Goal: Use online tool/utility: Utilize a website feature to perform a specific function

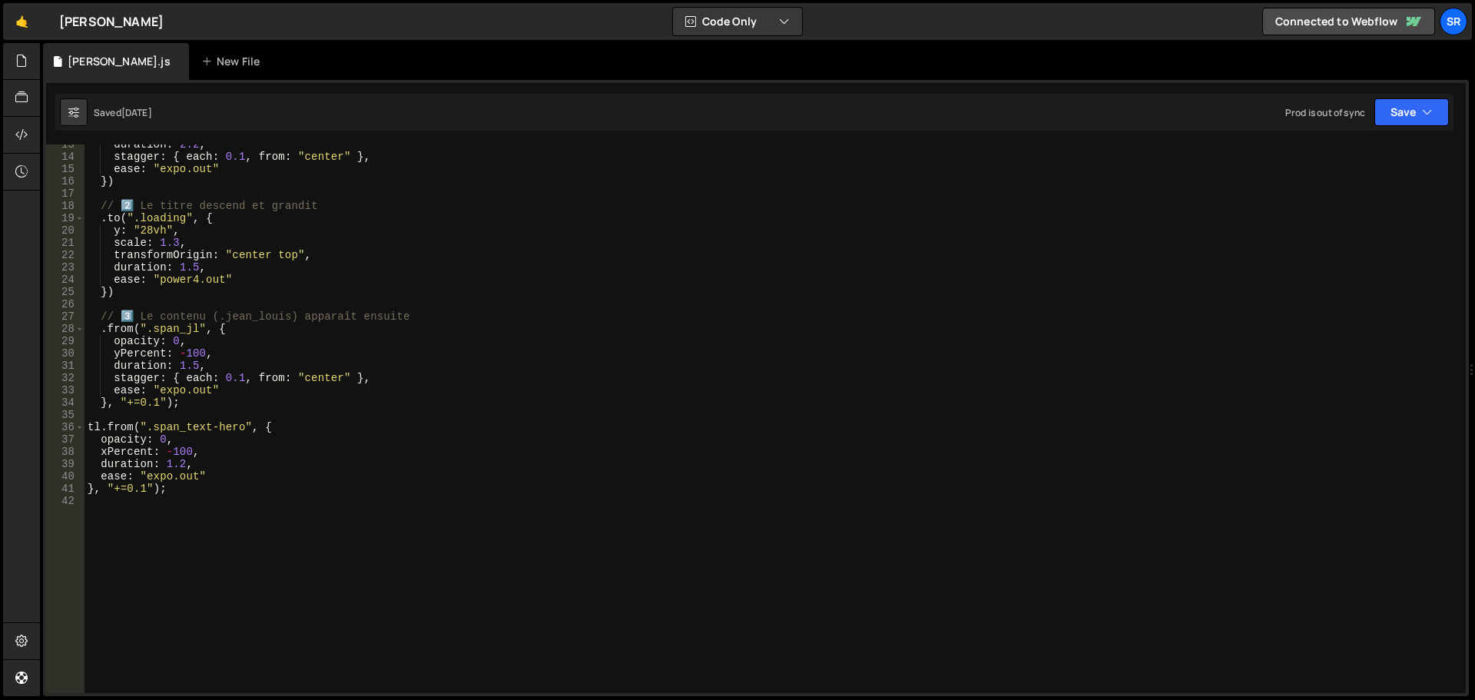
scroll to position [154, 0]
click at [174, 491] on div "duration : 2.2 , stagger : { each : 0.1 , from : "center" } , ease : "expo.out"…" at bounding box center [773, 424] width 1376 height 573
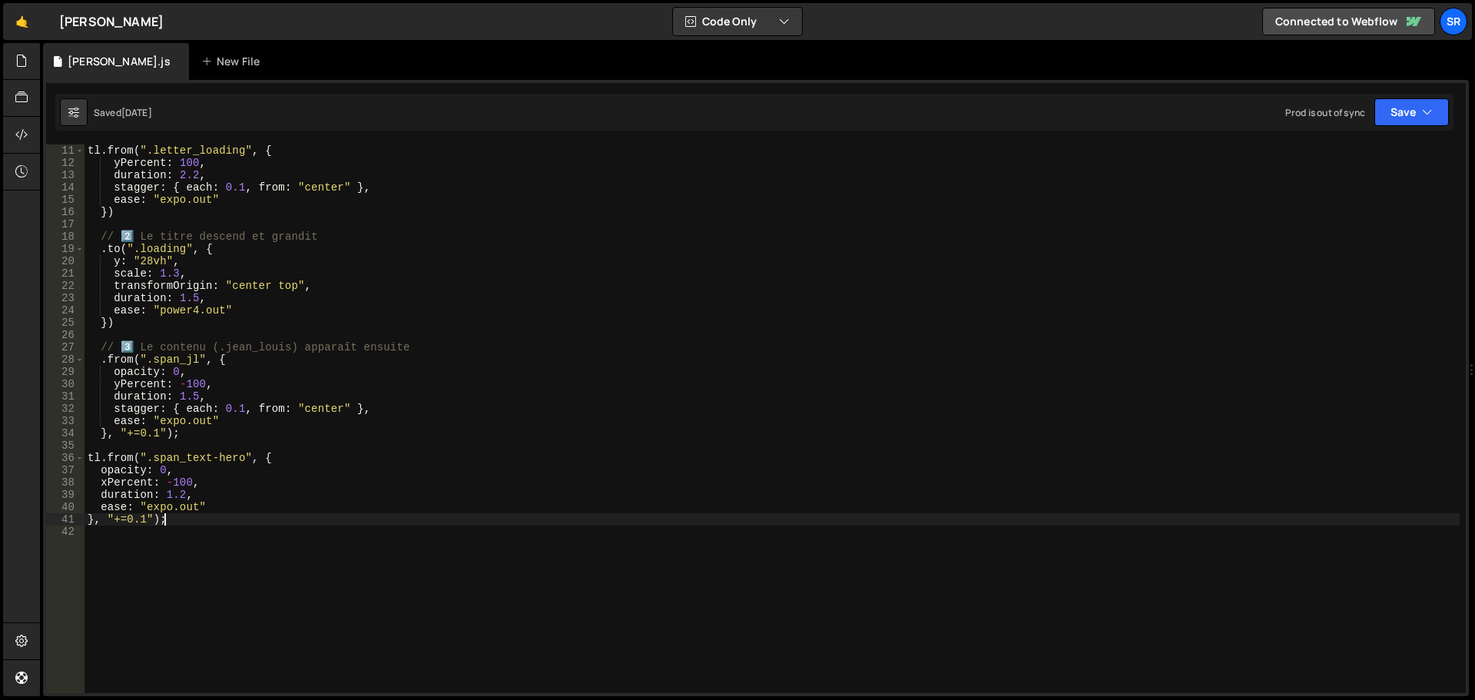
scroll to position [123, 0]
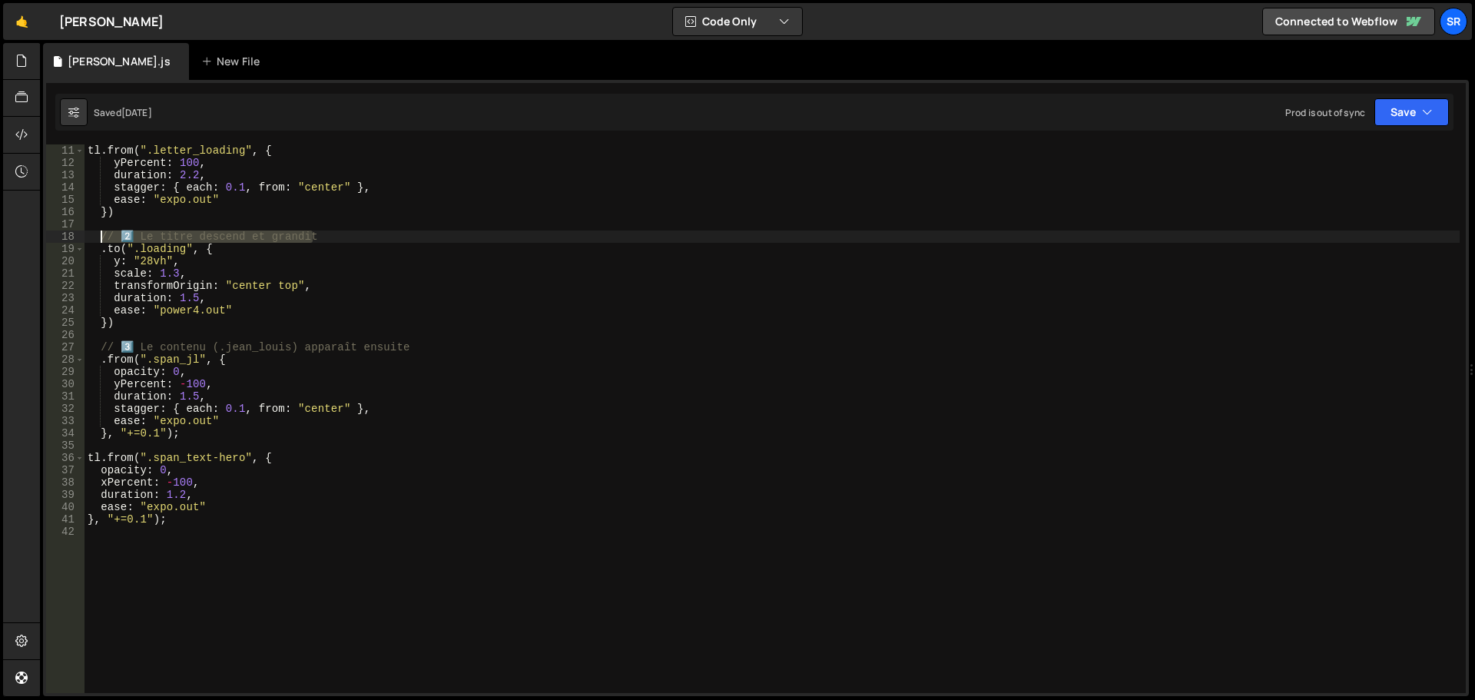
drag, startPoint x: 314, startPoint y: 237, endPoint x: 101, endPoint y: 237, distance: 212.9
click at [101, 237] on div "// 1️⃣ Animation des lettres tl . from ( ".letter_loading" , { yPercent : 100 ,…" at bounding box center [773, 418] width 1376 height 573
type textarea "t"
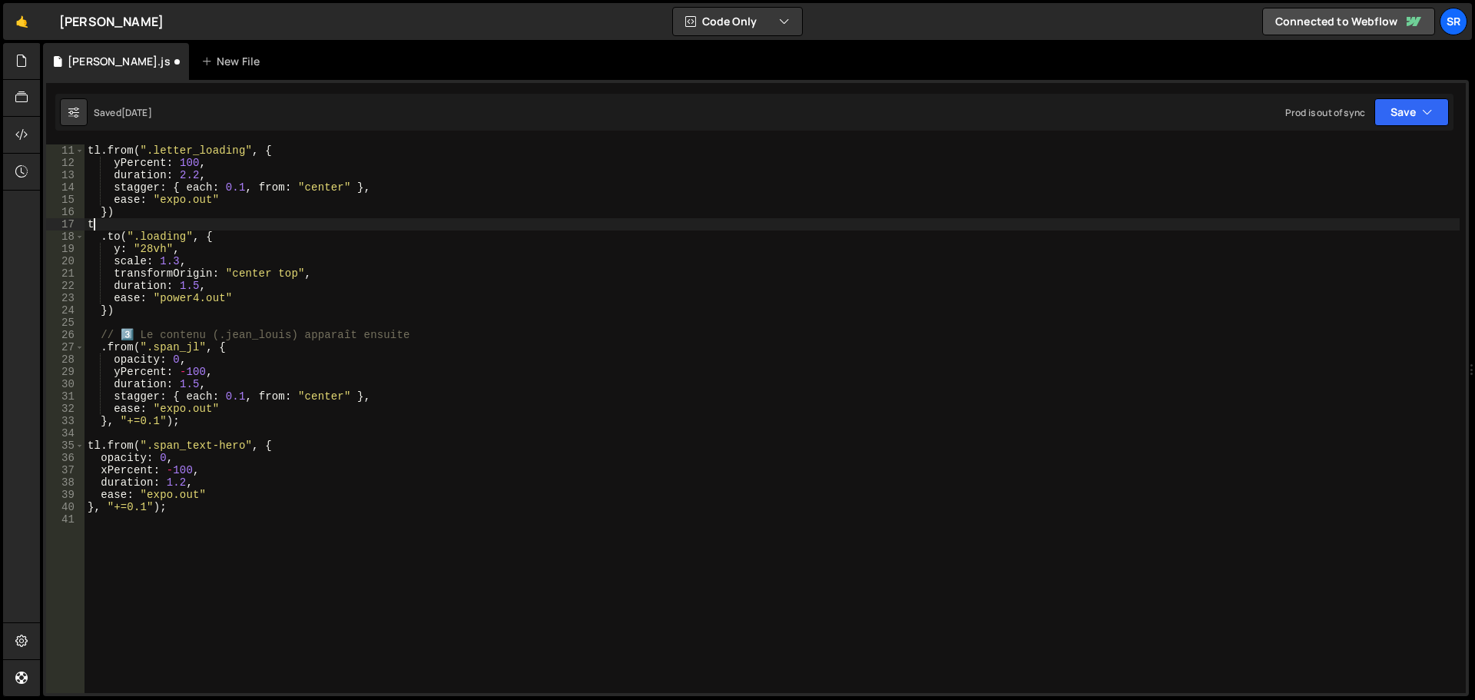
click at [116, 226] on div "// 1️⃣ Animation des lettres tl . from ( ".letter_loading" , { yPercent : 100 ,…" at bounding box center [773, 418] width 1376 height 573
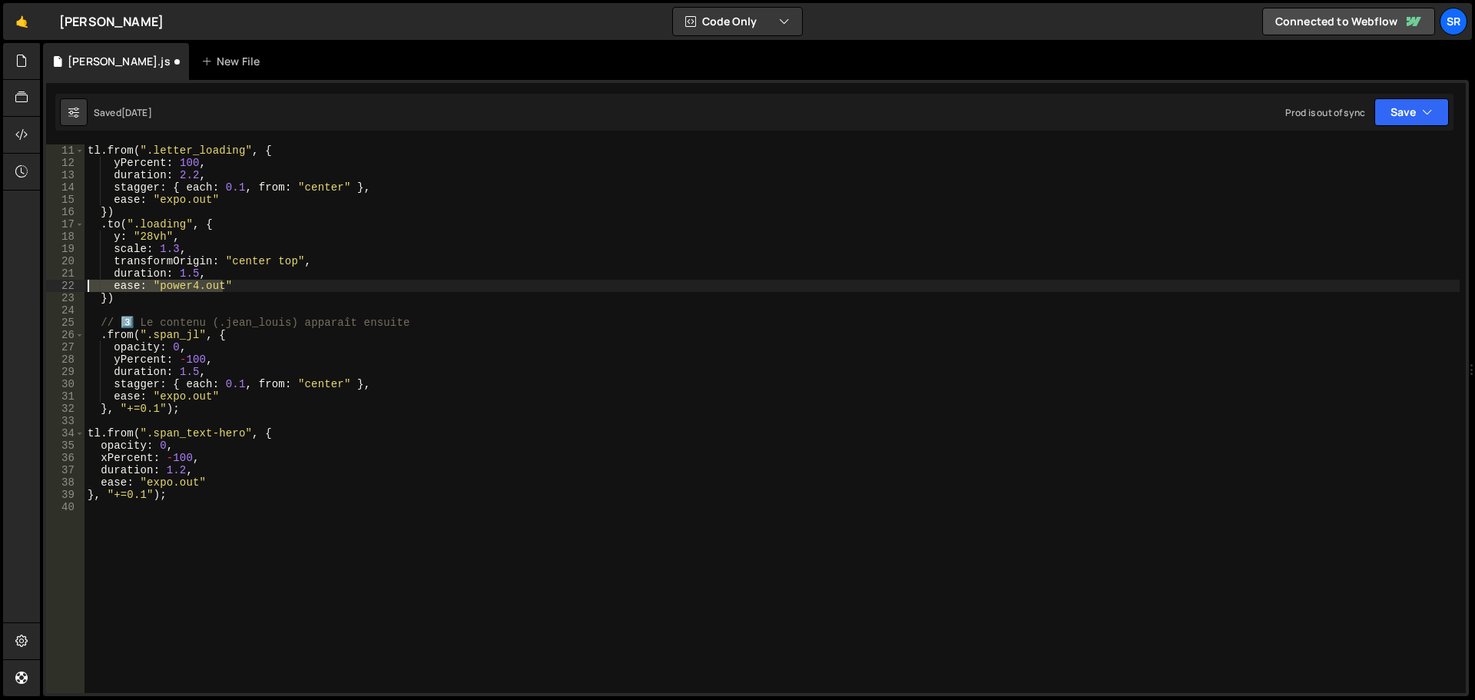
drag, startPoint x: 221, startPoint y: 284, endPoint x: 112, endPoint y: 294, distance: 108.8
click at [90, 286] on div "// 1️⃣ Animation des lettres tl . from ( ".letter_loading" , { yPercent : 100 ,…" at bounding box center [773, 418] width 1376 height 573
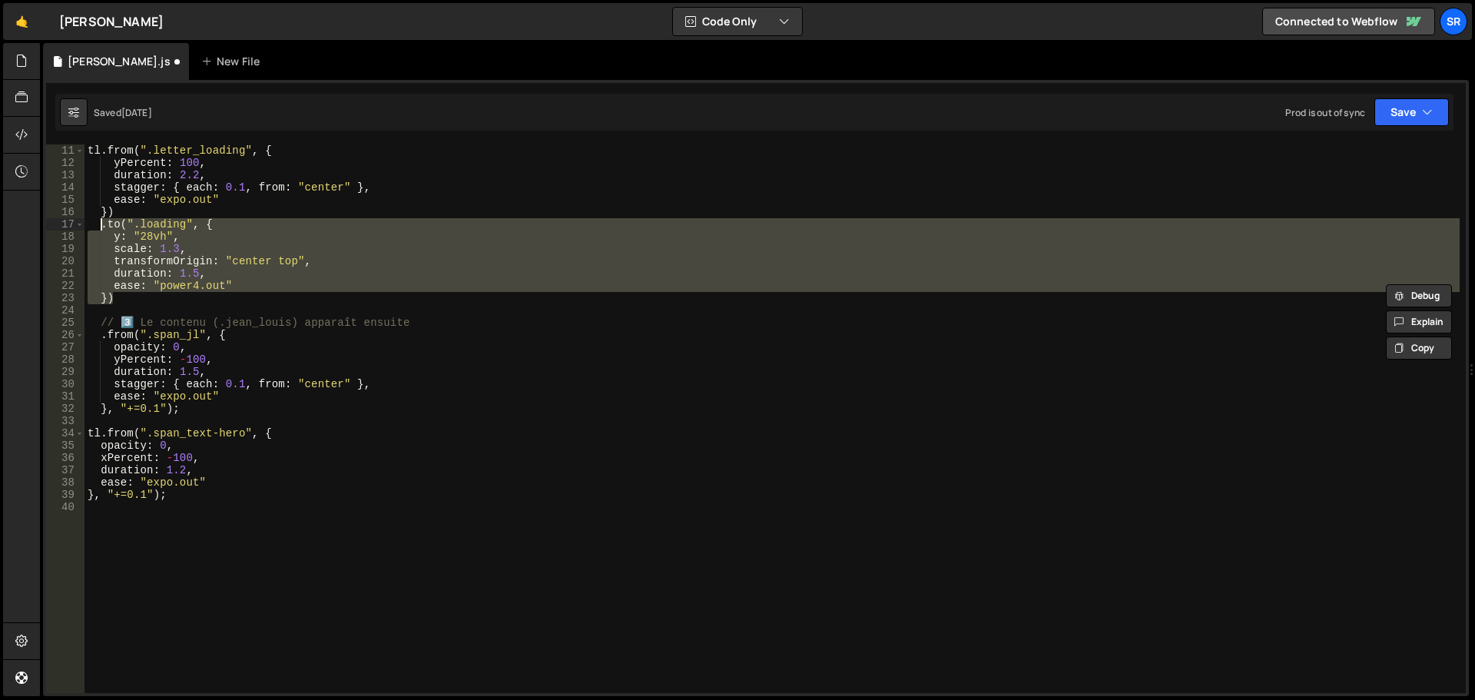
drag, startPoint x: 118, startPoint y: 300, endPoint x: 103, endPoint y: 226, distance: 76.1
click at [103, 226] on div "// 1️⃣ Animation des lettres tl . from ( ".letter_loading" , { yPercent : 100 ,…" at bounding box center [773, 418] width 1376 height 573
type textarea ".to(".loading", { y: "28vh","
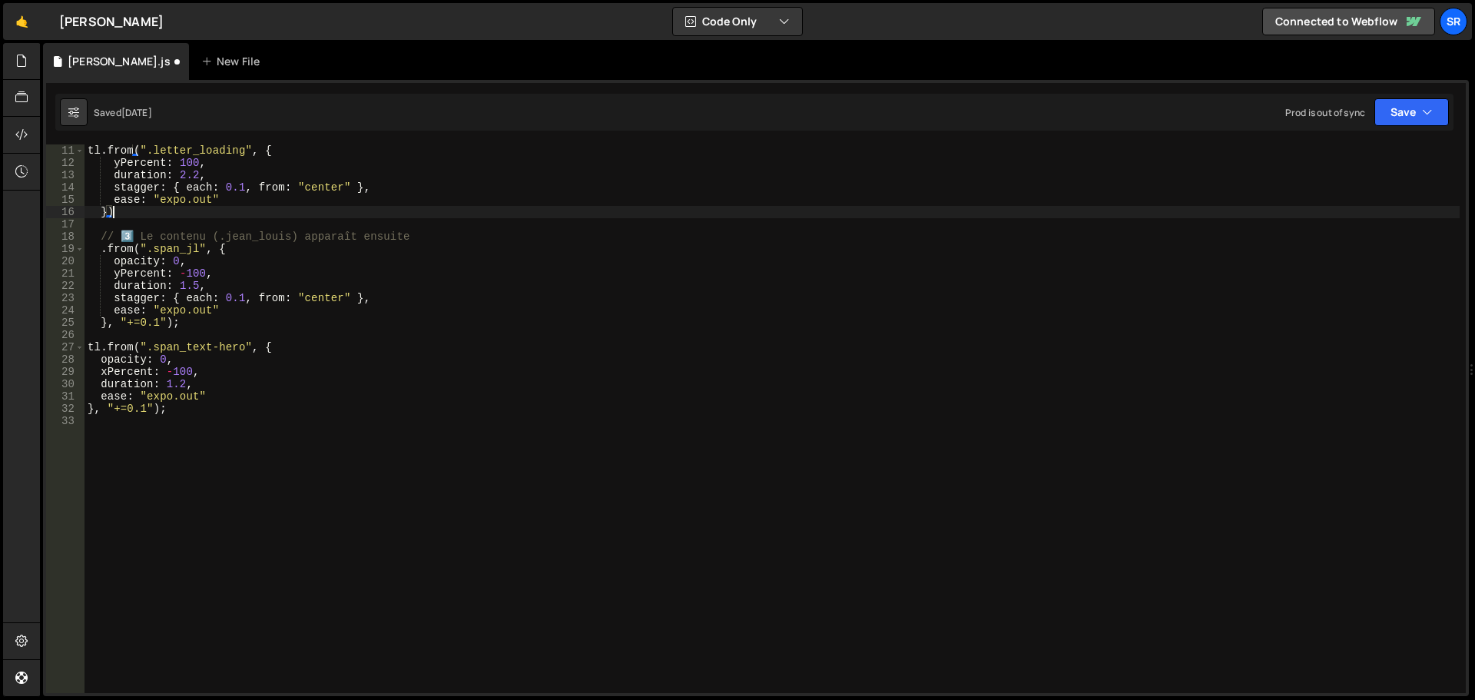
scroll to position [125, 0]
click at [118, 320] on div "tl . from ( ".letter_loading" , { yPercent : 100 , duration : 2.2 , stagger : {…" at bounding box center [773, 428] width 1376 height 573
click at [151, 409] on div "tl . from ( ".letter_loading" , { yPercent : 100 , duration : 2.2 , stagger : {…" at bounding box center [773, 428] width 1376 height 573
click at [119, 406] on div "tl . from ( ".letter_loading" , { yPercent : 100 , duration : 2.2 , stagger : {…" at bounding box center [773, 428] width 1376 height 573
click at [1394, 108] on button "Save" at bounding box center [1412, 112] width 75 height 28
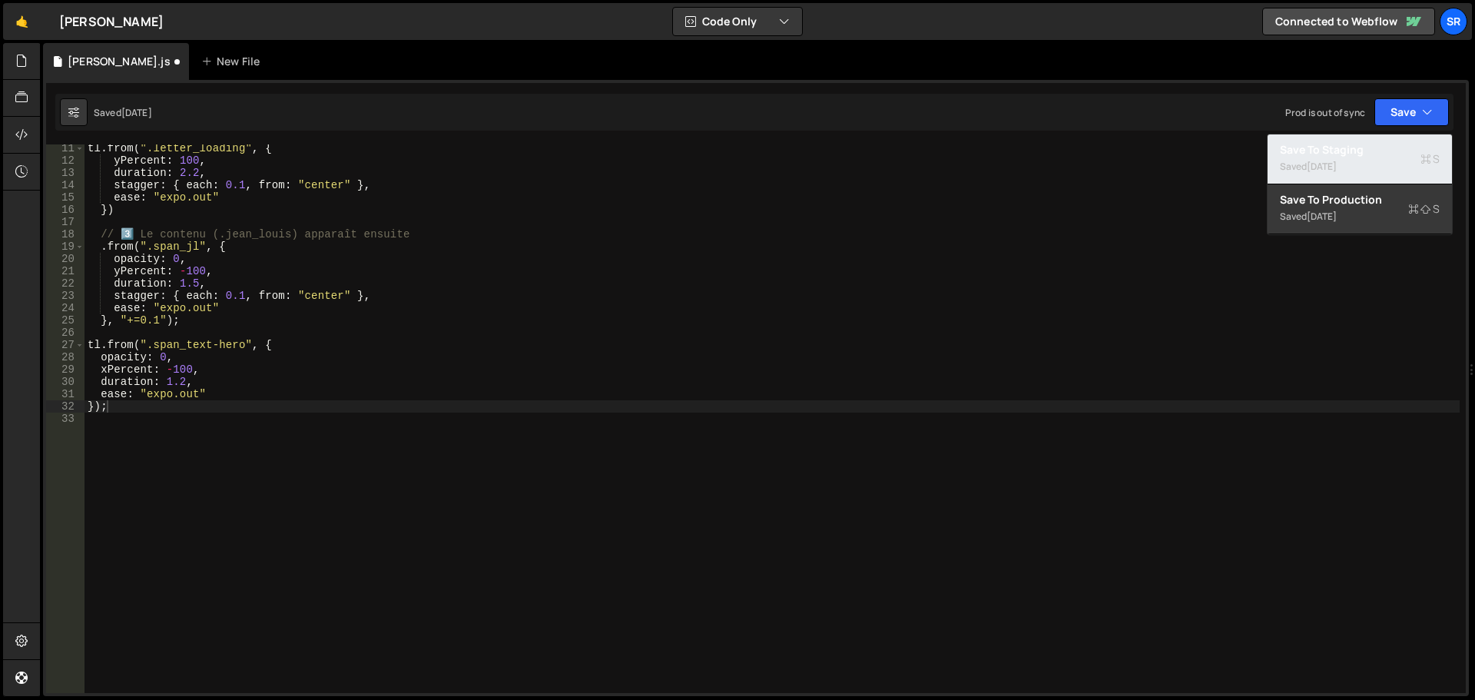
click at [1305, 163] on div "Saved [DATE]" at bounding box center [1360, 167] width 160 height 18
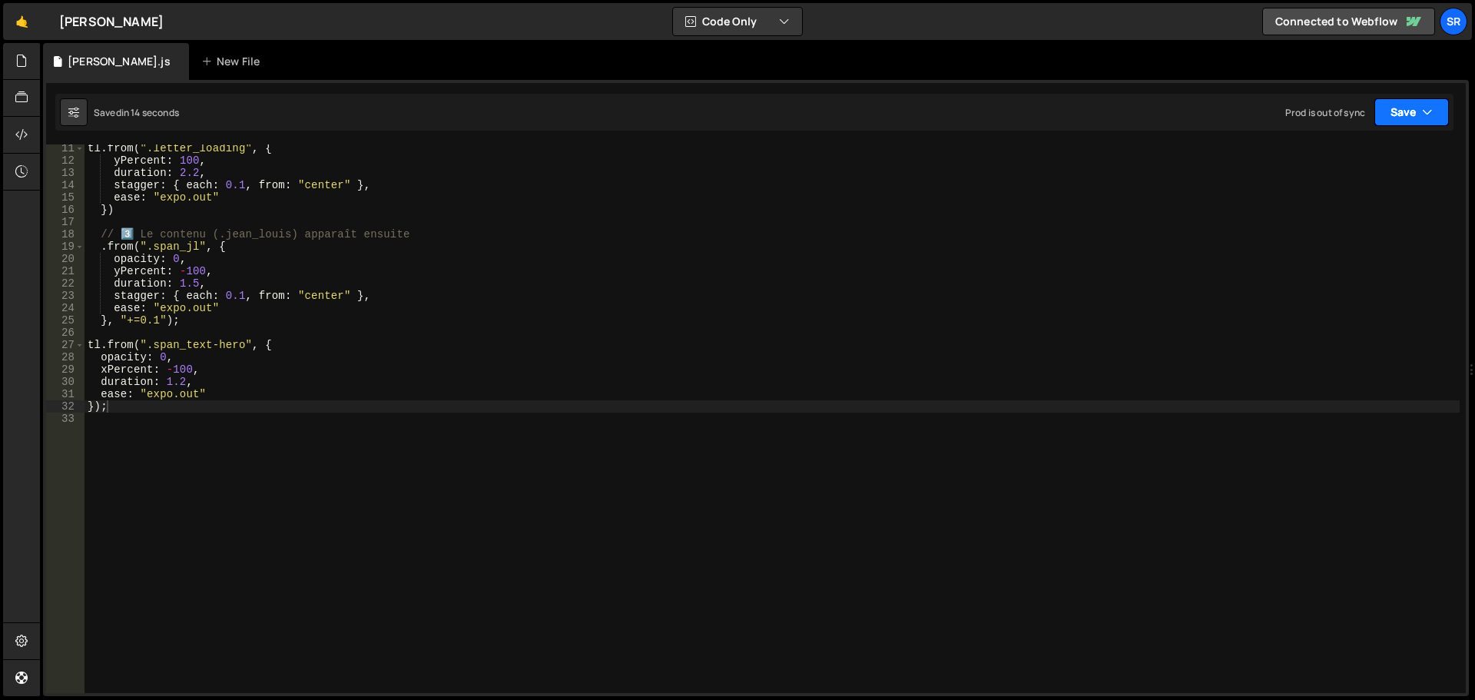
click at [1383, 101] on button "Save" at bounding box center [1412, 112] width 75 height 28
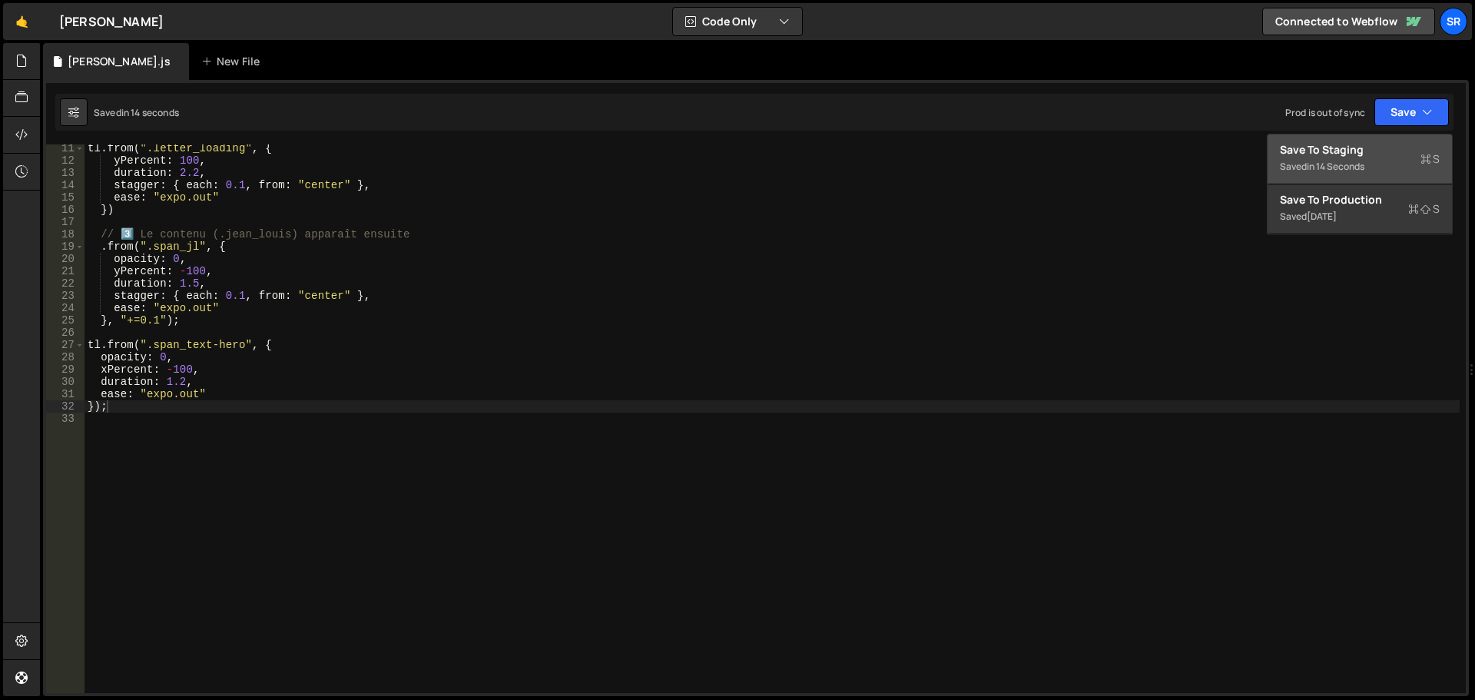
click at [1352, 147] on div "Save to Staging S" at bounding box center [1360, 149] width 160 height 15
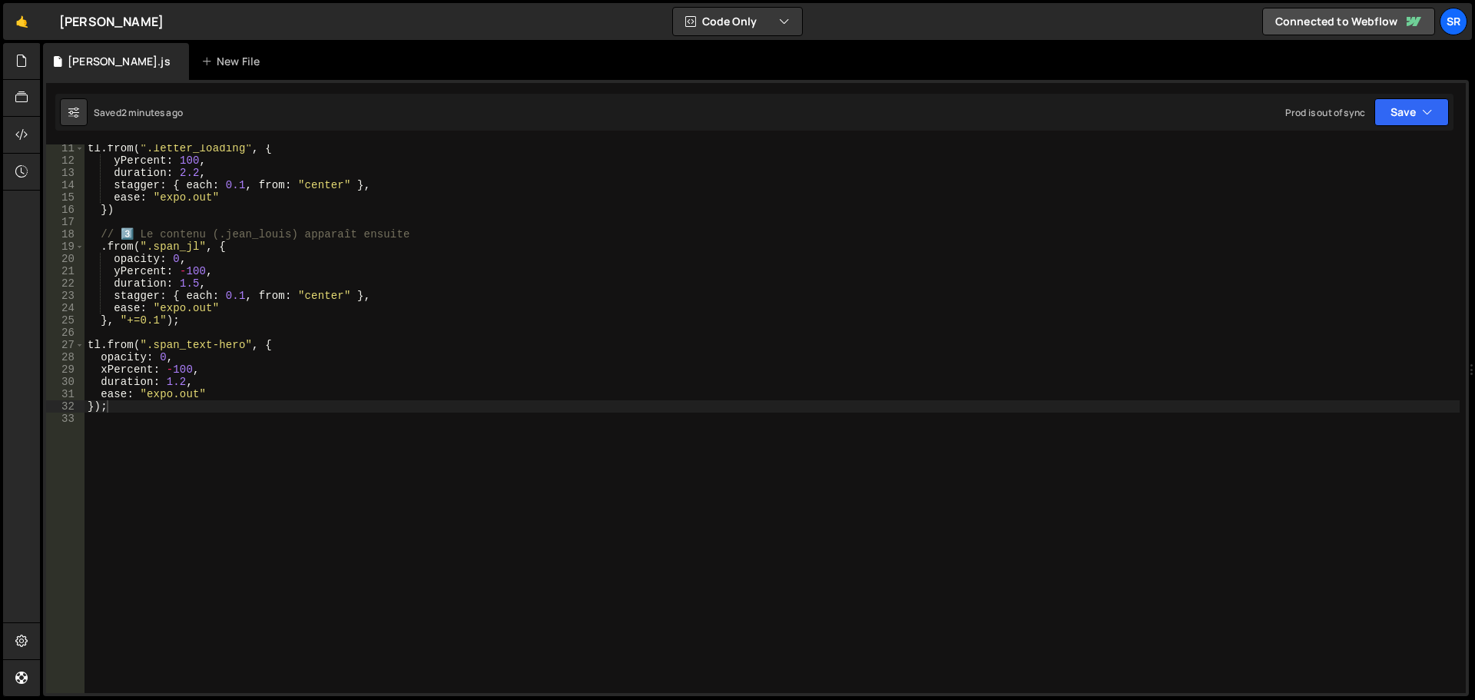
drag, startPoint x: 98, startPoint y: 346, endPoint x: 108, endPoint y: 346, distance: 10.0
click at [98, 346] on div "tl . from ( ".letter_loading" , { yPercent : 100 , duration : 2.2 , stagger : {…" at bounding box center [773, 428] width 1376 height 573
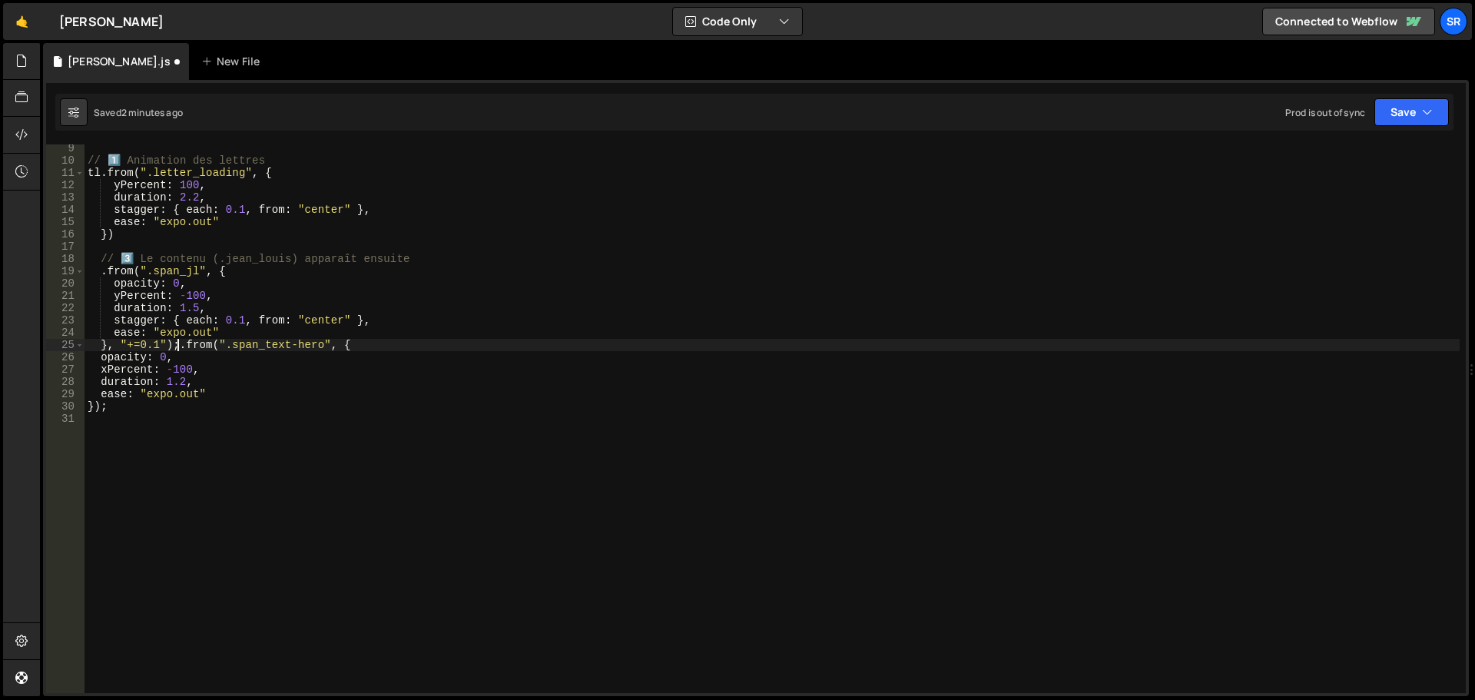
scroll to position [0, 1]
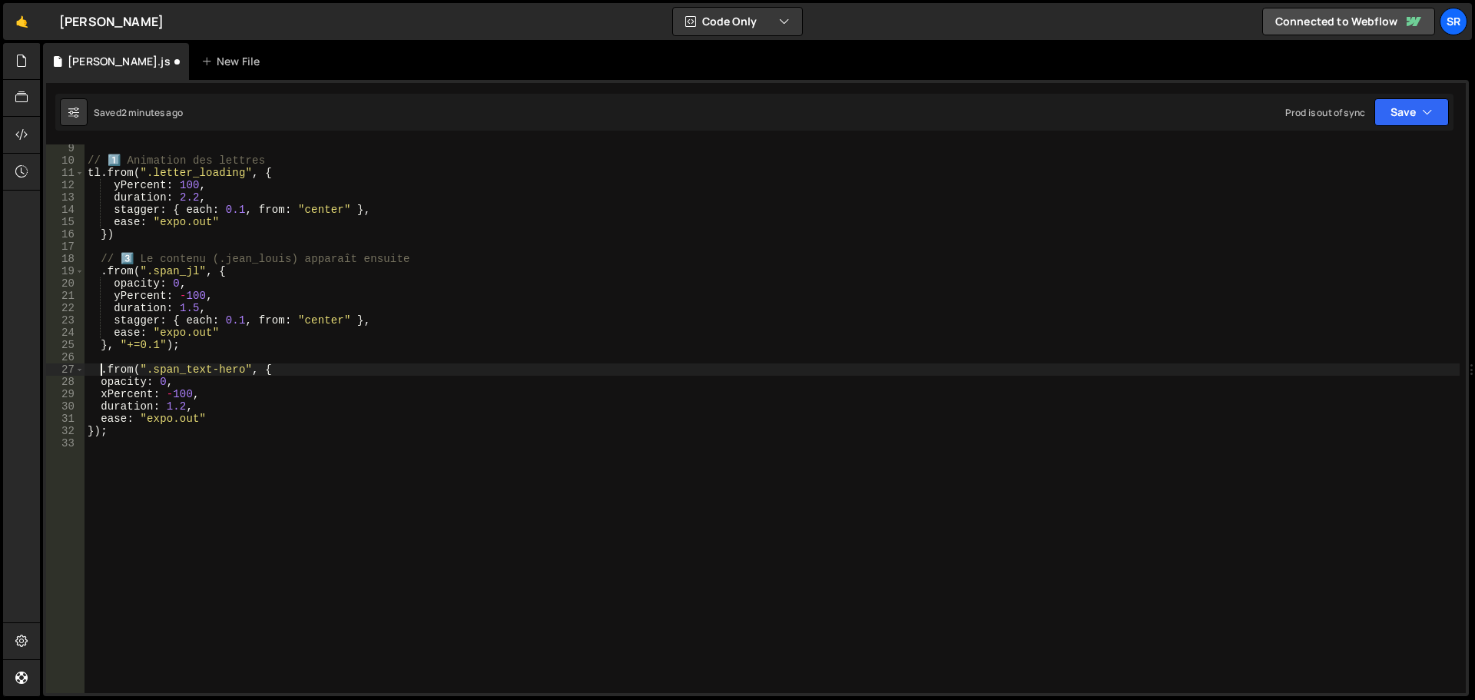
click at [180, 348] on div "// 1️⃣ Animation des lettres tl . from ( ".letter_loading" , { yPercent : 100 ,…" at bounding box center [773, 428] width 1376 height 573
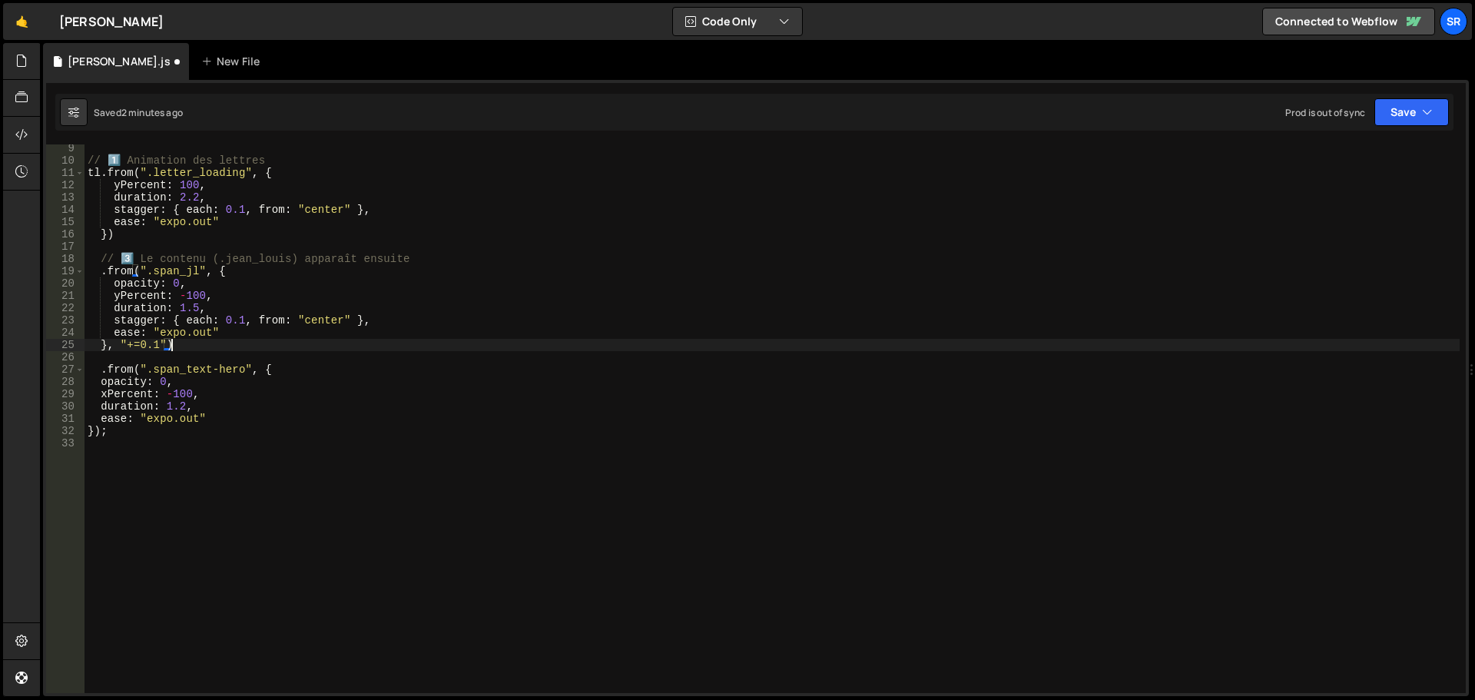
click at [173, 347] on div "// 1️⃣ Animation des lettres tl . from ( ".letter_loading" , { yPercent : 100 ,…" at bounding box center [773, 428] width 1376 height 573
click at [1404, 106] on button "Save" at bounding box center [1412, 112] width 75 height 28
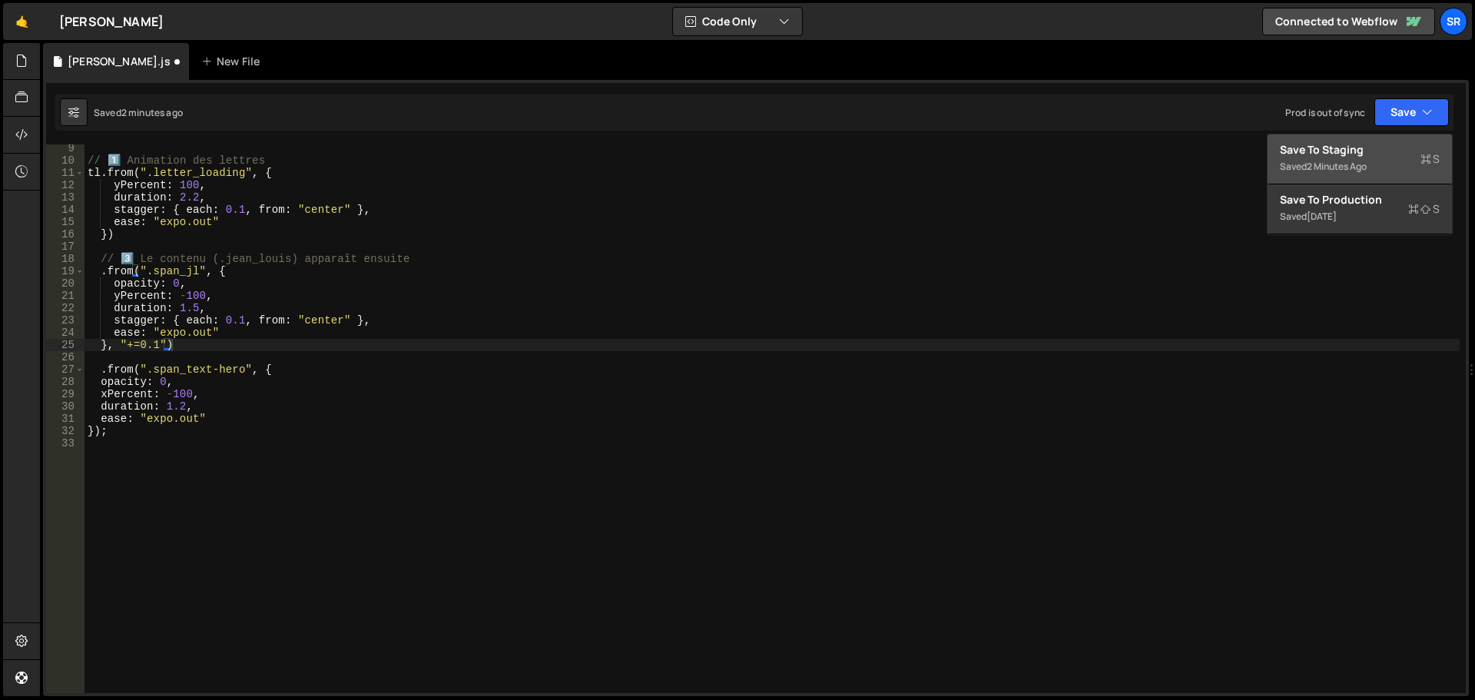
click at [1351, 169] on div "2 minutes ago" at bounding box center [1337, 166] width 60 height 13
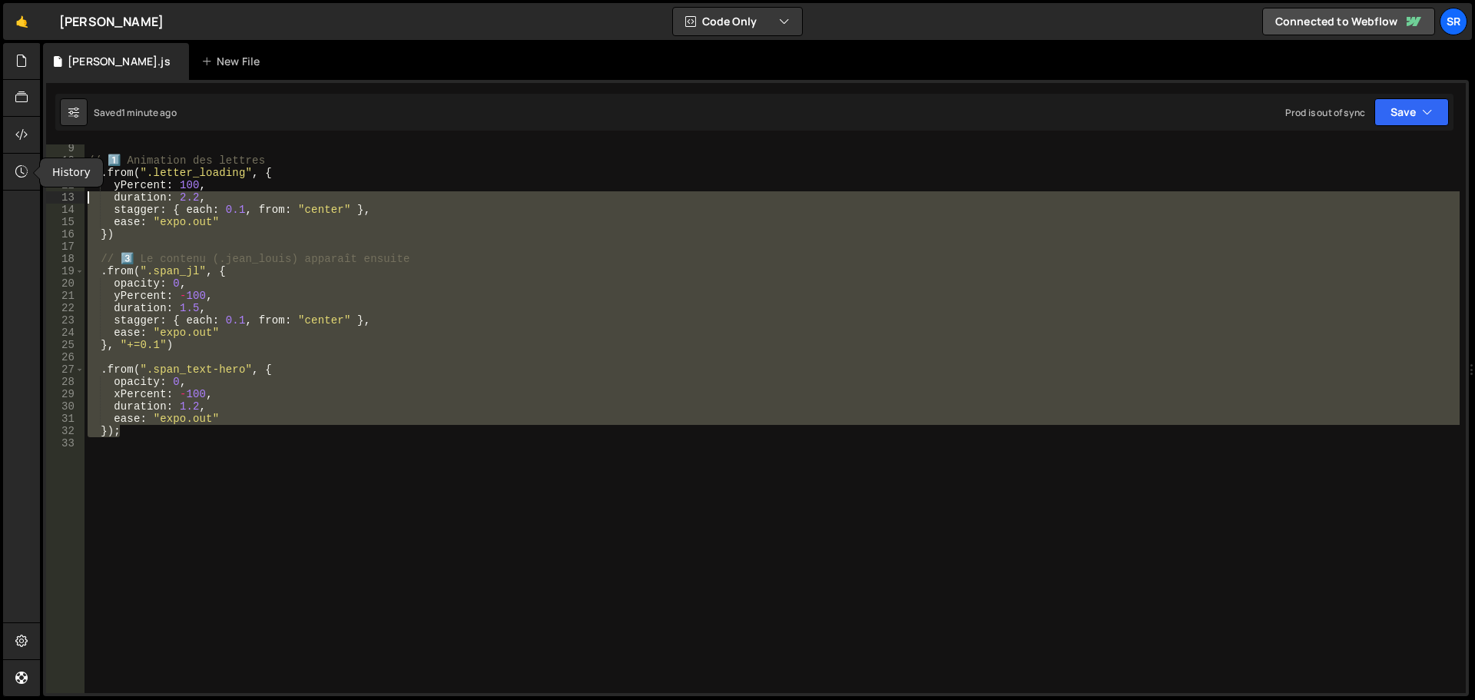
scroll to position [0, 0]
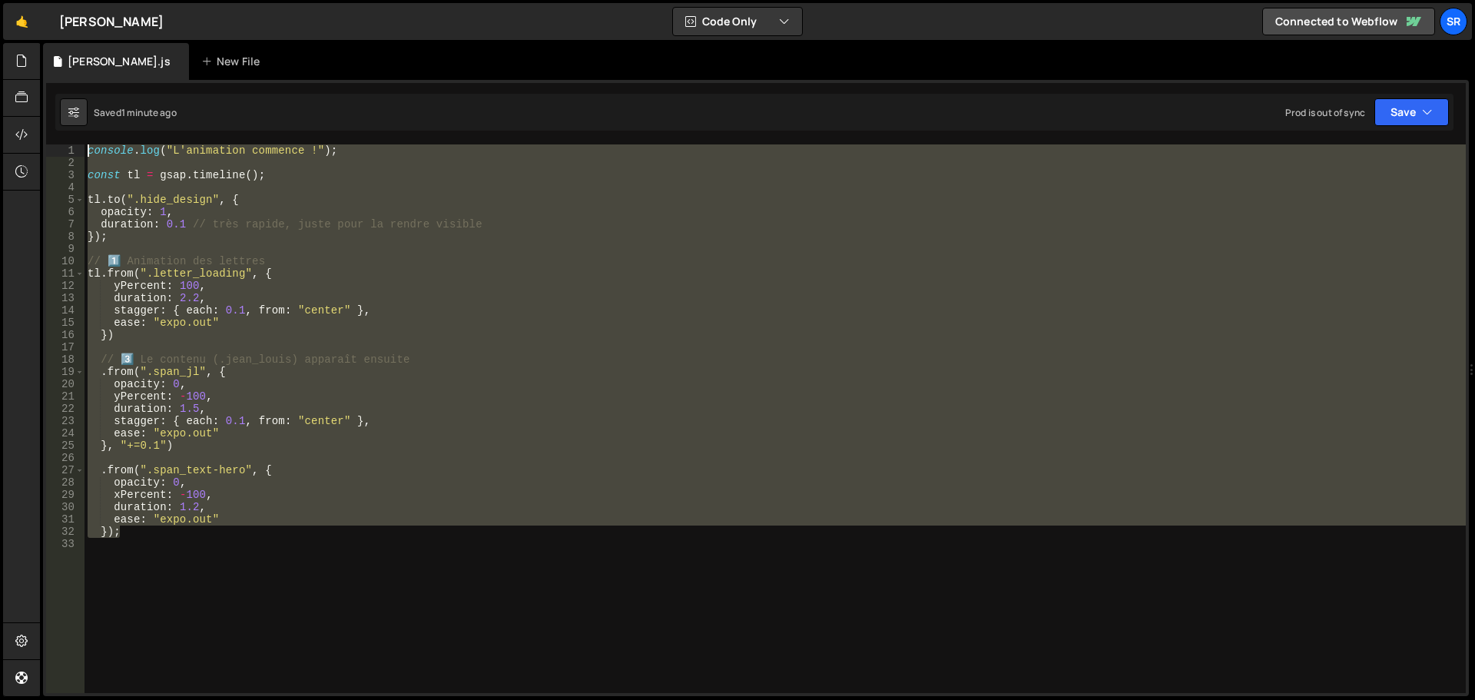
drag, startPoint x: 121, startPoint y: 436, endPoint x: 45, endPoint y: 111, distance: 334.0
click at [45, 111] on div "}); 1 2 3 4 5 6 7 8 9 10 11 12 13 14 15 16 17 18 19 20 21 22 23 24 25 26 27 28 …" at bounding box center [756, 388] width 1426 height 616
type textarea "console.log("L'animation commence !");"
drag, startPoint x: 127, startPoint y: 530, endPoint x: 87, endPoint y: 142, distance: 390.1
click at [87, 142] on div "console.log("L'animation commence !"); 1 2 3 4 5 6 7 8 9 10 11 12 13 14 15 16 1…" at bounding box center [756, 388] width 1426 height 616
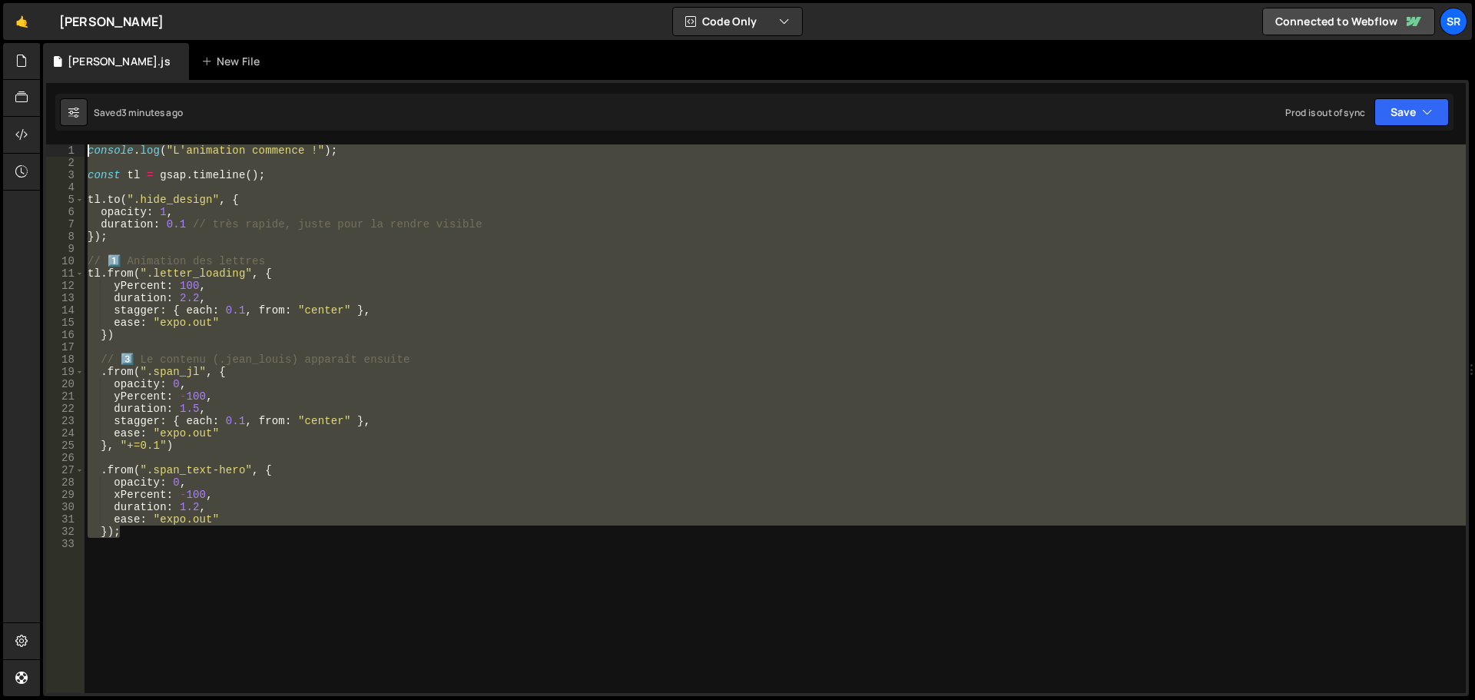
paste textarea
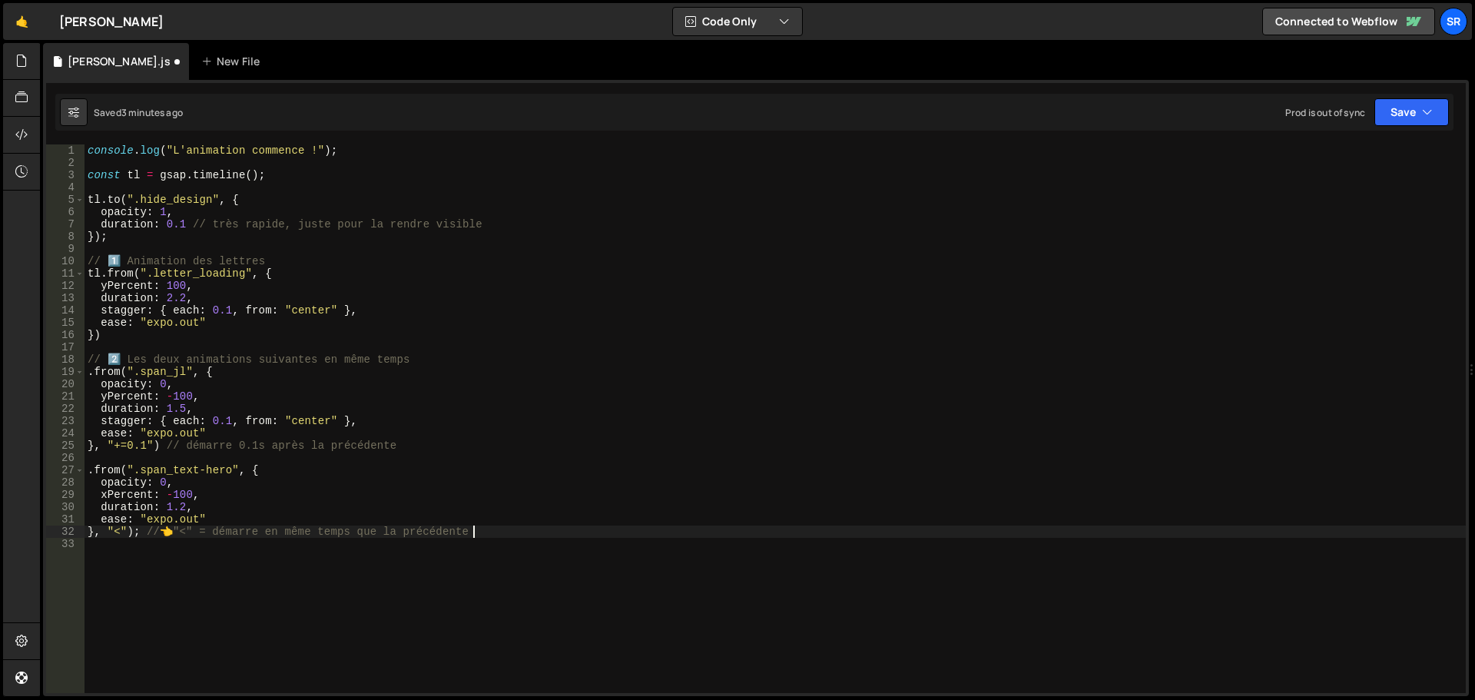
click at [1397, 96] on div "Saved 3 minutes ago Prod is out of sync Upgrade to Edit Save Save to Staging S …" at bounding box center [754, 112] width 1399 height 37
click at [1397, 105] on button "Save" at bounding box center [1412, 112] width 75 height 28
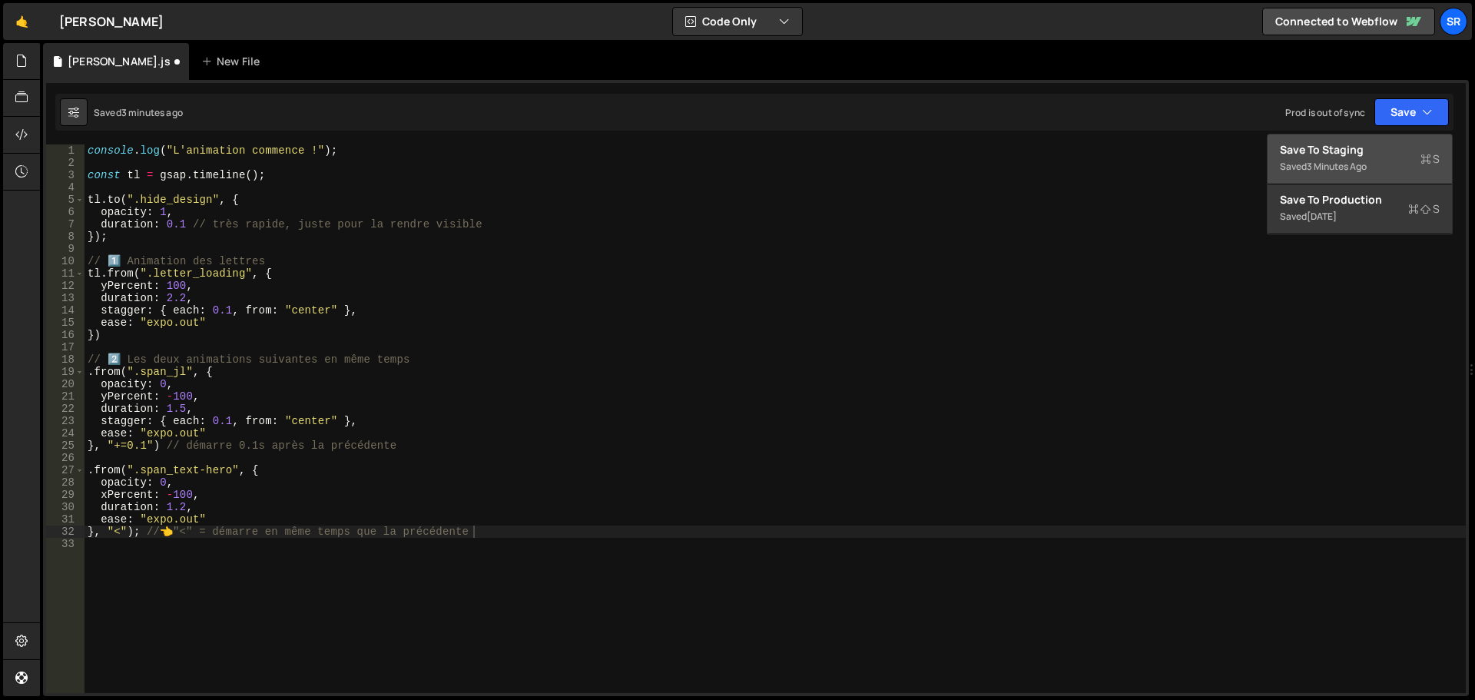
click at [1345, 149] on div "Save to Staging S" at bounding box center [1360, 149] width 160 height 15
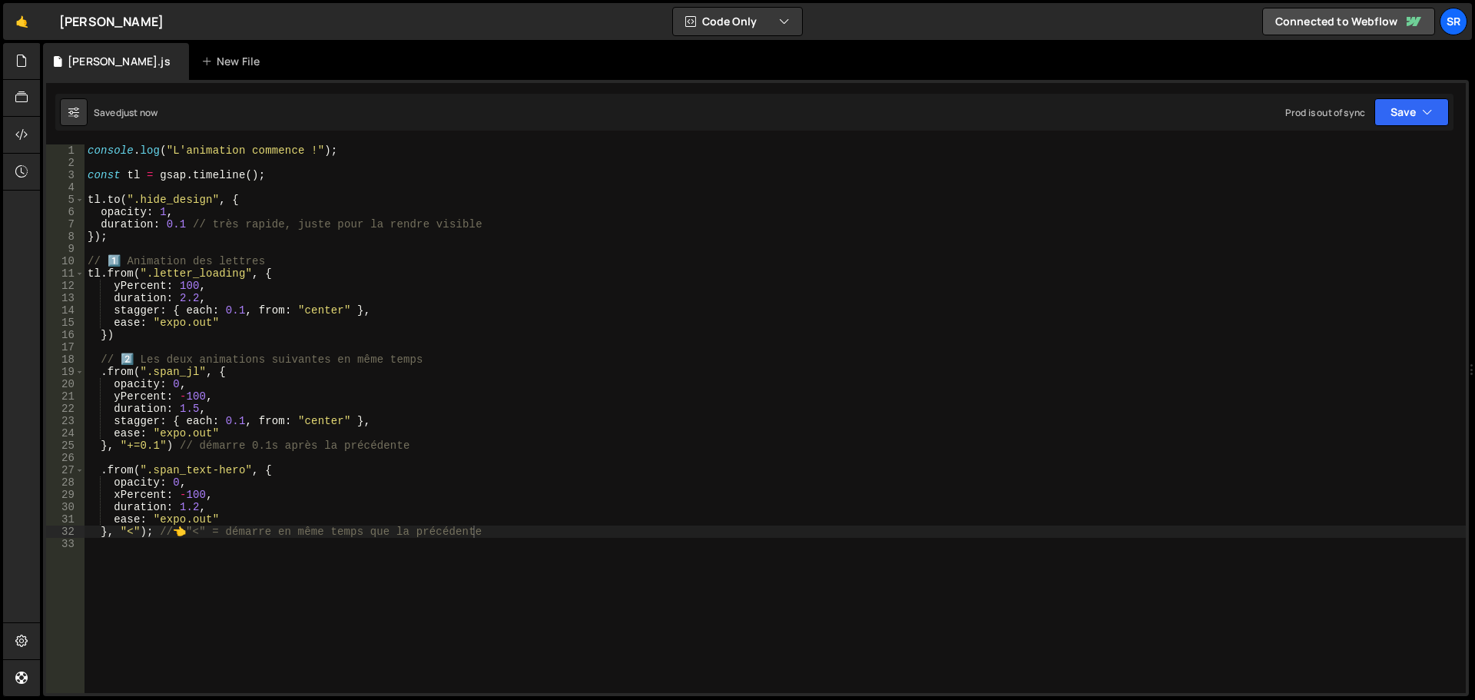
click at [195, 507] on div "console . log ( "L'animation commence !" ) ; const tl = gsap . timeline ( ) ; t…" at bounding box center [776, 430] width 1382 height 573
click at [1398, 102] on button "Save" at bounding box center [1412, 112] width 75 height 28
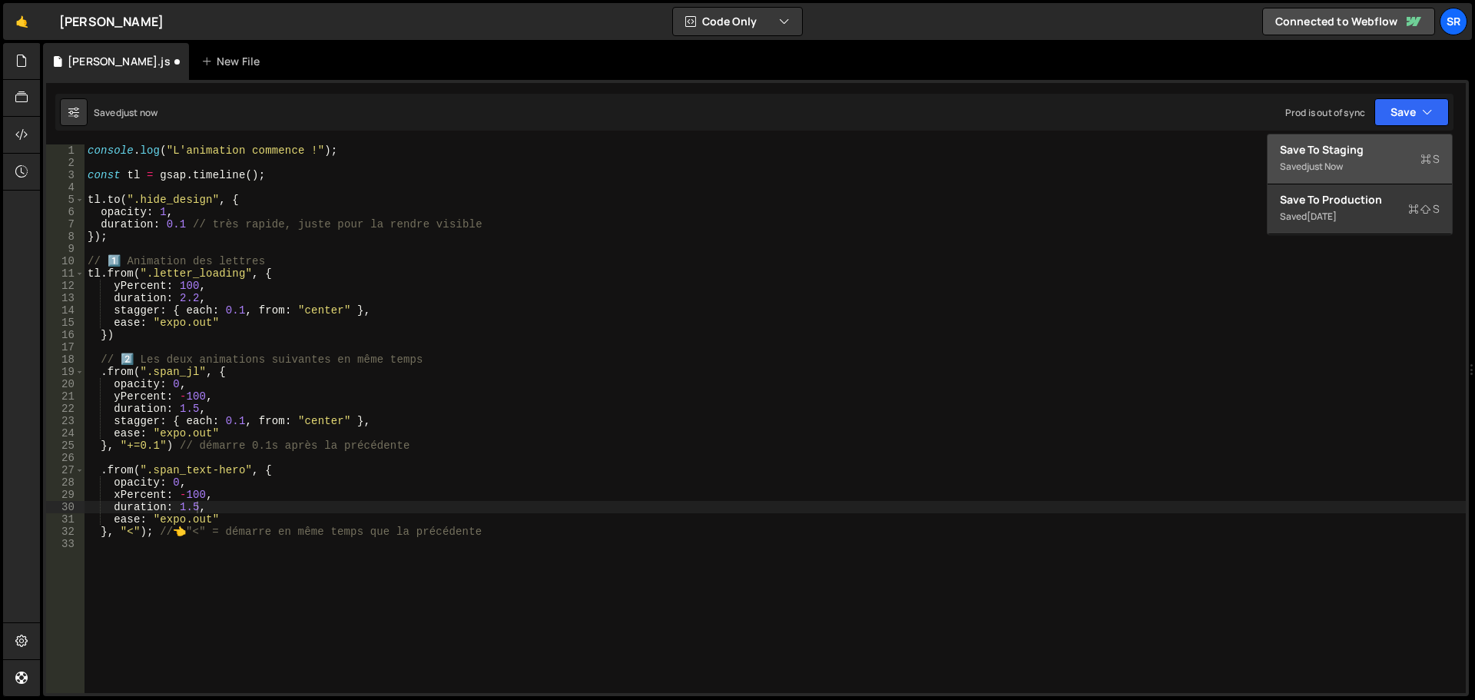
click at [1380, 140] on button "Save to Staging S Saved just now" at bounding box center [1360, 159] width 184 height 50
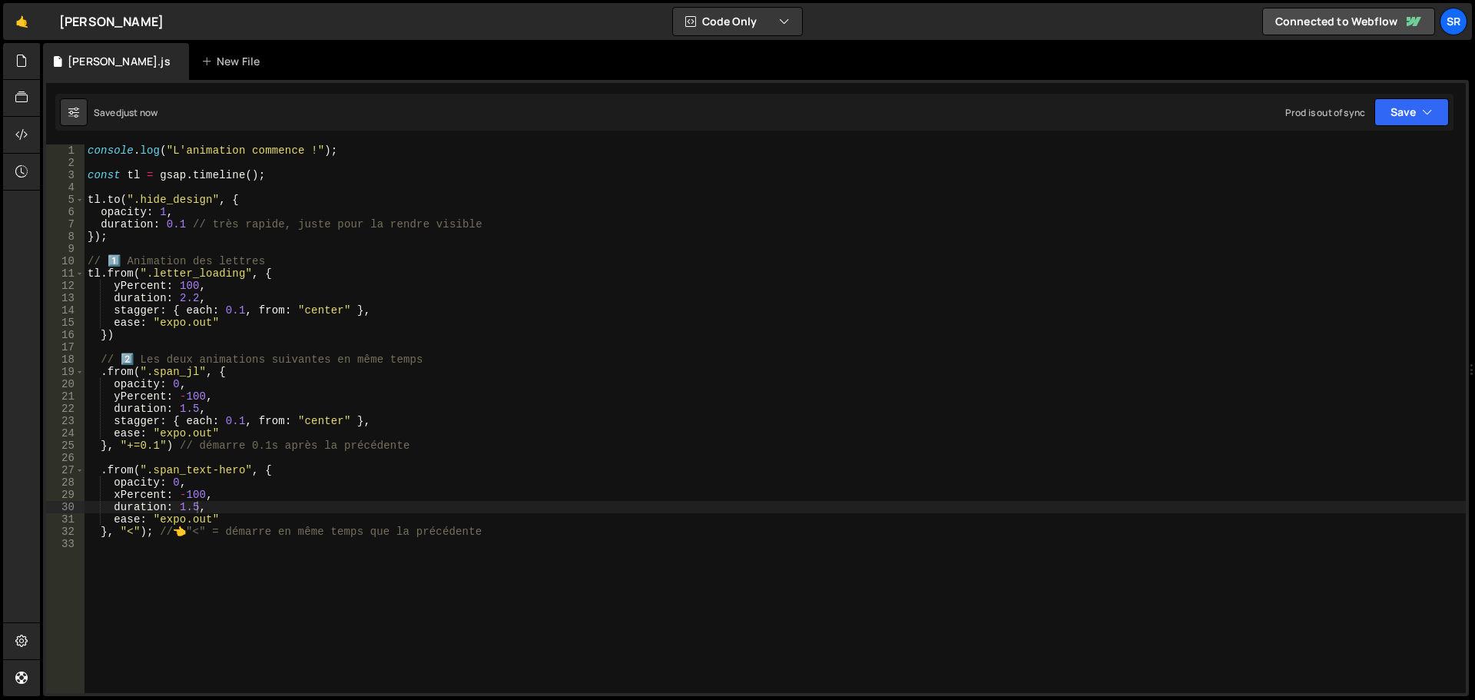
click at [197, 507] on div "console . log ( "L'animation commence !" ) ; const tl = gsap . timeline ( ) ; t…" at bounding box center [776, 430] width 1382 height 573
click at [208, 508] on div "console . log ( "L'animation commence !" ) ; const tl = gsap . timeline ( ) ; t…" at bounding box center [776, 430] width 1382 height 573
click at [1408, 124] on button "Save" at bounding box center [1412, 112] width 75 height 28
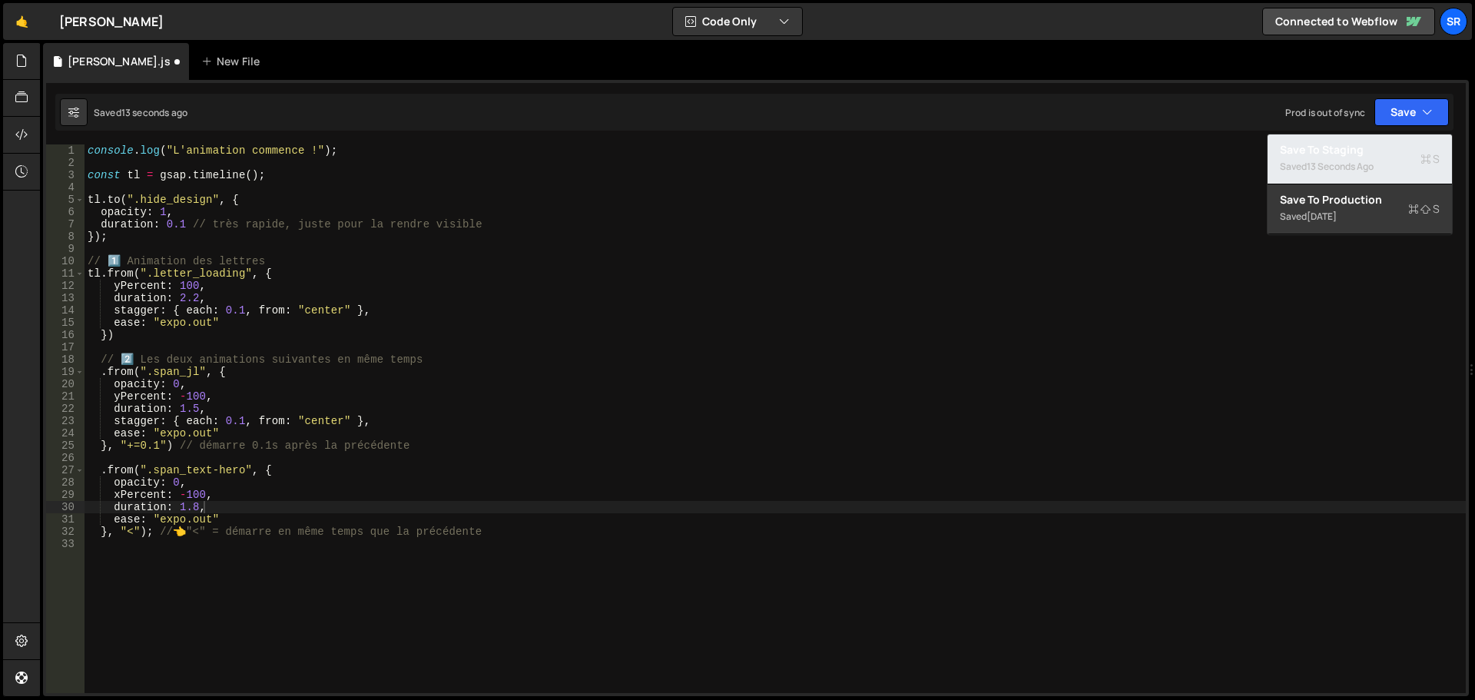
click at [1367, 168] on div "13 seconds ago" at bounding box center [1340, 166] width 67 height 13
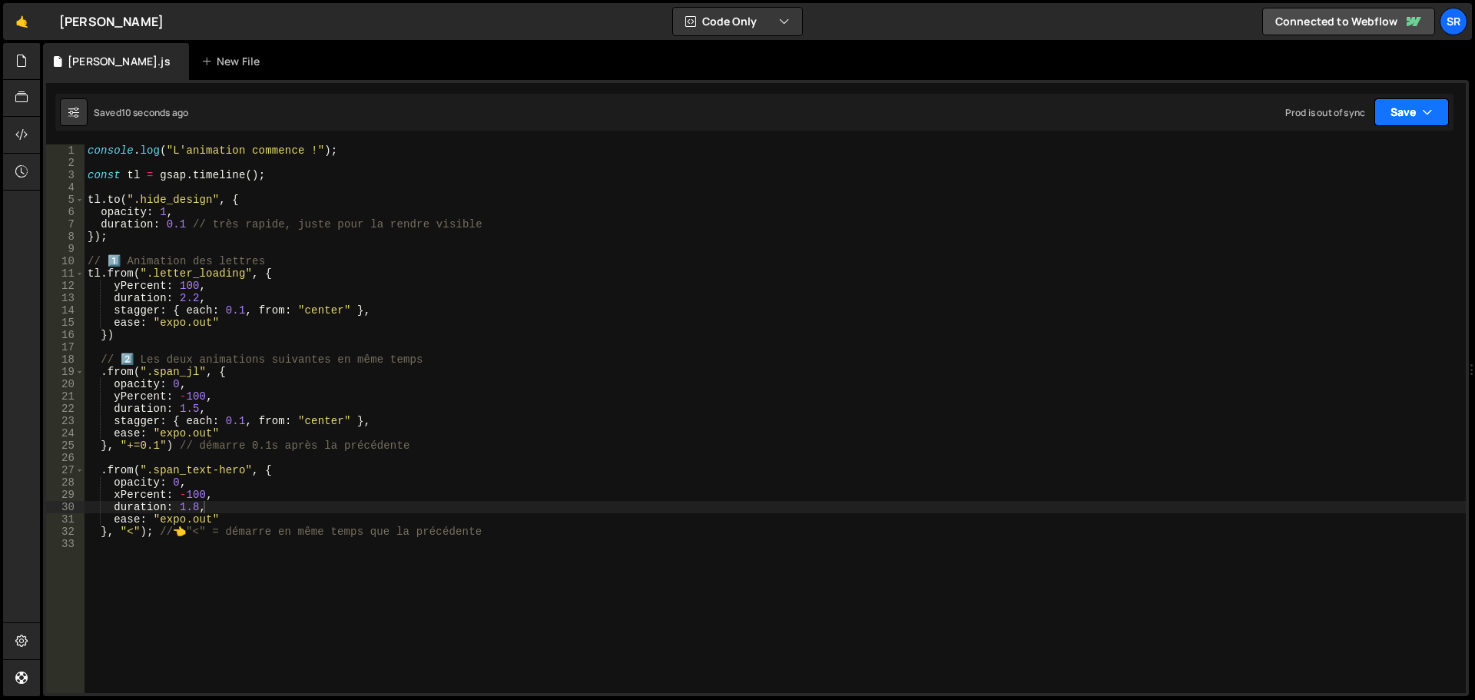
click at [1399, 122] on button "Save" at bounding box center [1412, 112] width 75 height 28
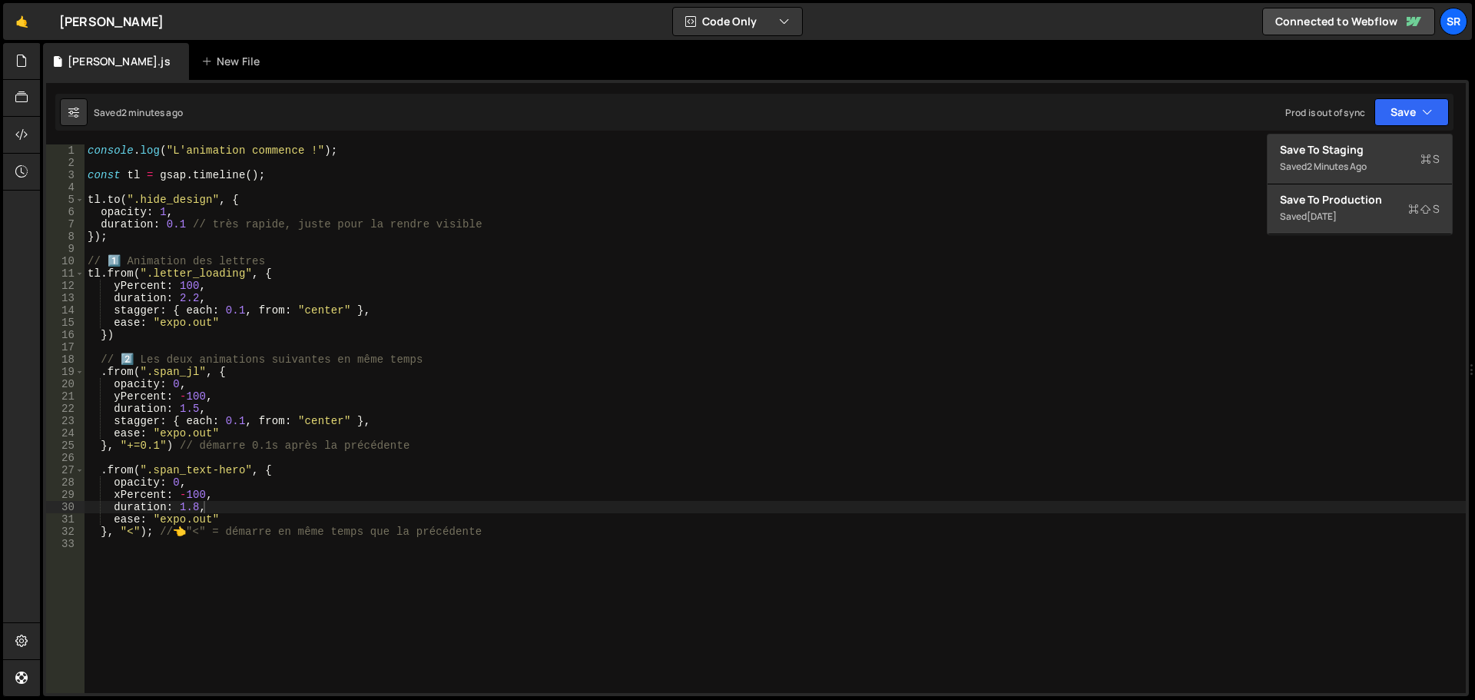
type textarea "}, "<"); // 👈 "<" = démarre en même temps que la précédente"
click at [543, 533] on div "console . log ( "L'animation commence !" ) ; const tl = gsap . timeline ( ) ; t…" at bounding box center [776, 430] width 1382 height 573
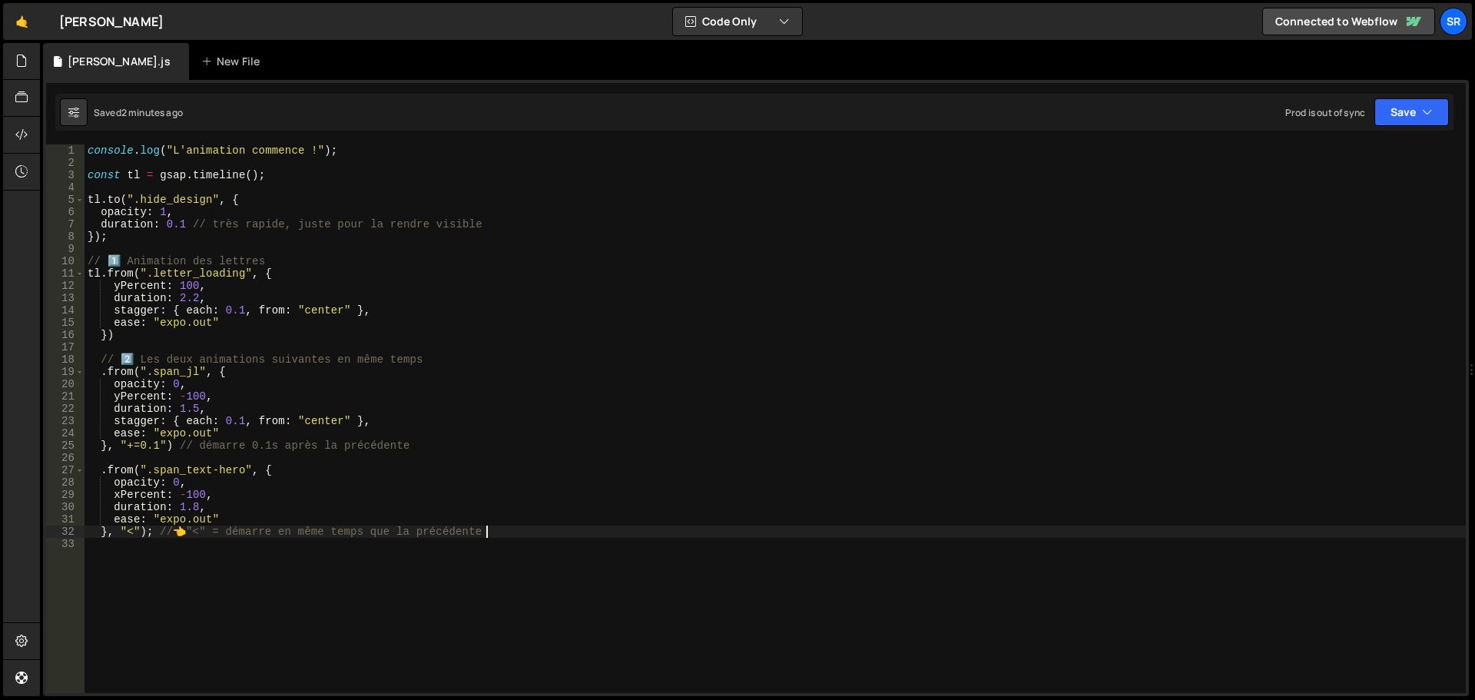
scroll to position [0, 0]
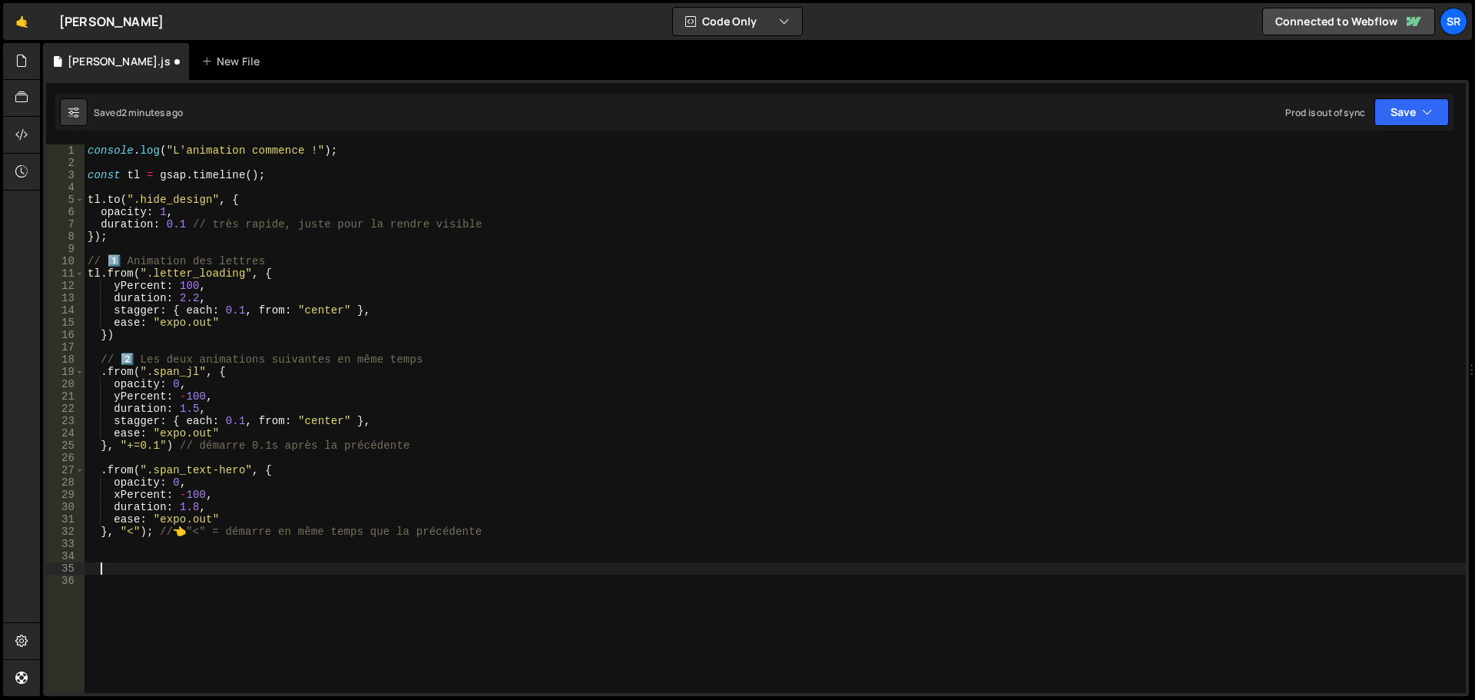
paste textarea
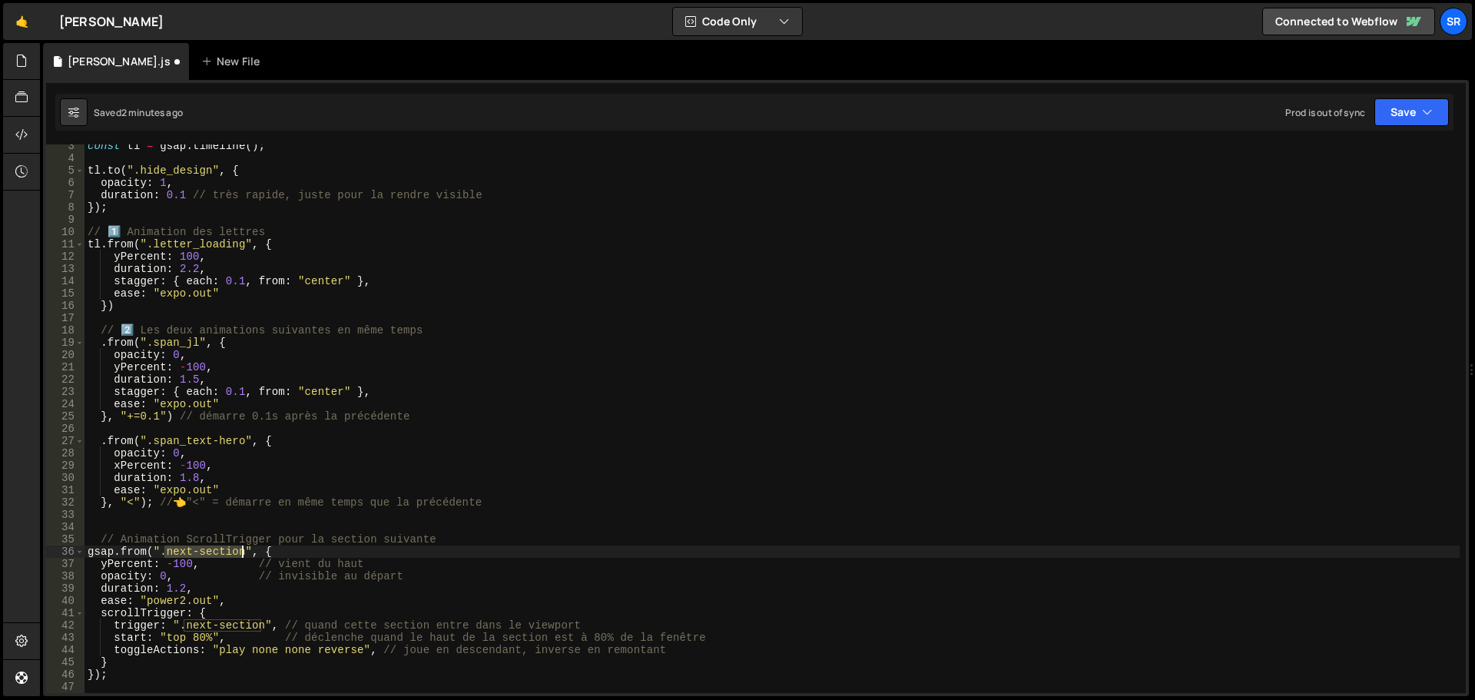
drag, startPoint x: 164, startPoint y: 553, endPoint x: 239, endPoint y: 555, distance: 75.3
click at [239, 555] on div "const tl = gsap . timeline ( ) ; tl . to ( ".hide_design" , { opacity : 1 , dur…" at bounding box center [773, 426] width 1376 height 573
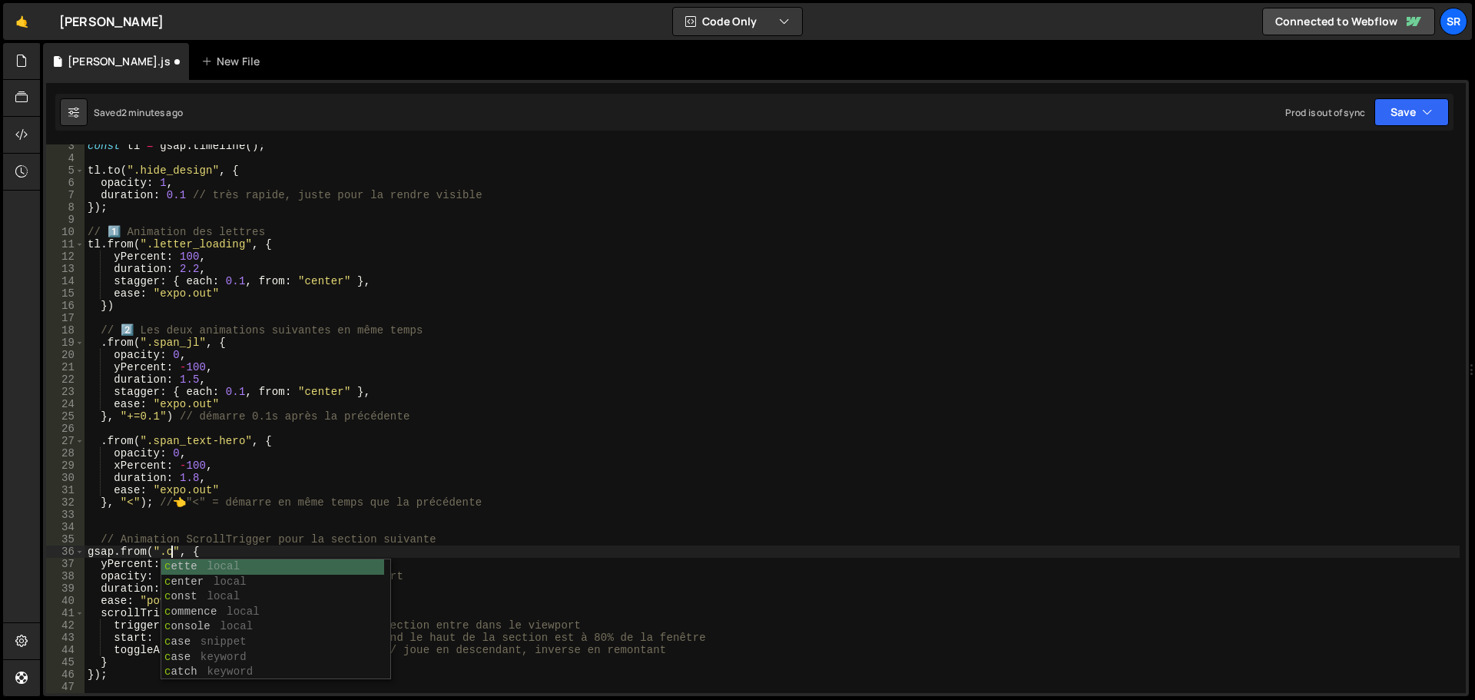
scroll to position [0, 6]
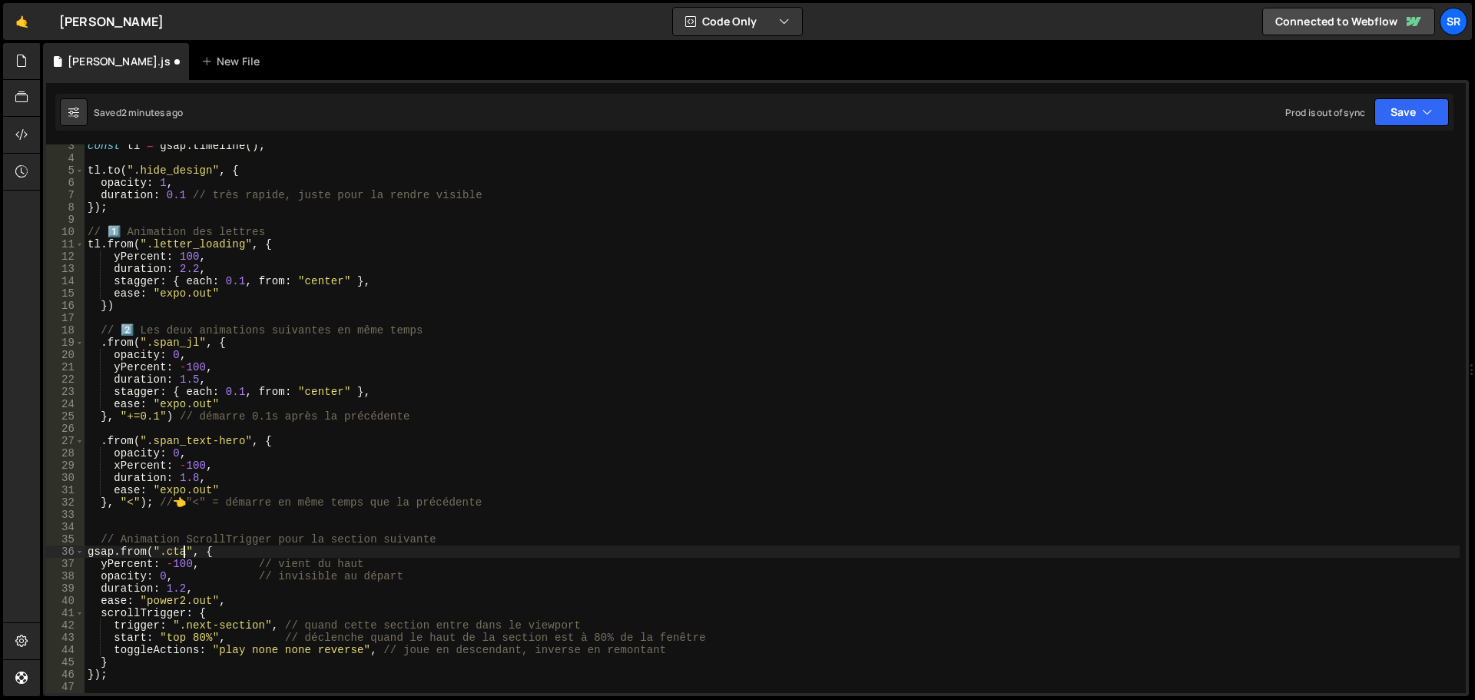
click at [310, 547] on div "const tl = gsap . timeline ( ) ; tl . to ( ".hide_design" , { opacity : 1 , dur…" at bounding box center [773, 426] width 1376 height 573
click at [1396, 118] on button "Save" at bounding box center [1412, 112] width 75 height 28
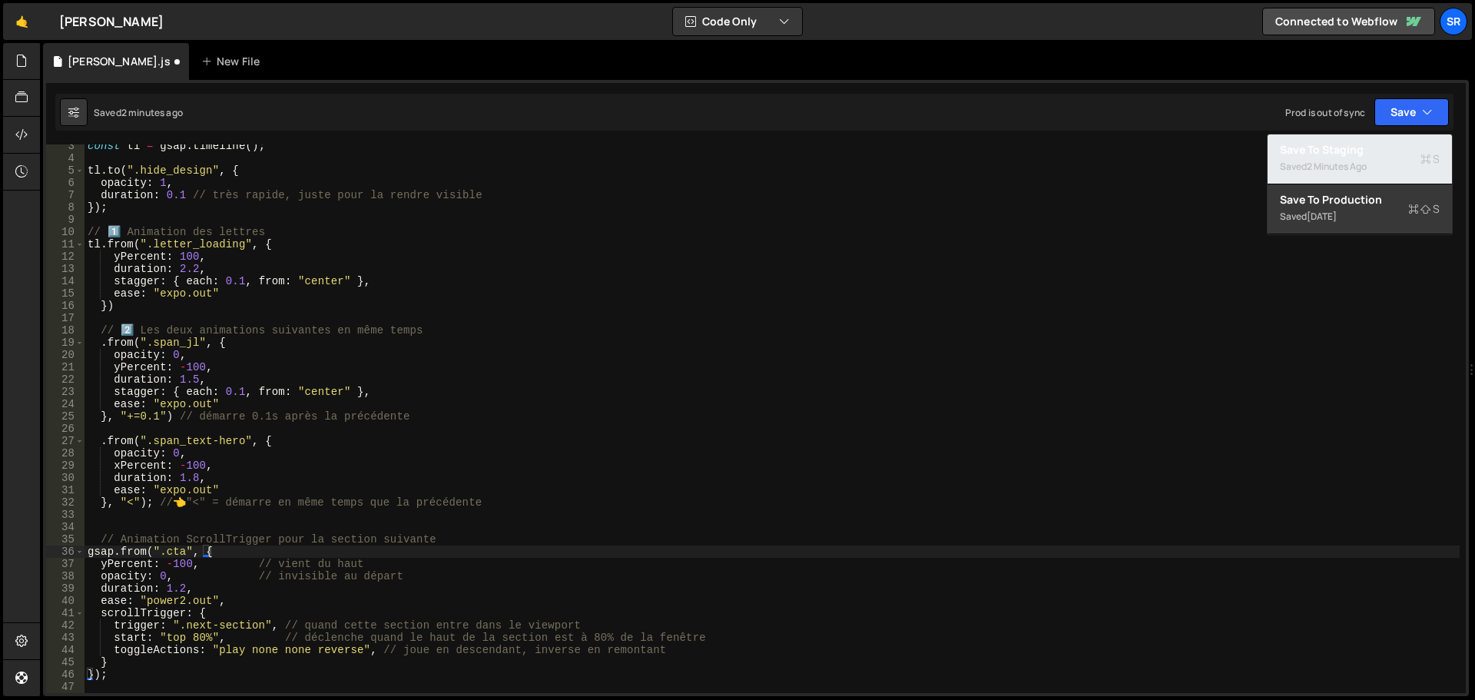
click at [1290, 163] on div "Saved 2 minutes ago" at bounding box center [1360, 167] width 160 height 18
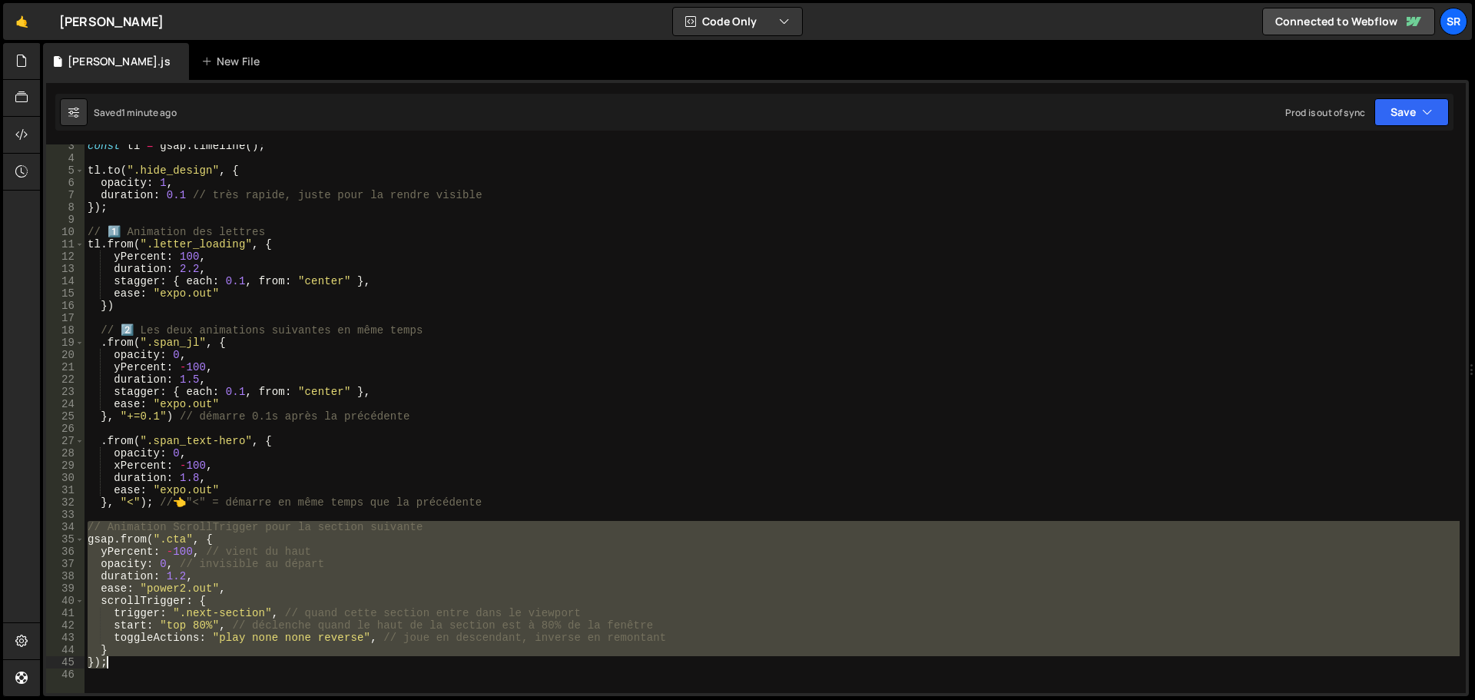
drag, startPoint x: 88, startPoint y: 531, endPoint x: 423, endPoint y: 658, distance: 357.5
click at [423, 658] on div "const tl = gsap . timeline ( ) ; tl . to ( ".hide_design" , { opacity : 1 , dur…" at bounding box center [773, 426] width 1376 height 573
type textarea "} });"
paste textarea
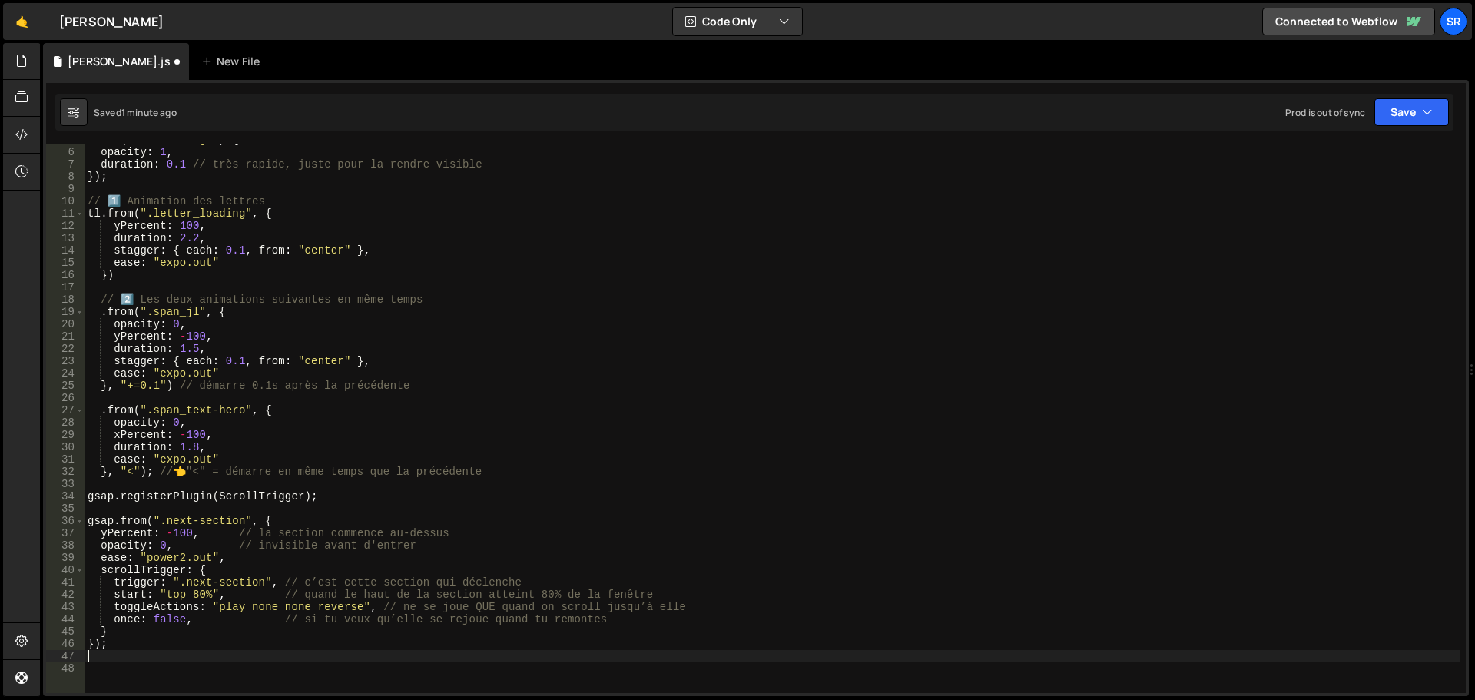
scroll to position [183, 0]
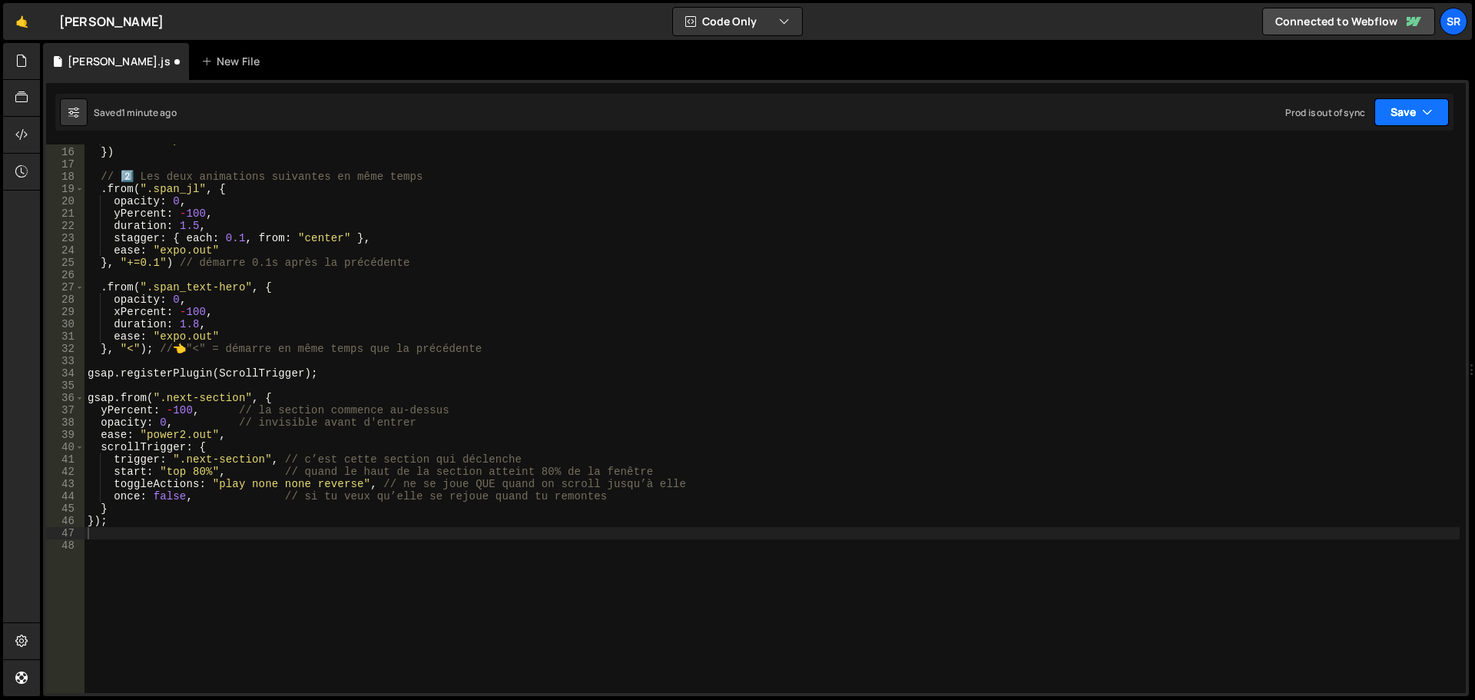
click at [1417, 117] on button "Save" at bounding box center [1412, 112] width 75 height 28
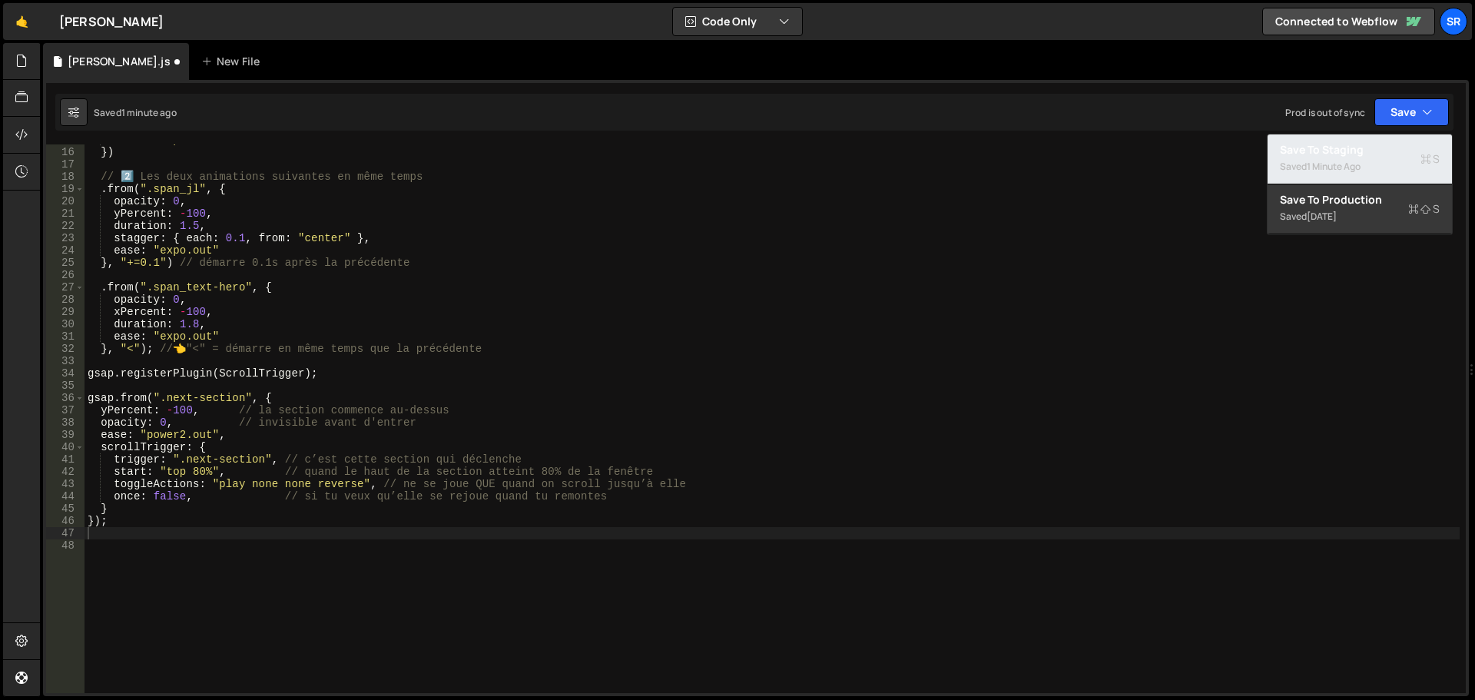
click at [1303, 153] on div "Save to Staging S" at bounding box center [1360, 149] width 160 height 15
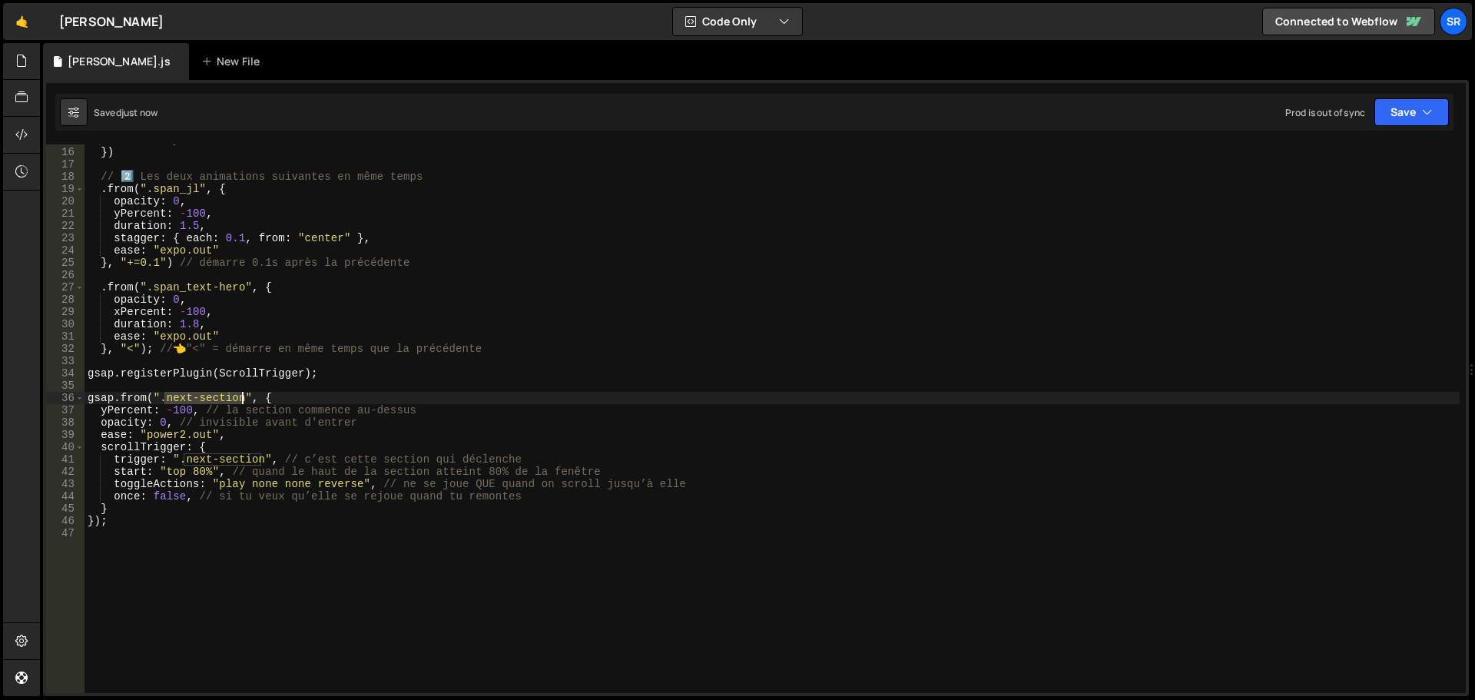
drag, startPoint x: 165, startPoint y: 400, endPoint x: 240, endPoint y: 400, distance: 74.5
click at [240, 400] on div "ease : "expo.out" }) // 2️⃣ Les deux animations suivantes en même temps . from …" at bounding box center [773, 420] width 1376 height 573
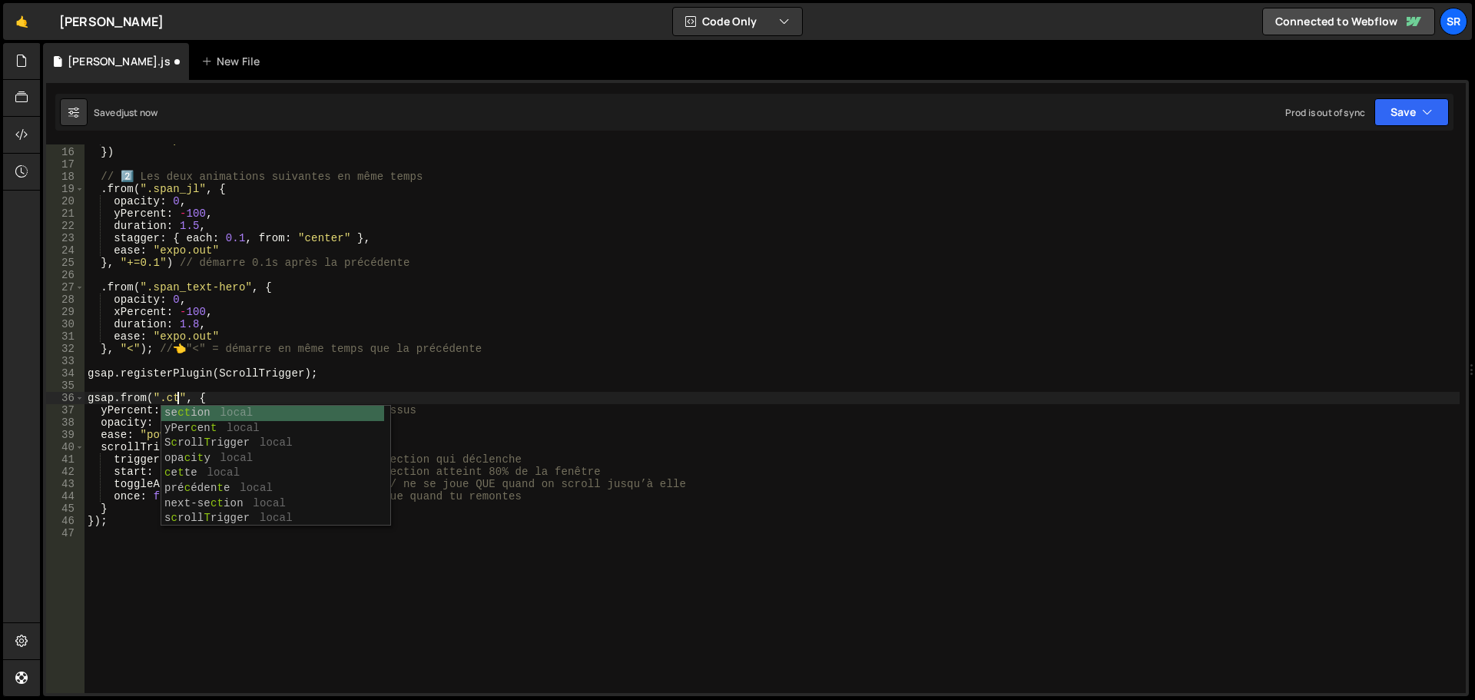
scroll to position [0, 6]
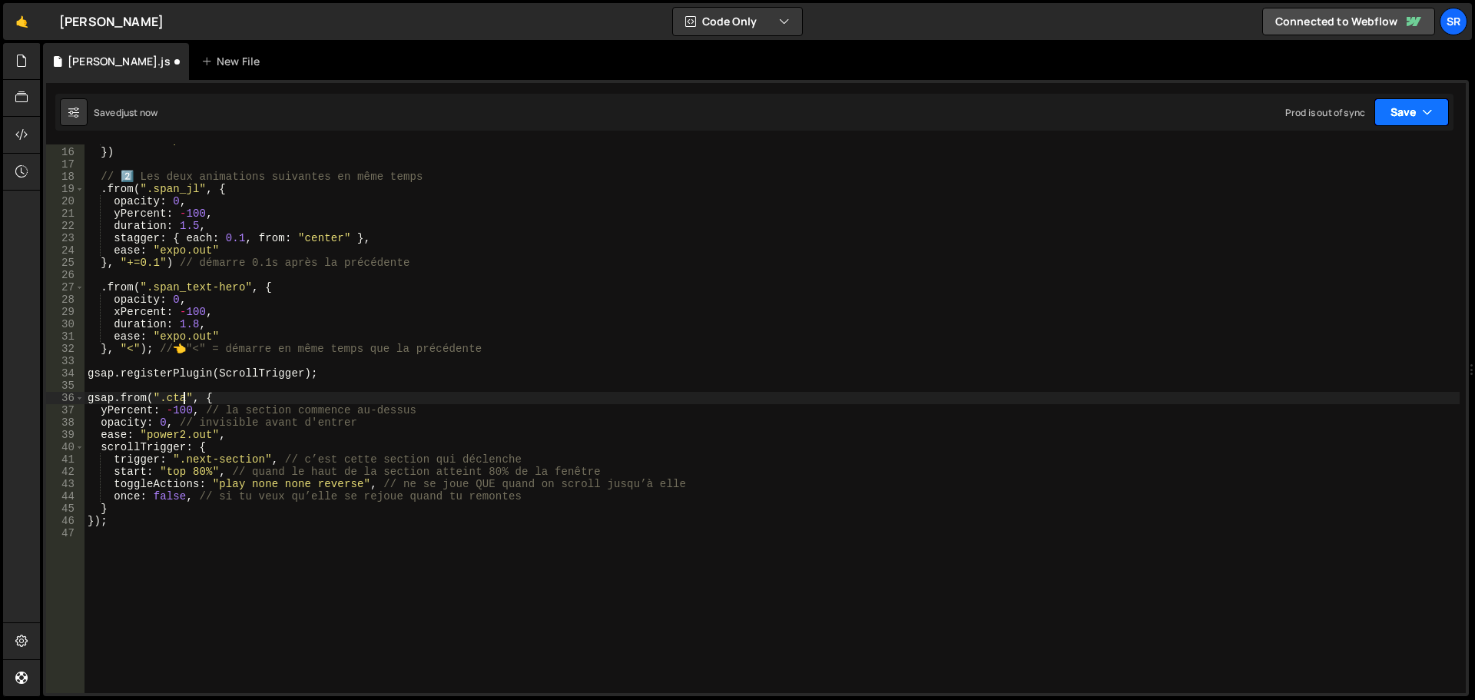
click at [1401, 114] on button "Save" at bounding box center [1412, 112] width 75 height 28
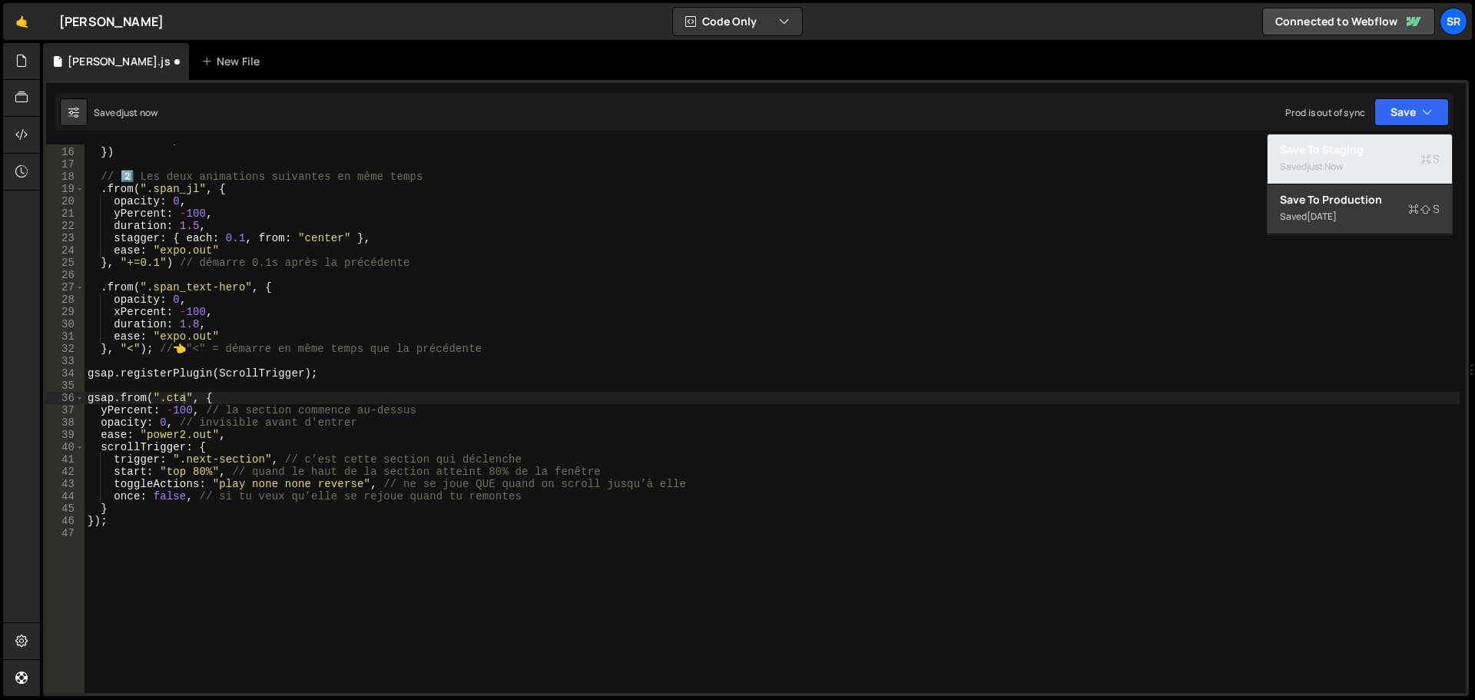
click at [1389, 142] on button "Save to Staging S Saved just now" at bounding box center [1360, 159] width 184 height 50
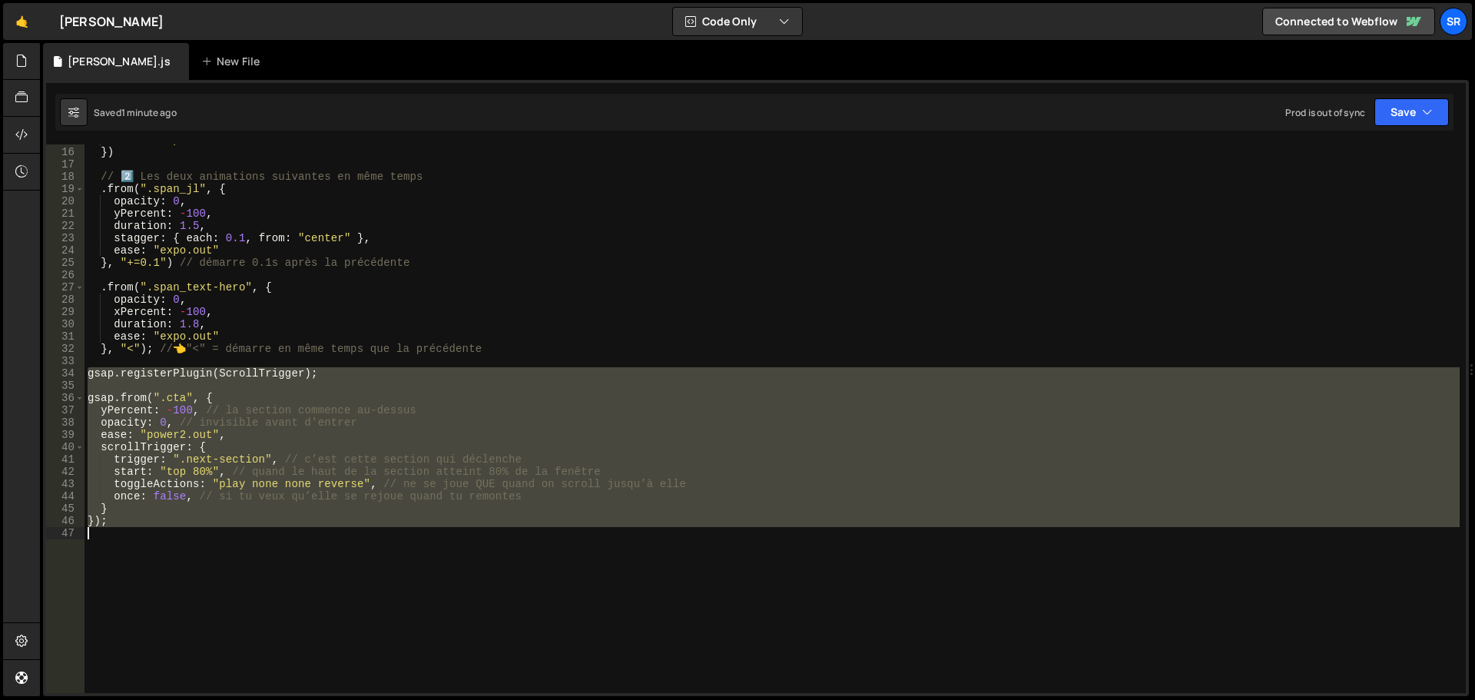
drag, startPoint x: 88, startPoint y: 377, endPoint x: 403, endPoint y: 536, distance: 352.9
click at [403, 536] on div "ease : "expo.out" }) // 2️⃣ Les deux animations suivantes en même temps . from …" at bounding box center [773, 420] width 1376 height 573
type textarea "});"
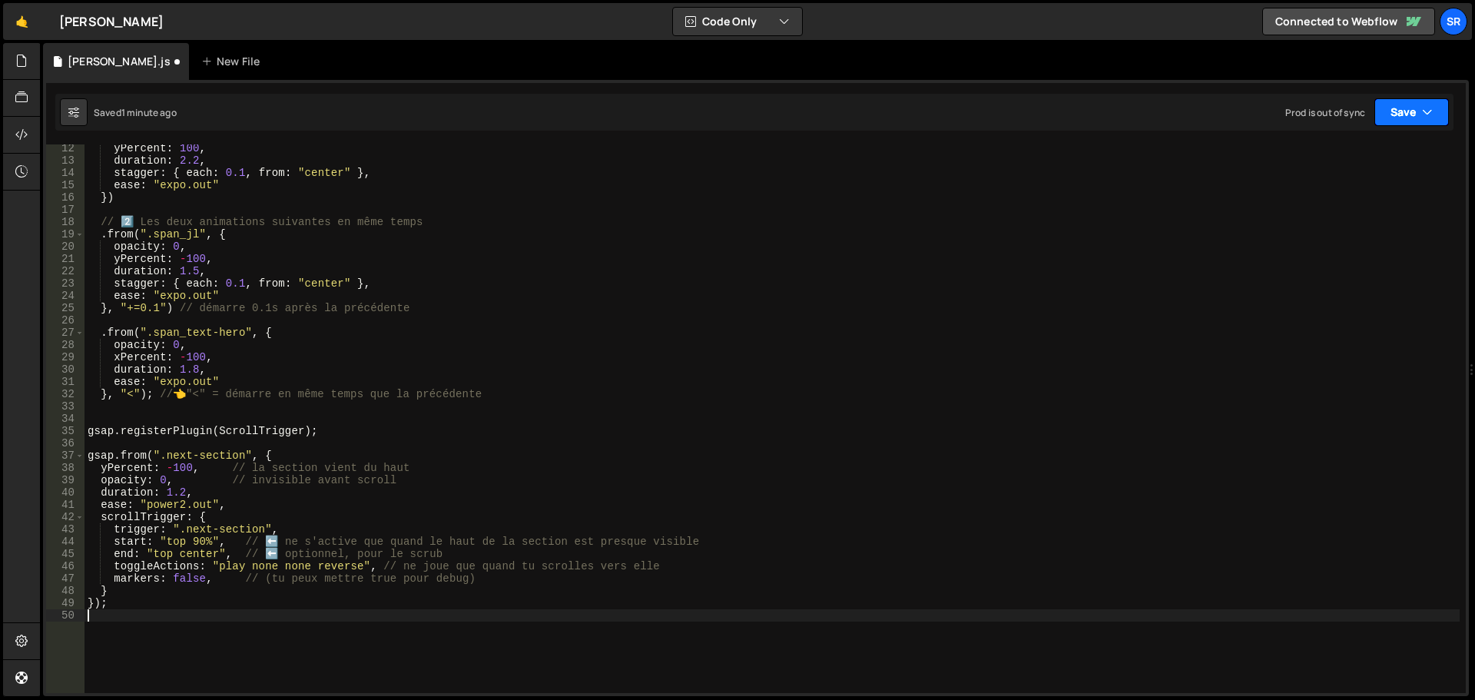
click at [1409, 105] on button "Save" at bounding box center [1412, 112] width 75 height 28
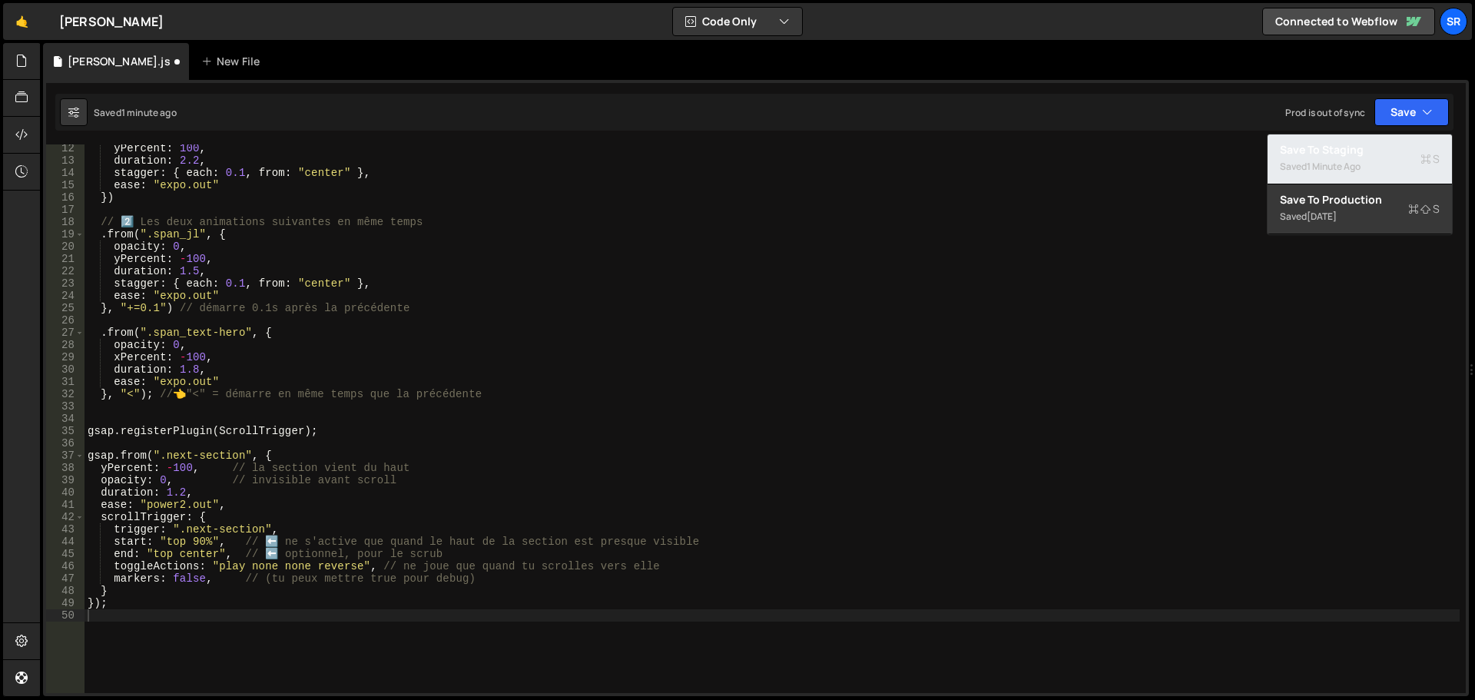
click at [1341, 154] on div "Save to Staging S" at bounding box center [1360, 149] width 160 height 15
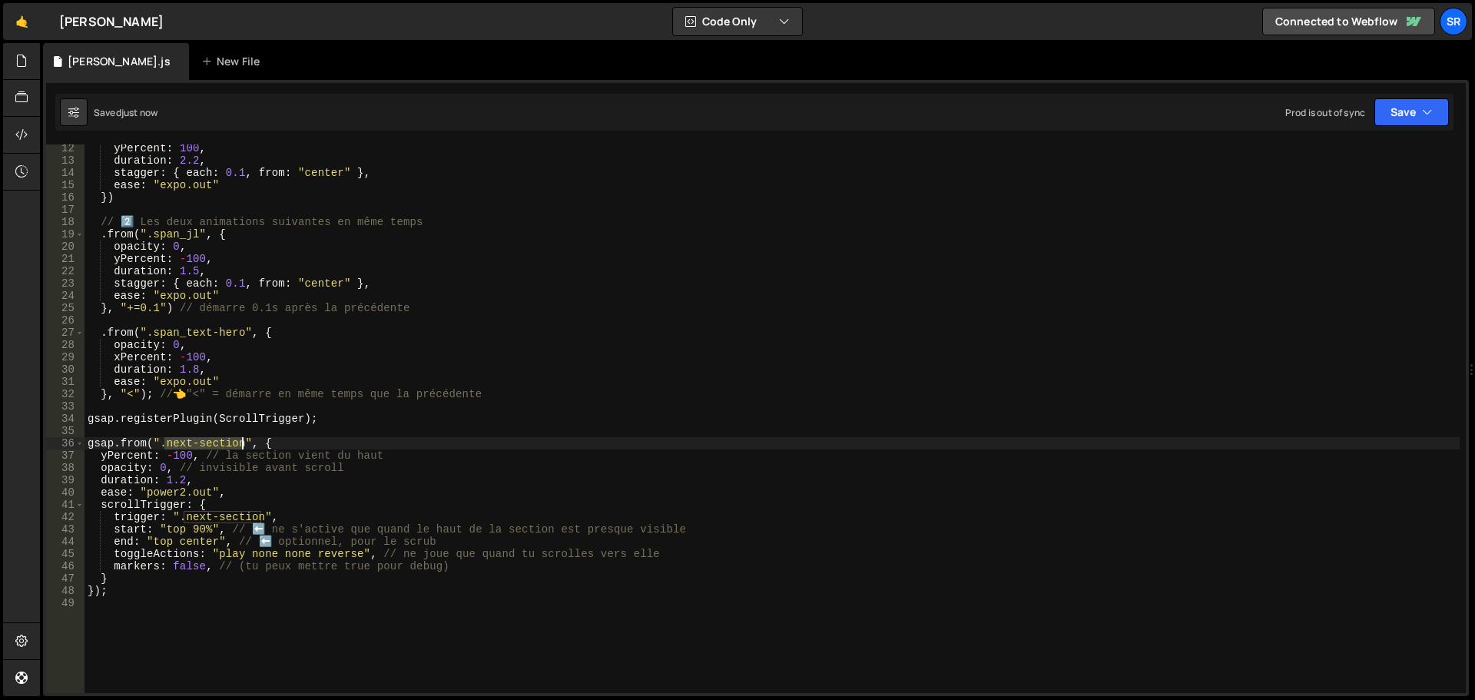
drag, startPoint x: 164, startPoint y: 445, endPoint x: 240, endPoint y: 446, distance: 75.3
click at [240, 446] on div "yPercent : 100 , duration : 2.2 , stagger : { each : 0.1 , from : "center" } , …" at bounding box center [773, 428] width 1376 height 573
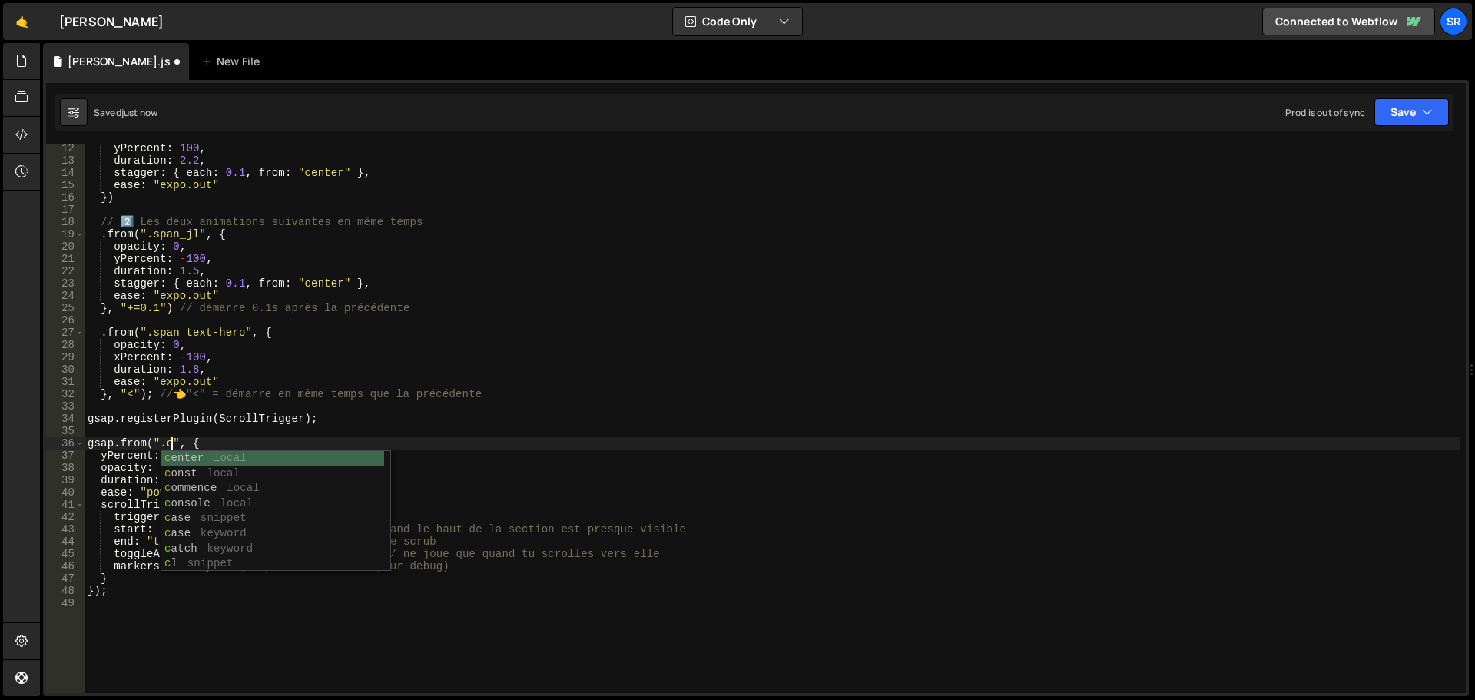
scroll to position [0, 6]
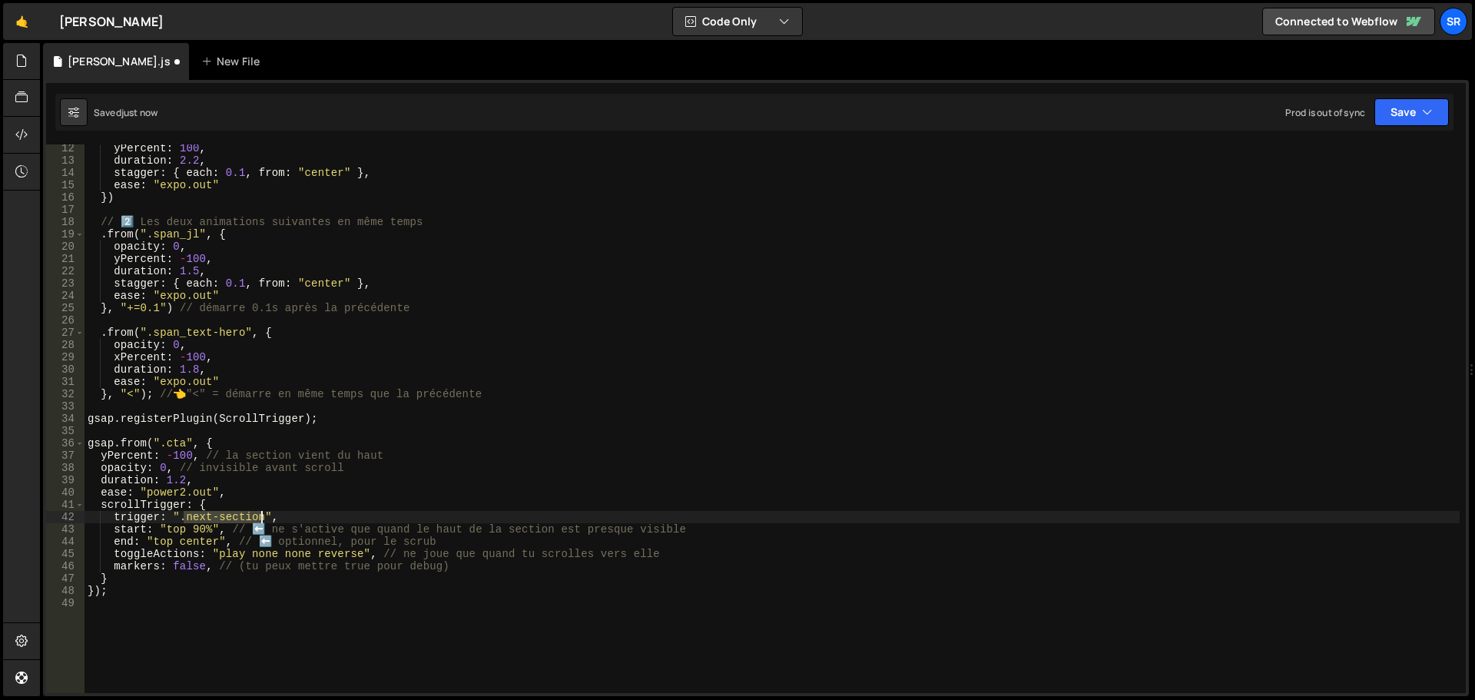
drag, startPoint x: 185, startPoint y: 519, endPoint x: 258, endPoint y: 522, distance: 73.0
click at [258, 522] on div "yPercent : 100 , duration : 2.2 , stagger : { each : 0.1 , from : "center" } , …" at bounding box center [773, 428] width 1376 height 573
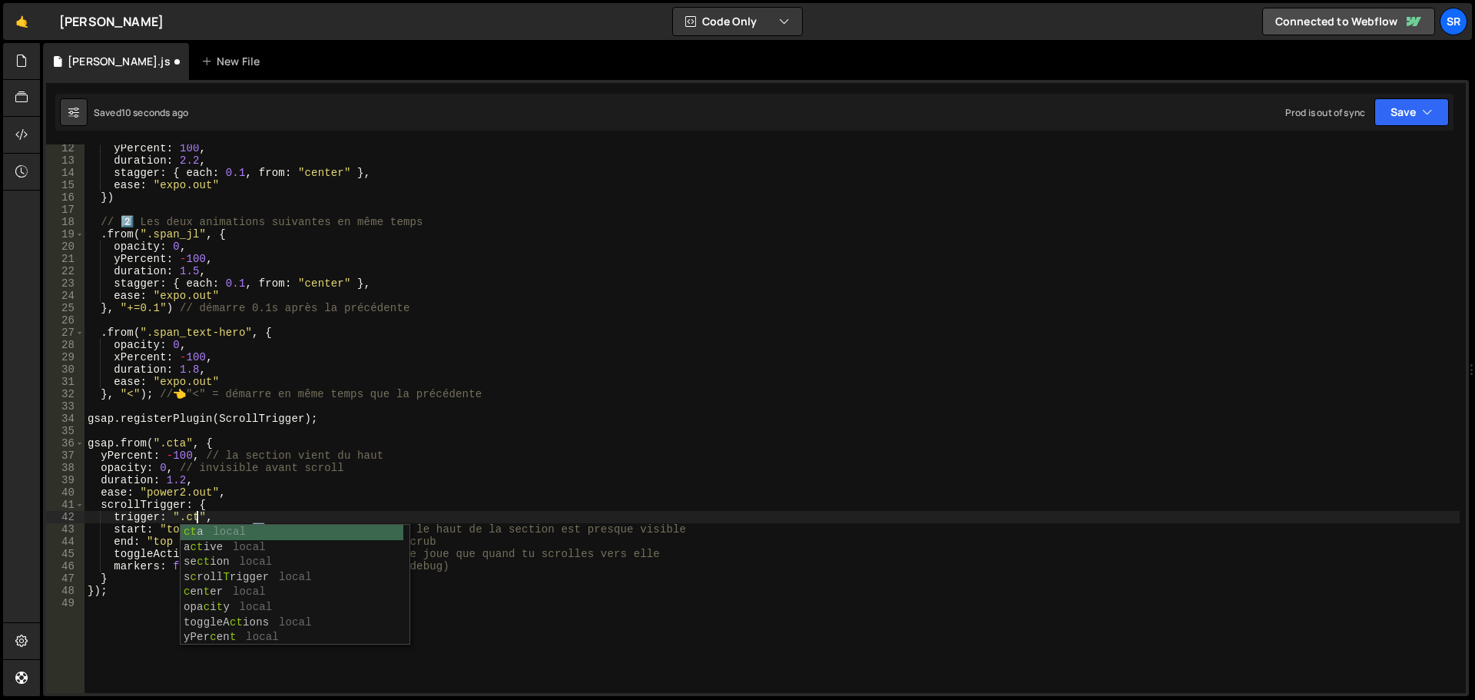
scroll to position [0, 8]
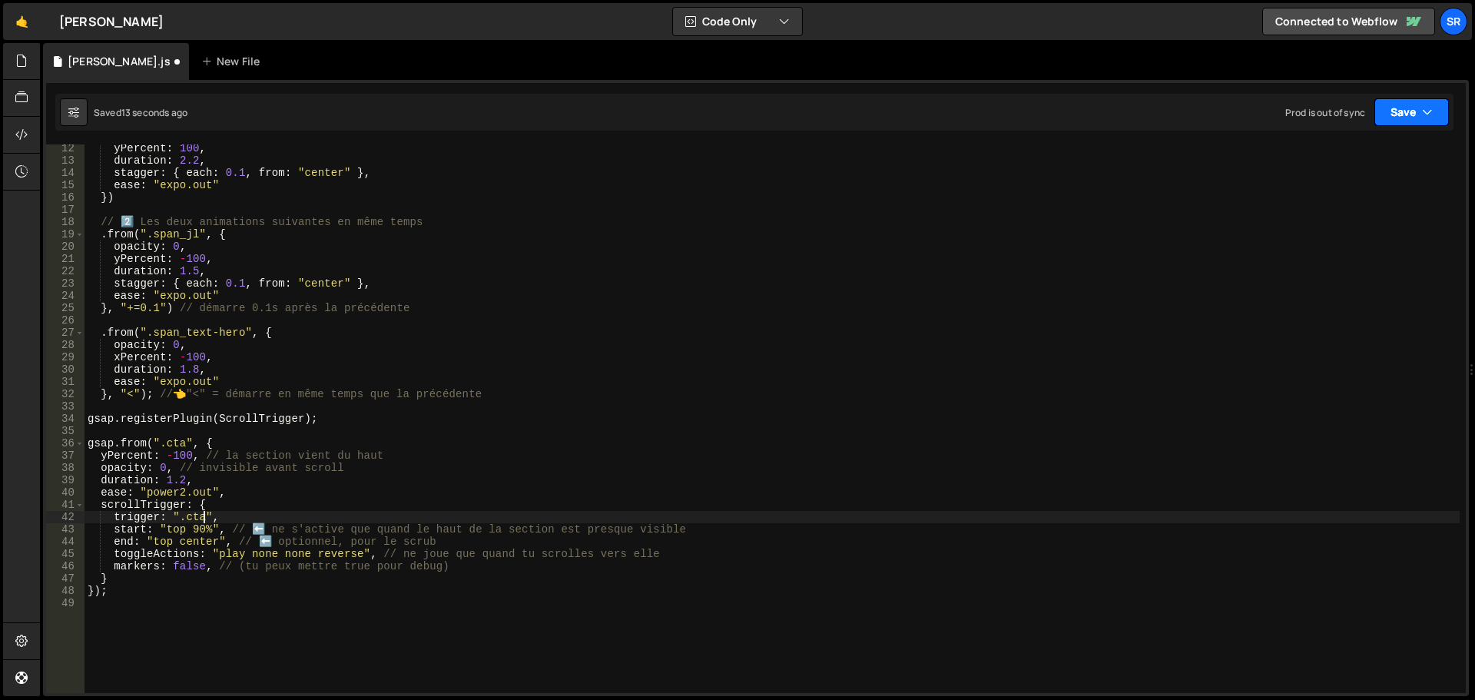
click at [1388, 117] on button "Save" at bounding box center [1412, 112] width 75 height 28
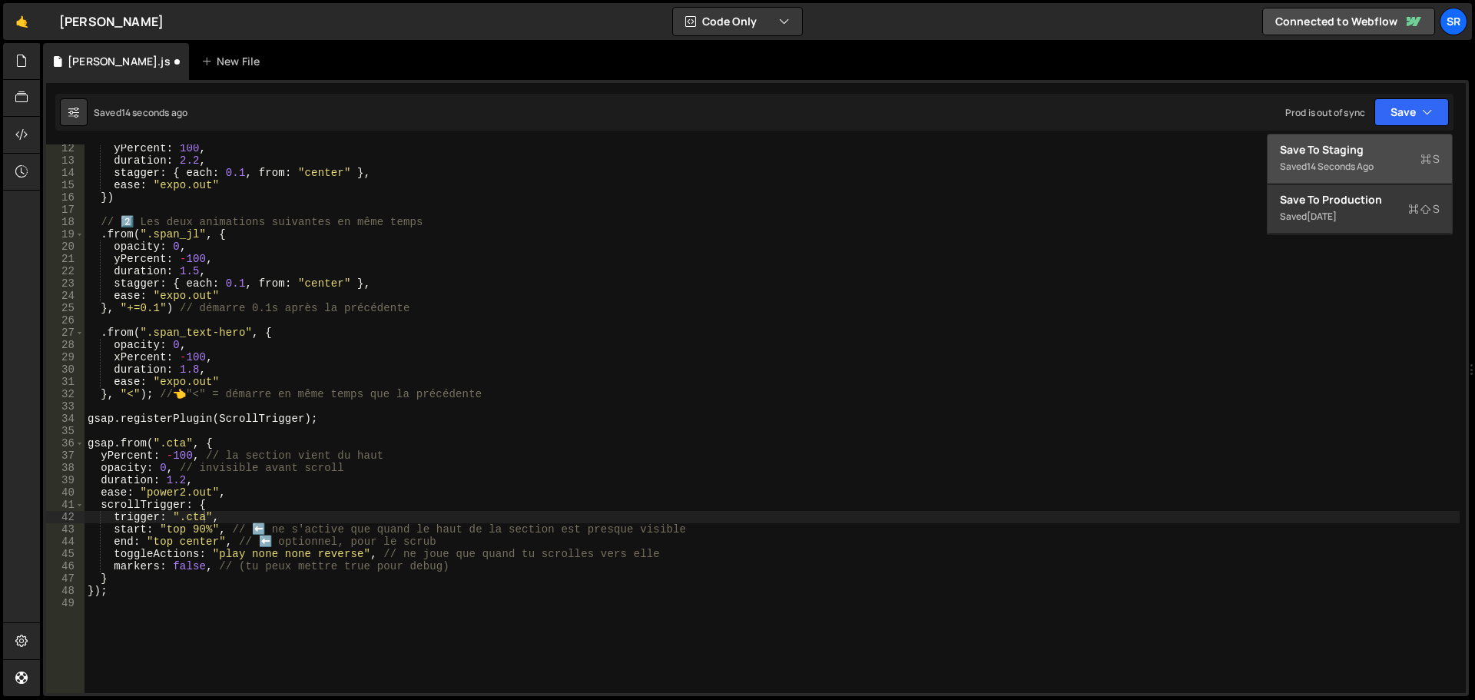
click at [1319, 151] on div "Save to Staging S" at bounding box center [1360, 149] width 160 height 15
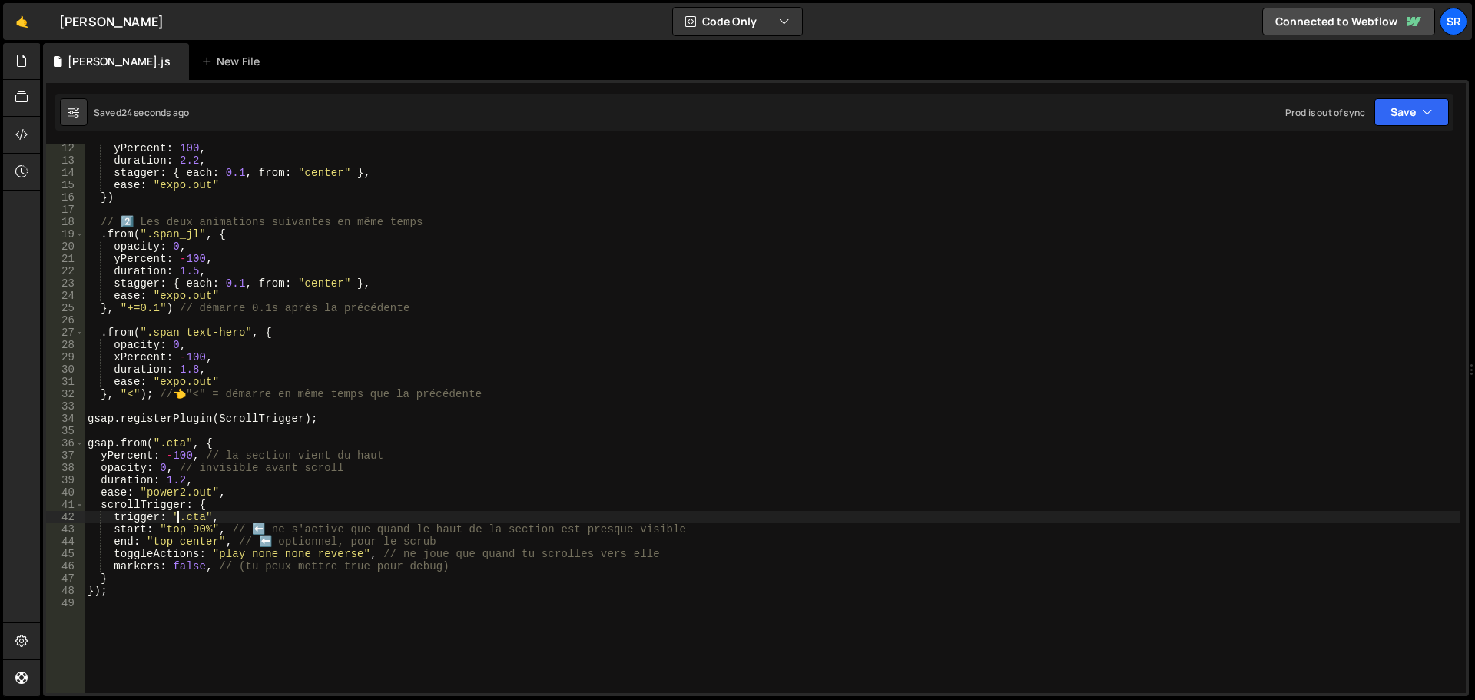
click at [178, 517] on div "yPercent : 100 , duration : 2.2 , stagger : { each : 0.1 , from : "center" } , …" at bounding box center [773, 428] width 1376 height 573
click at [1399, 104] on button "Save" at bounding box center [1412, 112] width 75 height 28
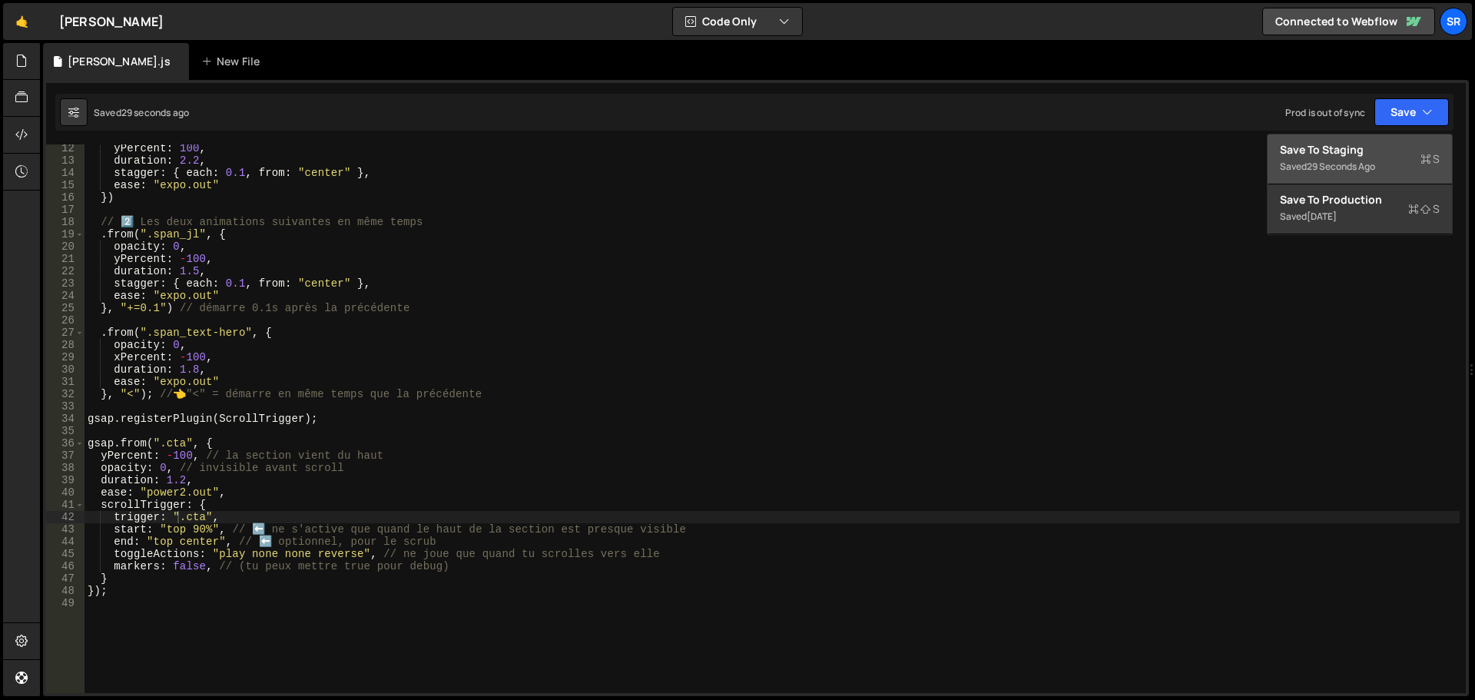
click at [1395, 146] on div "Save to Staging S" at bounding box center [1360, 149] width 160 height 15
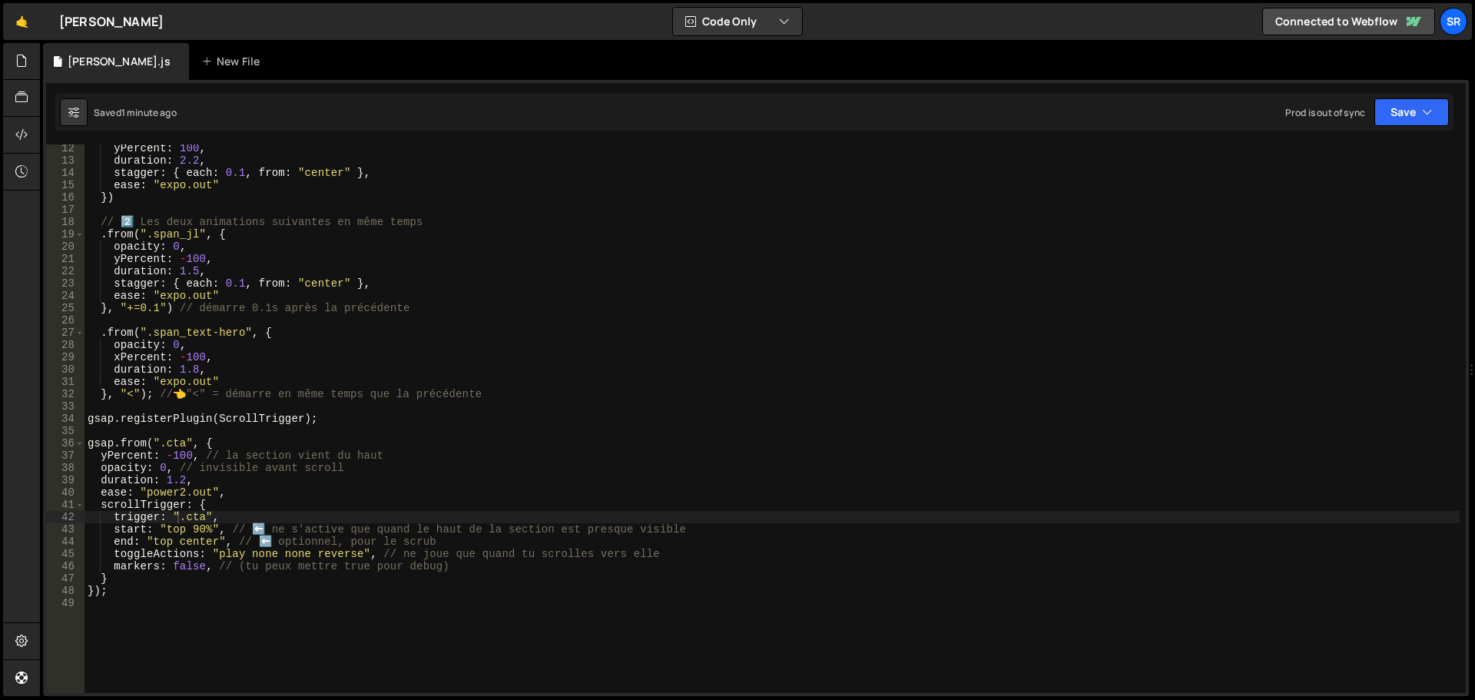
click at [182, 446] on div "yPercent : 100 , duration : 2.2 , stagger : { each : 0.1 , from : "center" } , …" at bounding box center [773, 428] width 1376 height 573
click at [204, 520] on div "yPercent : 100 , duration : 2.2 , stagger : { each : 0.1 , from : "center" } , …" at bounding box center [773, 428] width 1376 height 573
drag, startPoint x: 1421, startPoint y: 102, endPoint x: 1406, endPoint y: 119, distance: 22.3
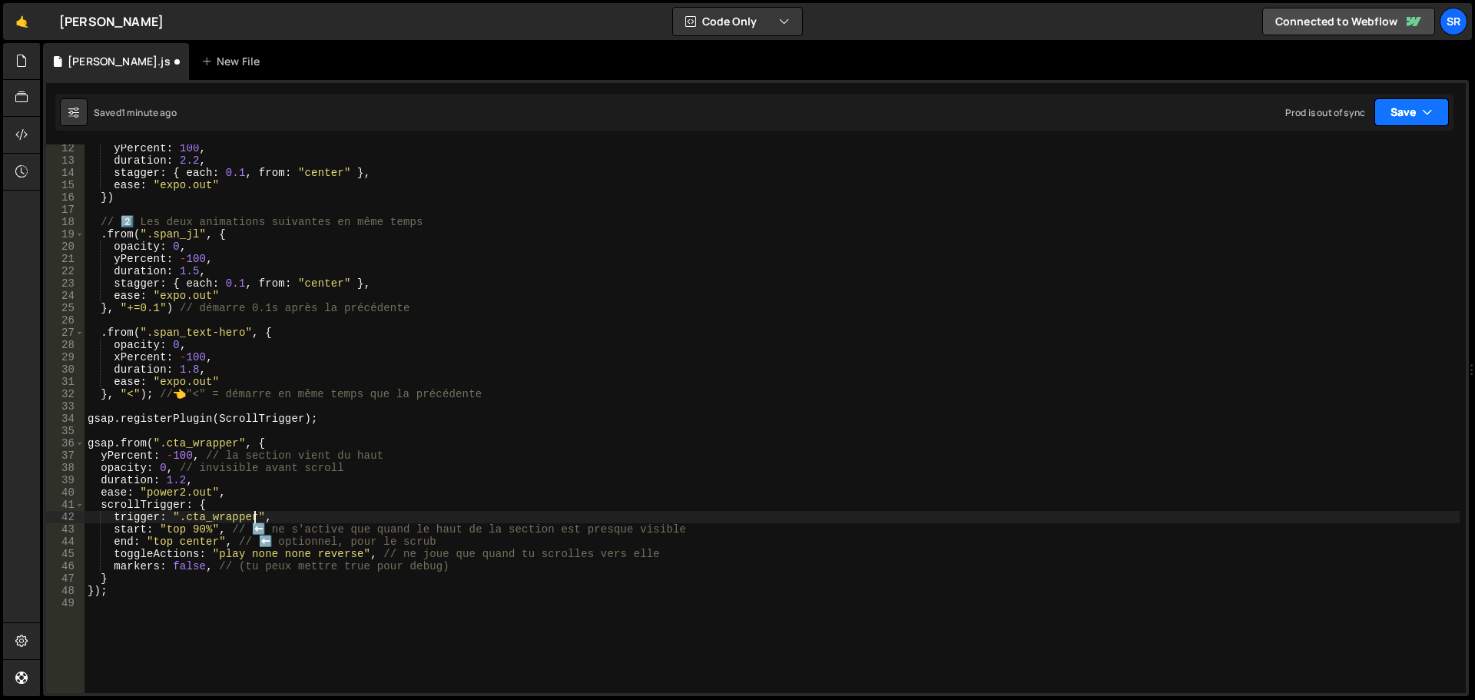
click at [1420, 102] on button "Save" at bounding box center [1412, 112] width 75 height 28
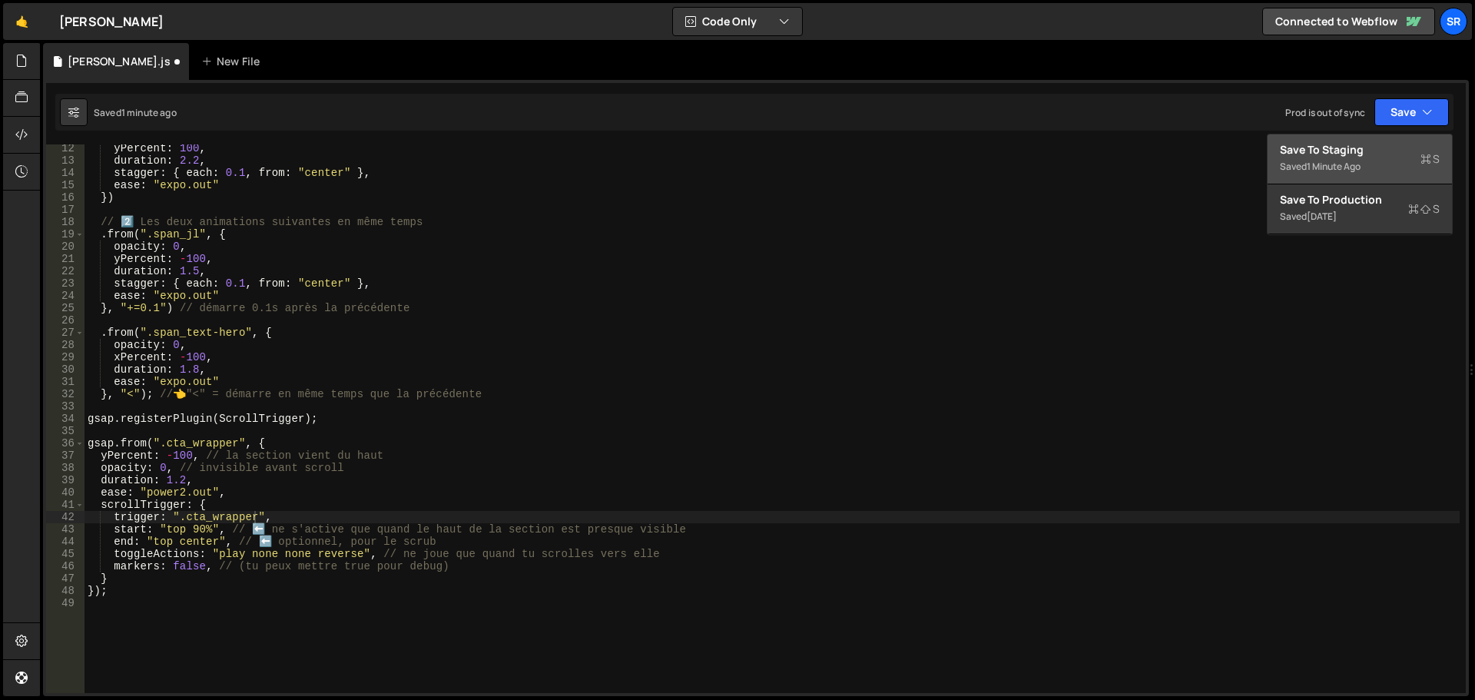
click at [1376, 158] on div "Saved 1 minute ago" at bounding box center [1360, 167] width 160 height 18
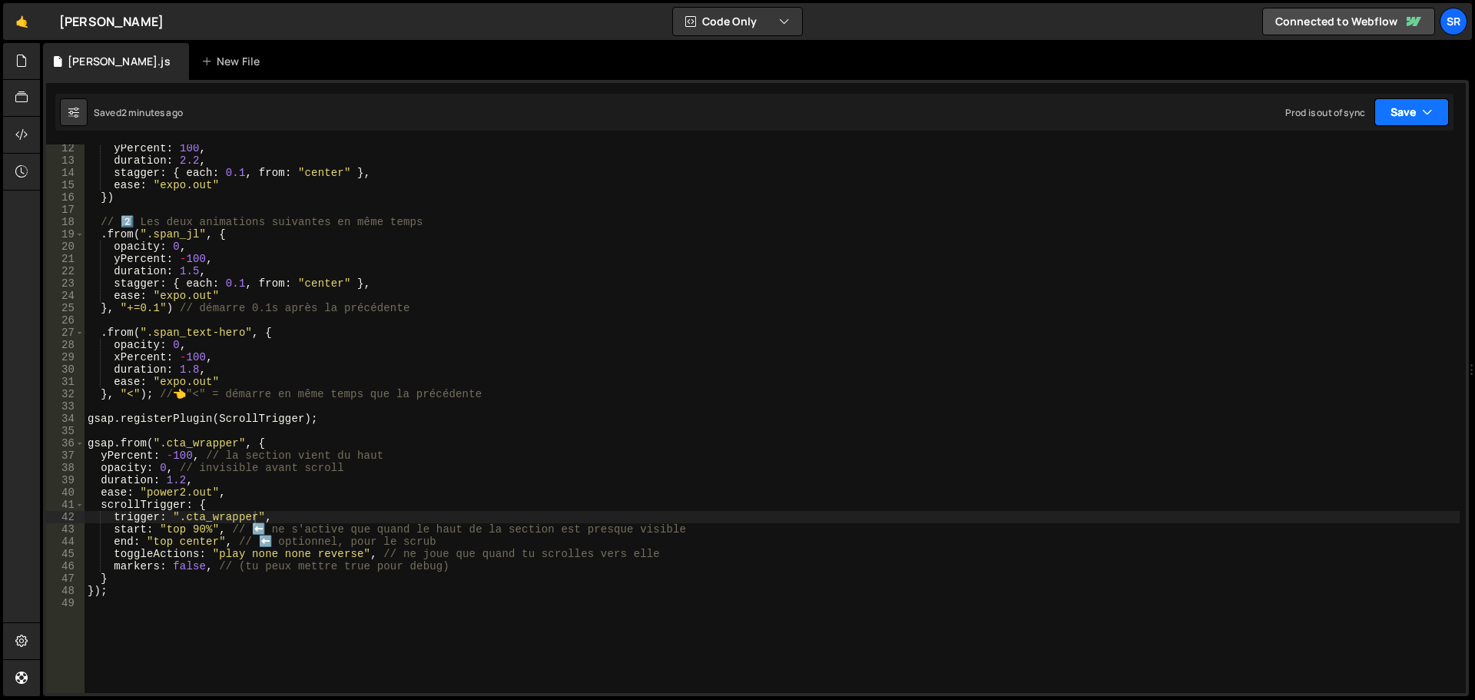
click at [1393, 114] on button "Save" at bounding box center [1412, 112] width 75 height 28
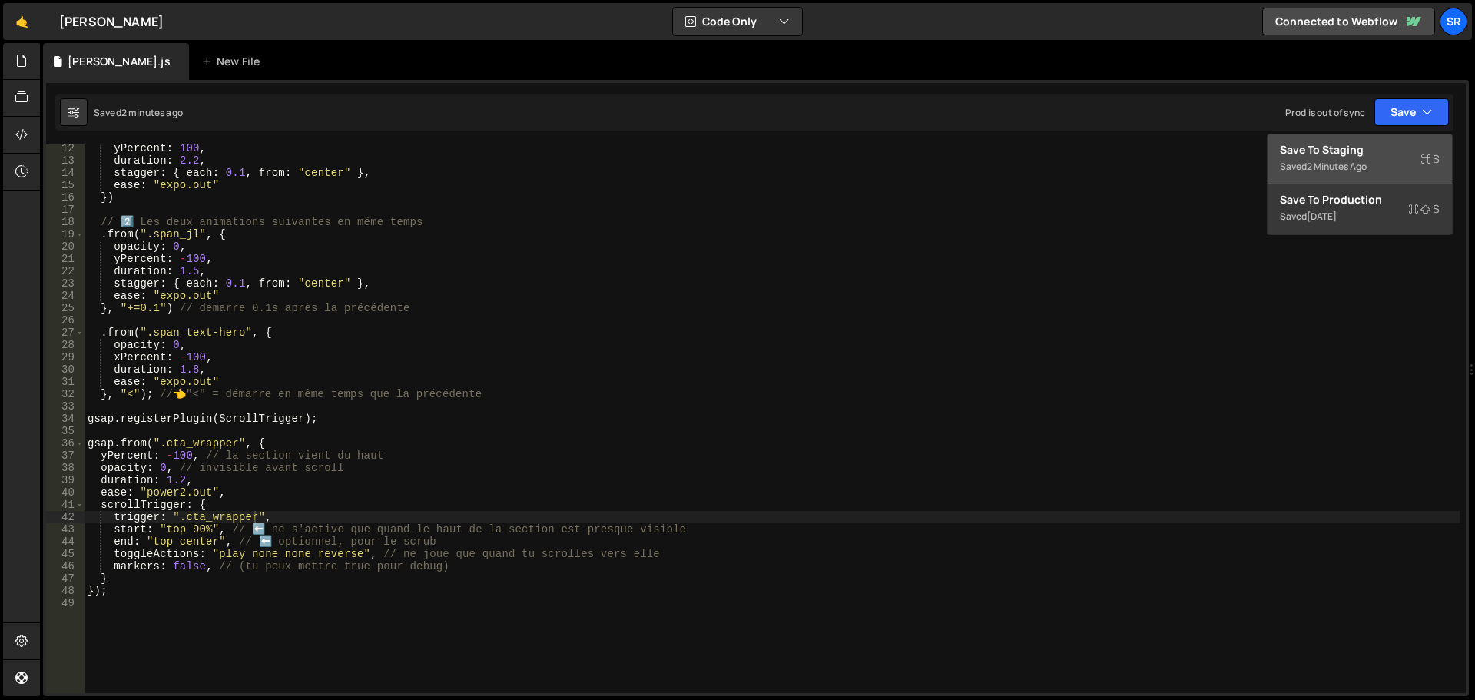
click at [1367, 152] on div "Save to Staging S" at bounding box center [1360, 149] width 160 height 15
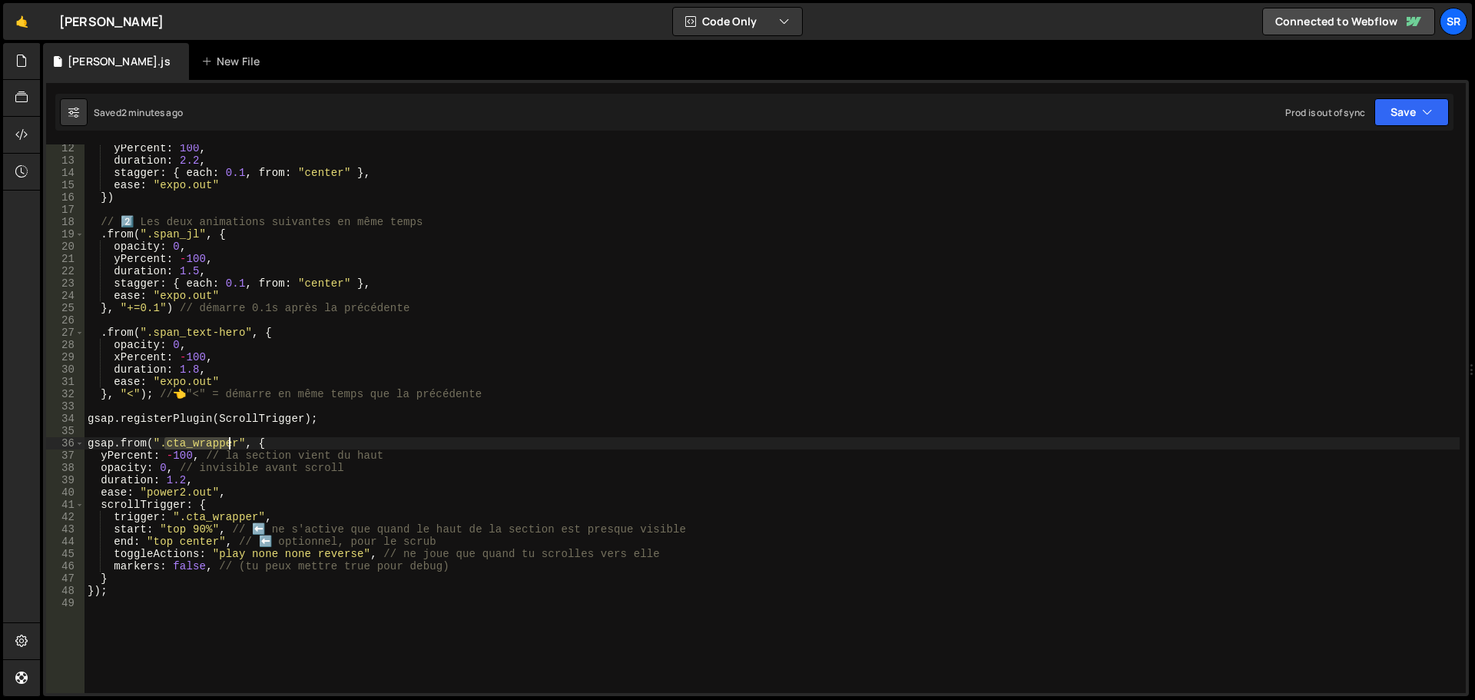
drag, startPoint x: 168, startPoint y: 444, endPoint x: 232, endPoint y: 444, distance: 64.5
click at [232, 444] on div "yPercent : 100 , duration : 2.2 , stagger : { each : 0.1 , from : "center" } , …" at bounding box center [773, 428] width 1376 height 573
click at [232, 444] on div "yPercent : 100 , duration : 2.2 , stagger : { each : 0.1 , from : "center" } , …" at bounding box center [773, 418] width 1376 height 549
click at [234, 444] on div "yPercent : 100 , duration : 2.2 , stagger : { each : 0.1 , from : "center" } , …" at bounding box center [773, 428] width 1376 height 573
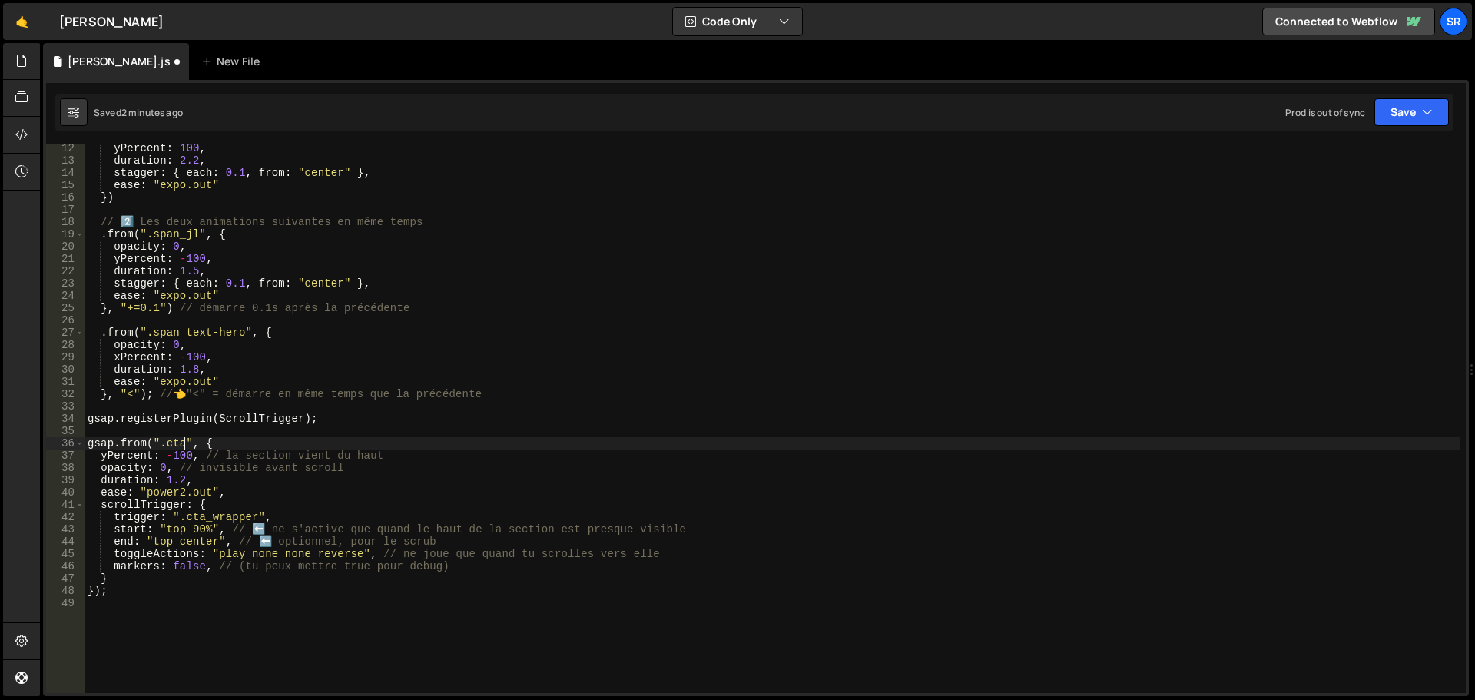
click at [253, 519] on div "yPercent : 100 , duration : 2.2 , stagger : { each : 0.1 , from : "center" } , …" at bounding box center [773, 428] width 1376 height 573
click at [1410, 113] on button "Save" at bounding box center [1412, 112] width 75 height 28
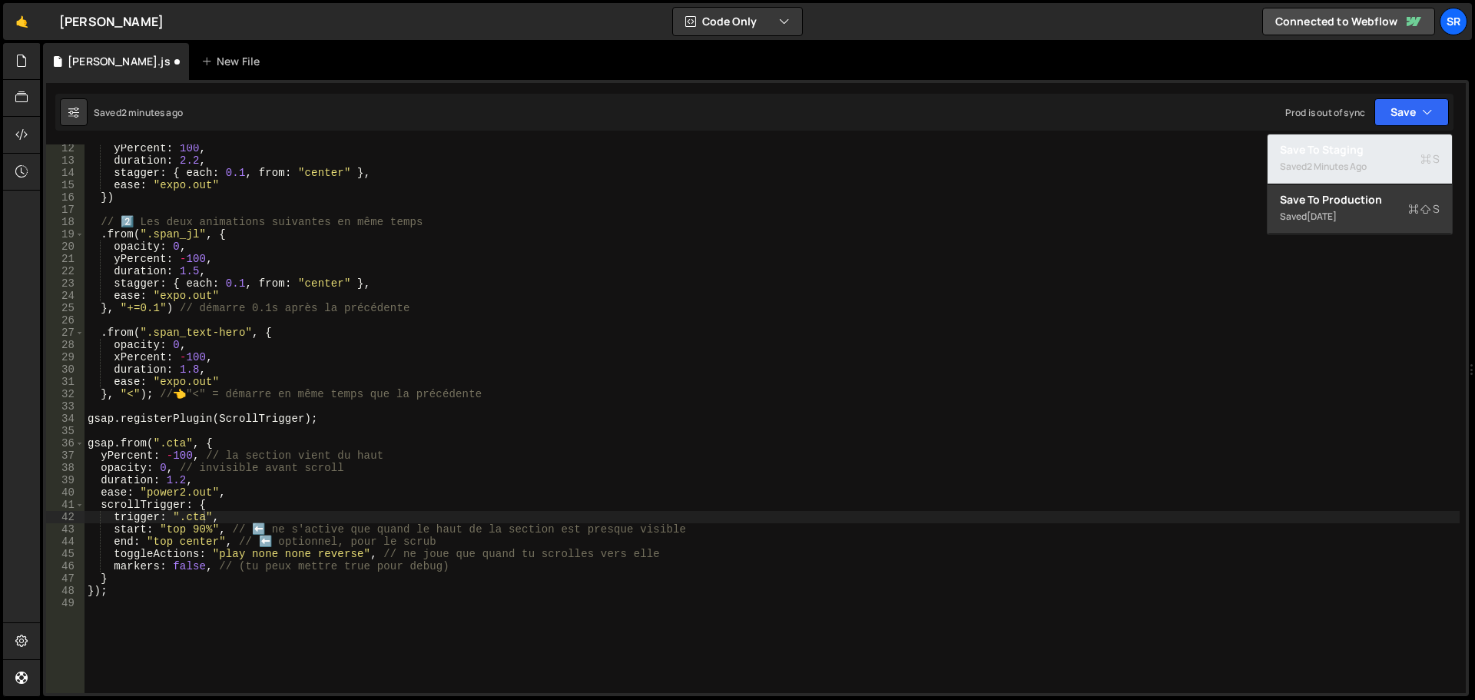
click at [1382, 161] on div "Saved 2 minutes ago" at bounding box center [1360, 167] width 160 height 18
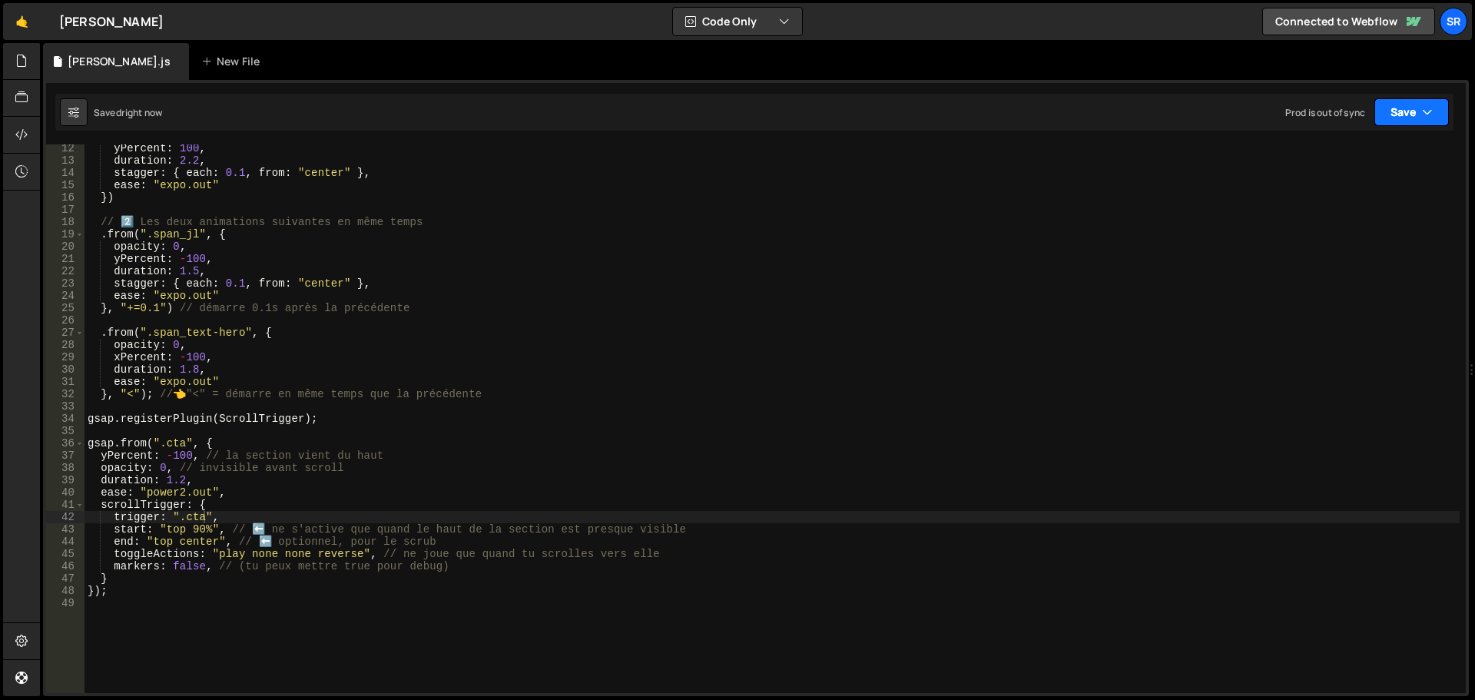
click at [1392, 112] on button "Save" at bounding box center [1412, 112] width 75 height 28
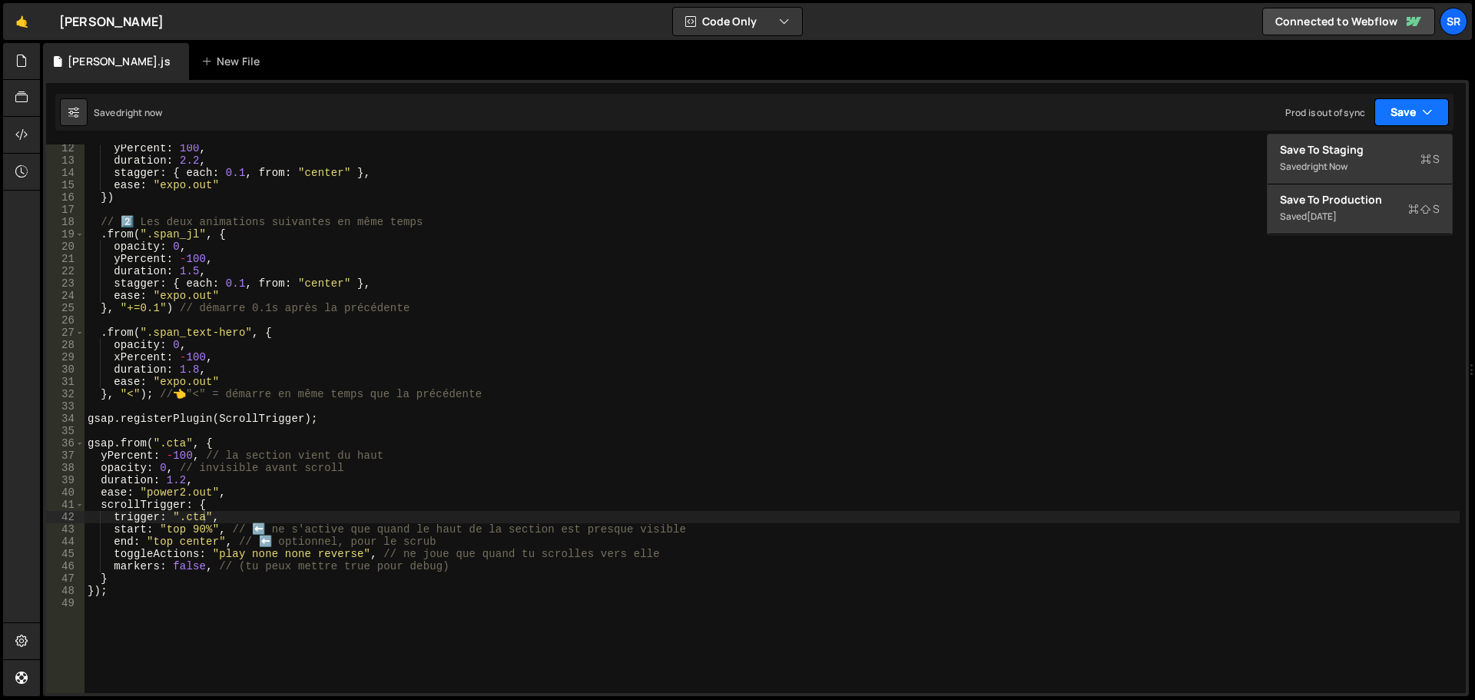
click at [1392, 112] on button "Save" at bounding box center [1412, 112] width 75 height 28
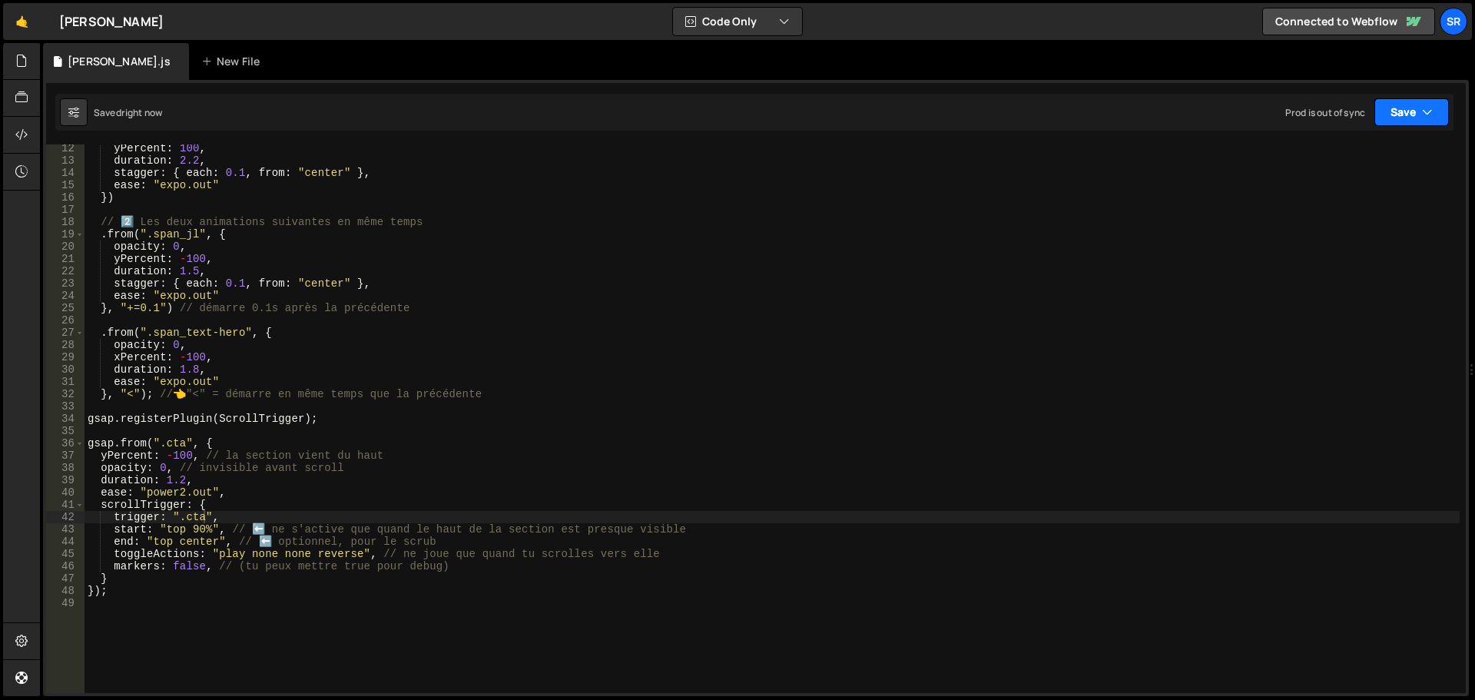
click at [1398, 114] on button "Save" at bounding box center [1412, 112] width 75 height 28
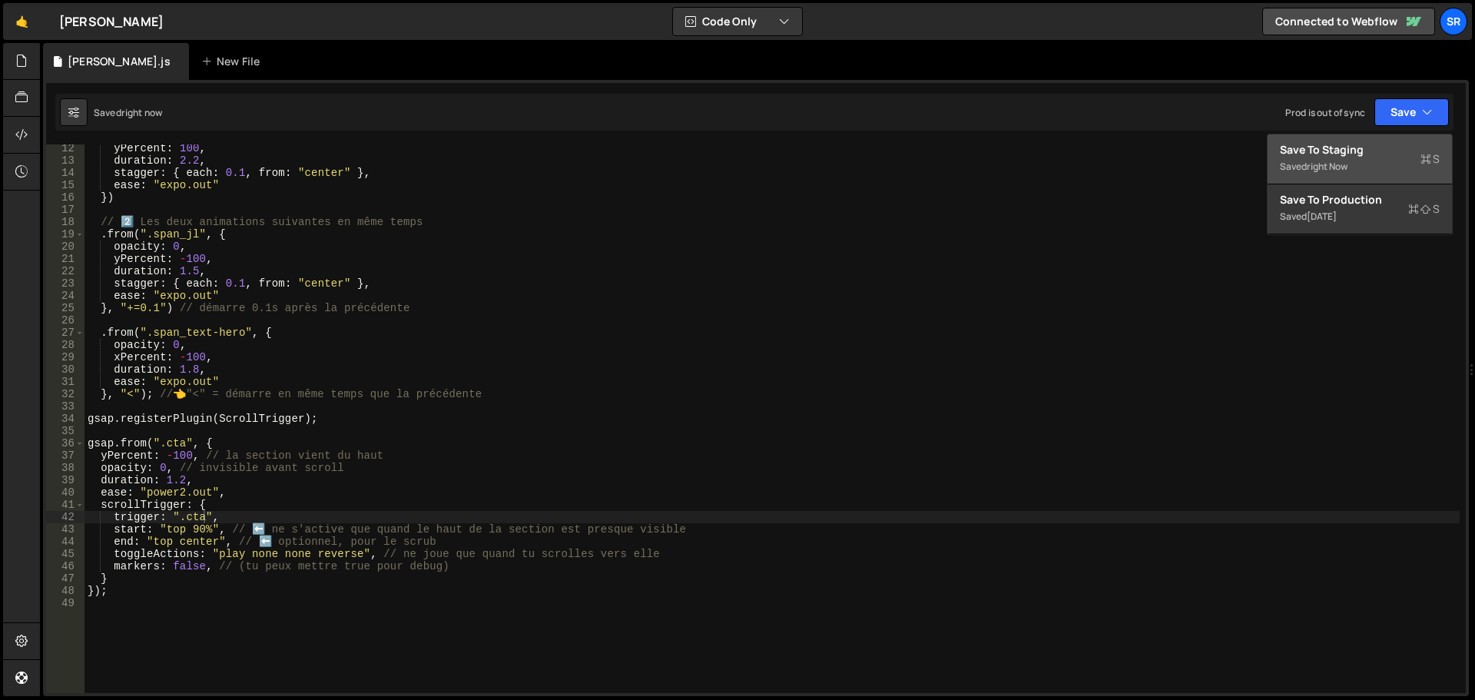
click at [1359, 158] on div "Saved right now" at bounding box center [1360, 167] width 160 height 18
click at [1359, 158] on div "yPercent : 100 , duration : 2.2 , stagger : { each : 0.1 , from : "center" } , …" at bounding box center [773, 428] width 1376 height 573
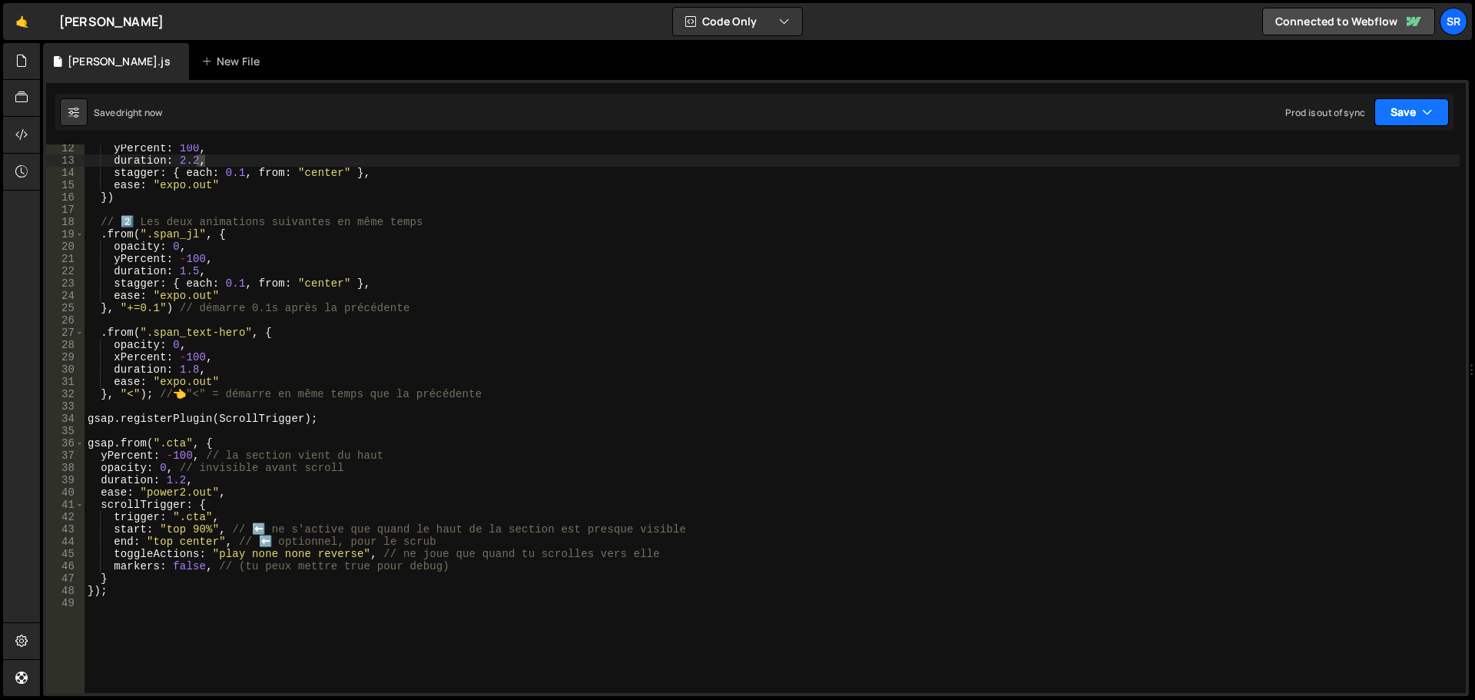
click at [1394, 105] on button "Save" at bounding box center [1412, 112] width 75 height 28
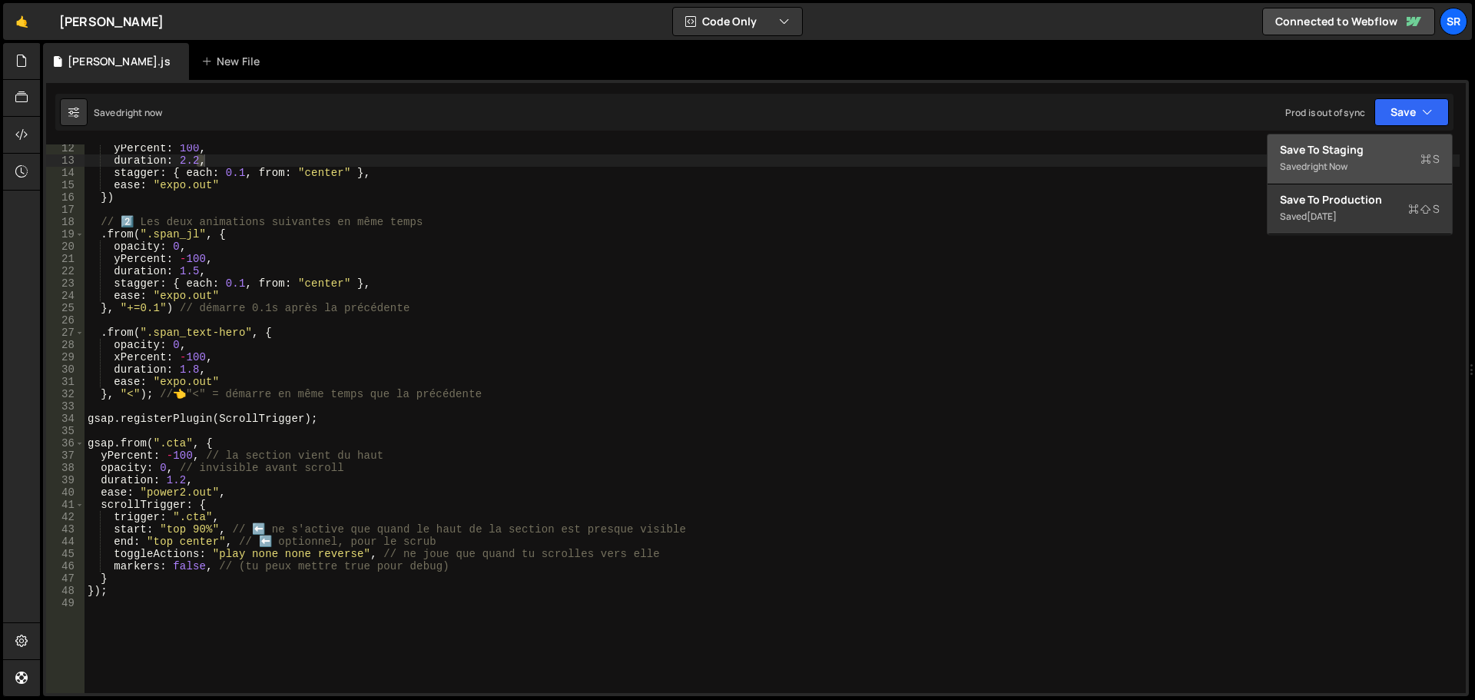
click at [1361, 156] on div "Save to Staging S" at bounding box center [1360, 149] width 160 height 15
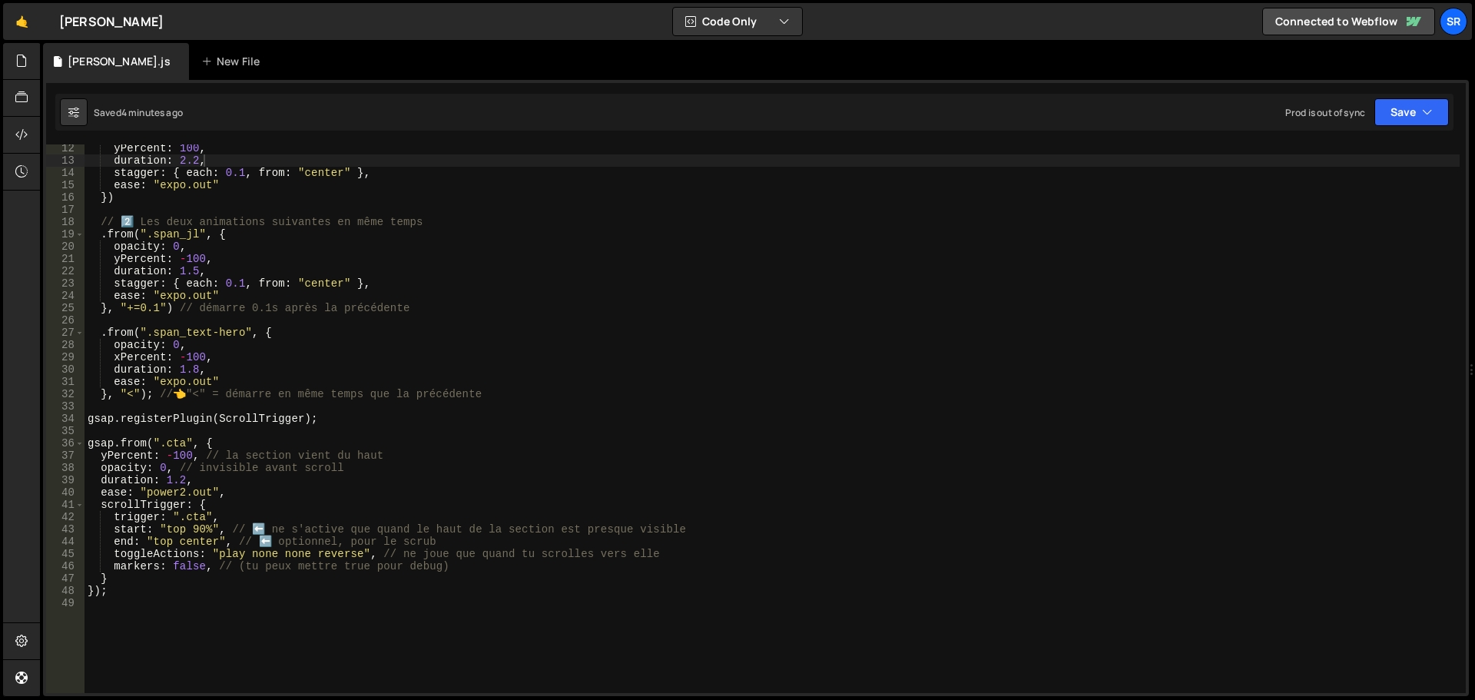
click at [1423, 129] on div "Saved 4 minutes ago Prod is out of sync Upgrade to Edit Save Save to Staging S …" at bounding box center [754, 112] width 1399 height 37
click at [1412, 115] on button "Save" at bounding box center [1412, 112] width 75 height 28
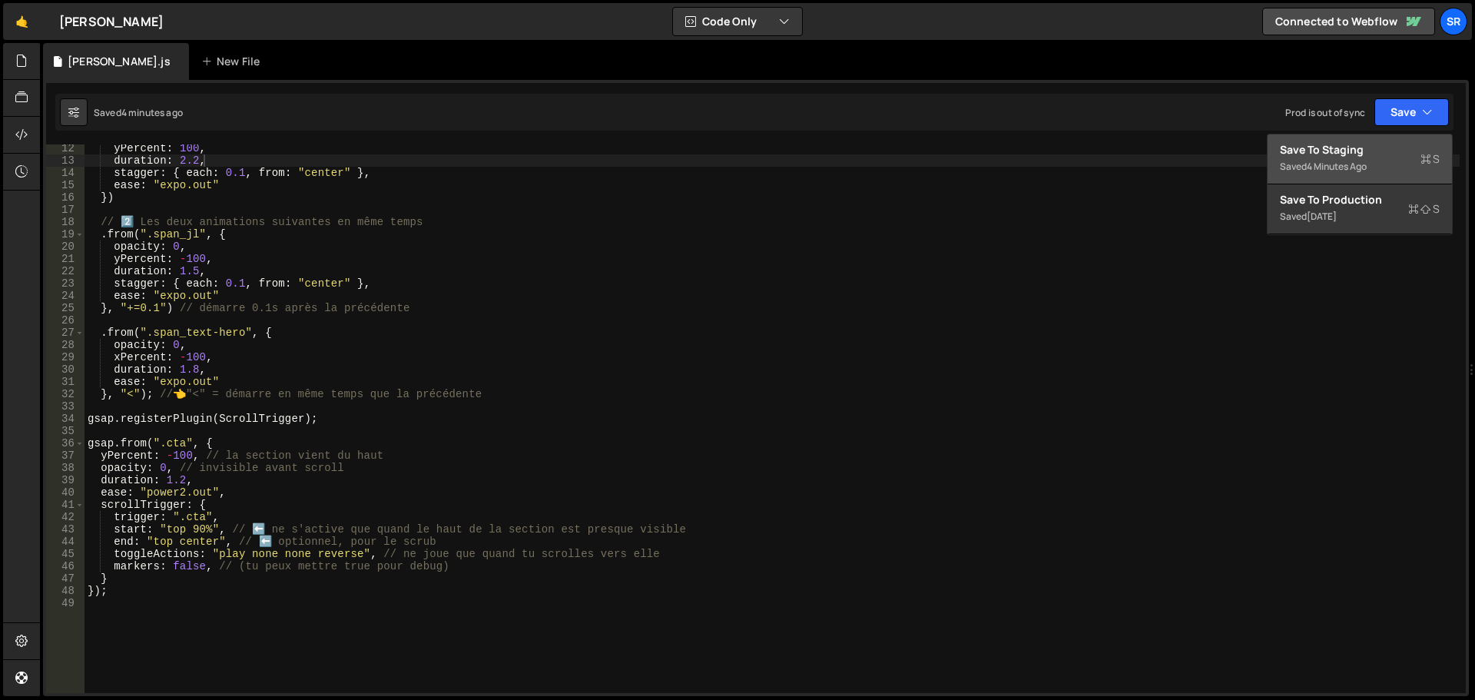
click at [1386, 153] on div "Save to Staging S" at bounding box center [1360, 149] width 160 height 15
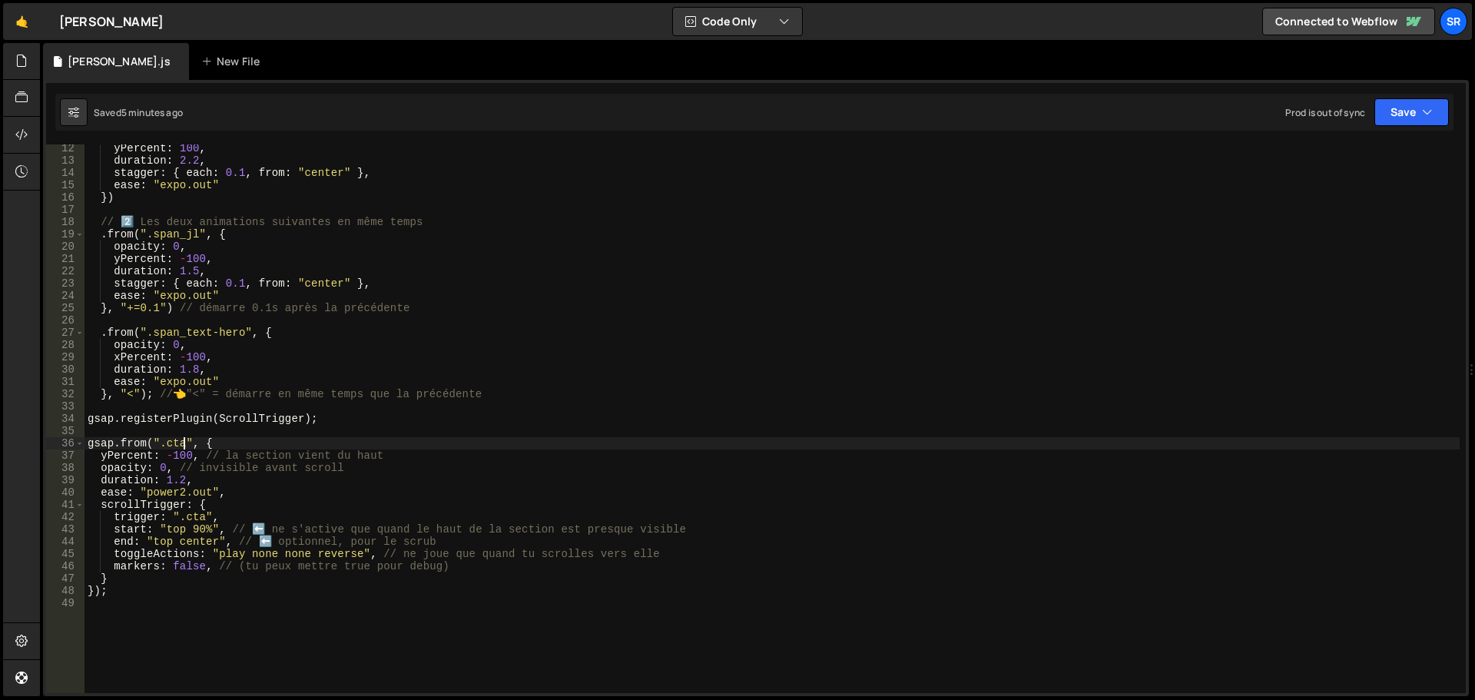
drag, startPoint x: 182, startPoint y: 443, endPoint x: 353, endPoint y: 444, distance: 170.6
click at [183, 443] on div "yPercent : 100 , duration : 2.2 , stagger : { each : 0.1 , from : "center" } , …" at bounding box center [773, 428] width 1376 height 573
click at [204, 521] on div "yPercent : 100 , duration : 2.2 , stagger : { each : 0.1 , from : "center" } , …" at bounding box center [773, 428] width 1376 height 573
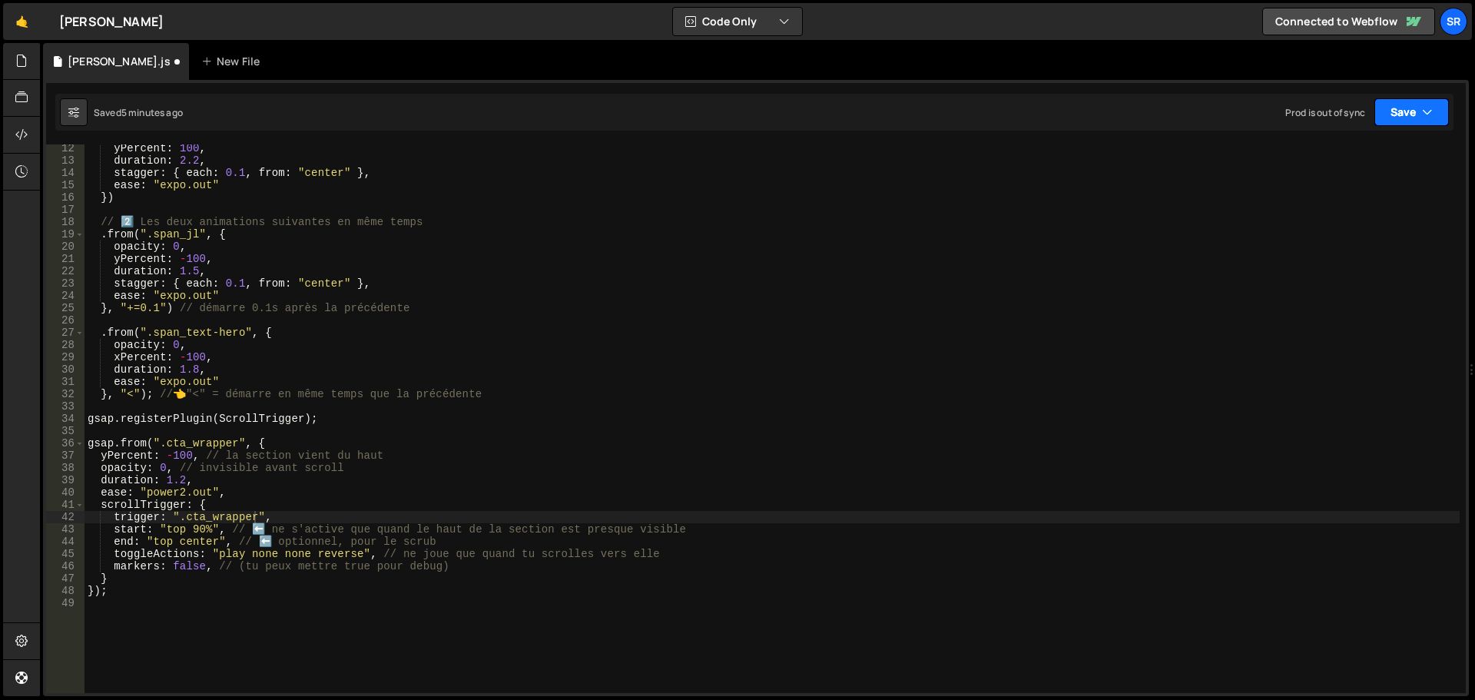
drag, startPoint x: 1405, startPoint y: 94, endPoint x: 1405, endPoint y: 105, distance: 10.8
click at [1405, 96] on div "Saved 5 minutes ago Prod is out of sync Upgrade to Edit Save Save to Staging S …" at bounding box center [754, 112] width 1399 height 37
click at [1406, 108] on button "Save" at bounding box center [1412, 112] width 75 height 28
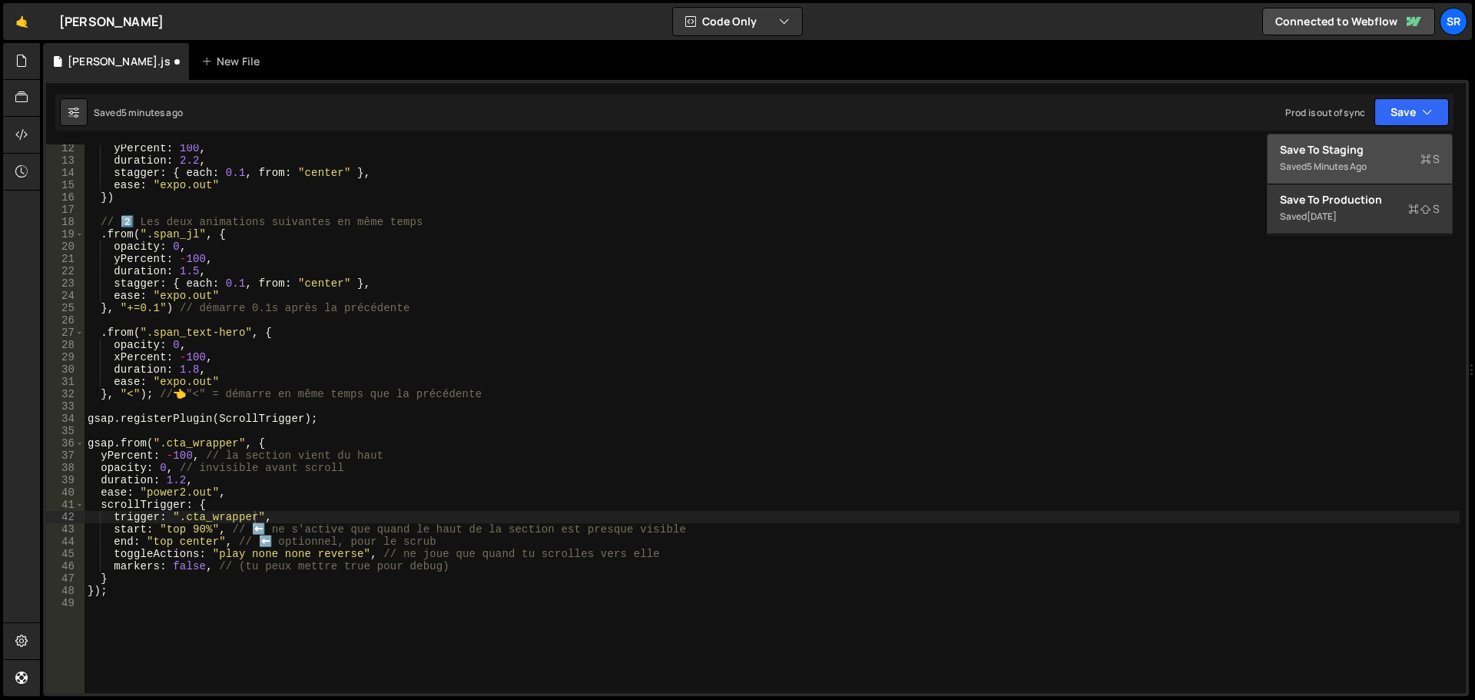
click at [1354, 161] on div "5 minutes ago" at bounding box center [1337, 166] width 60 height 13
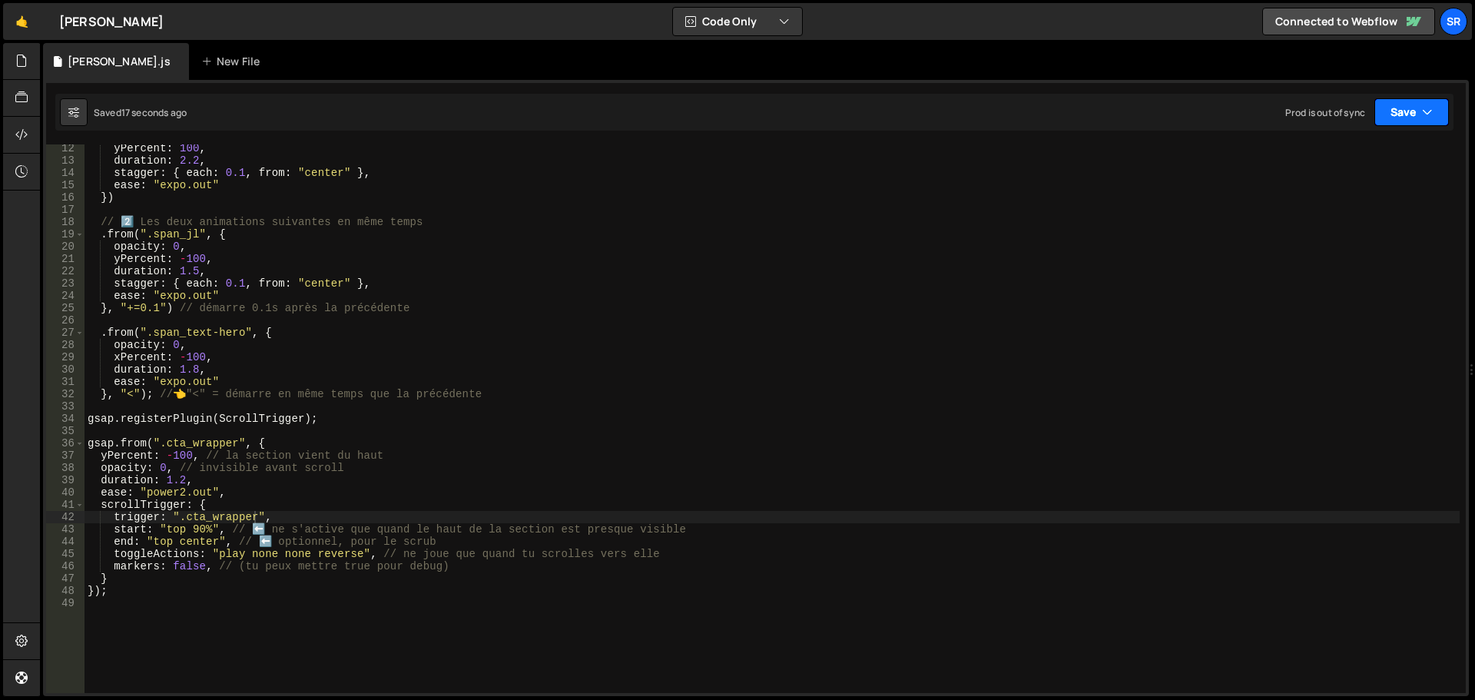
click at [1424, 103] on button "Save" at bounding box center [1412, 112] width 75 height 28
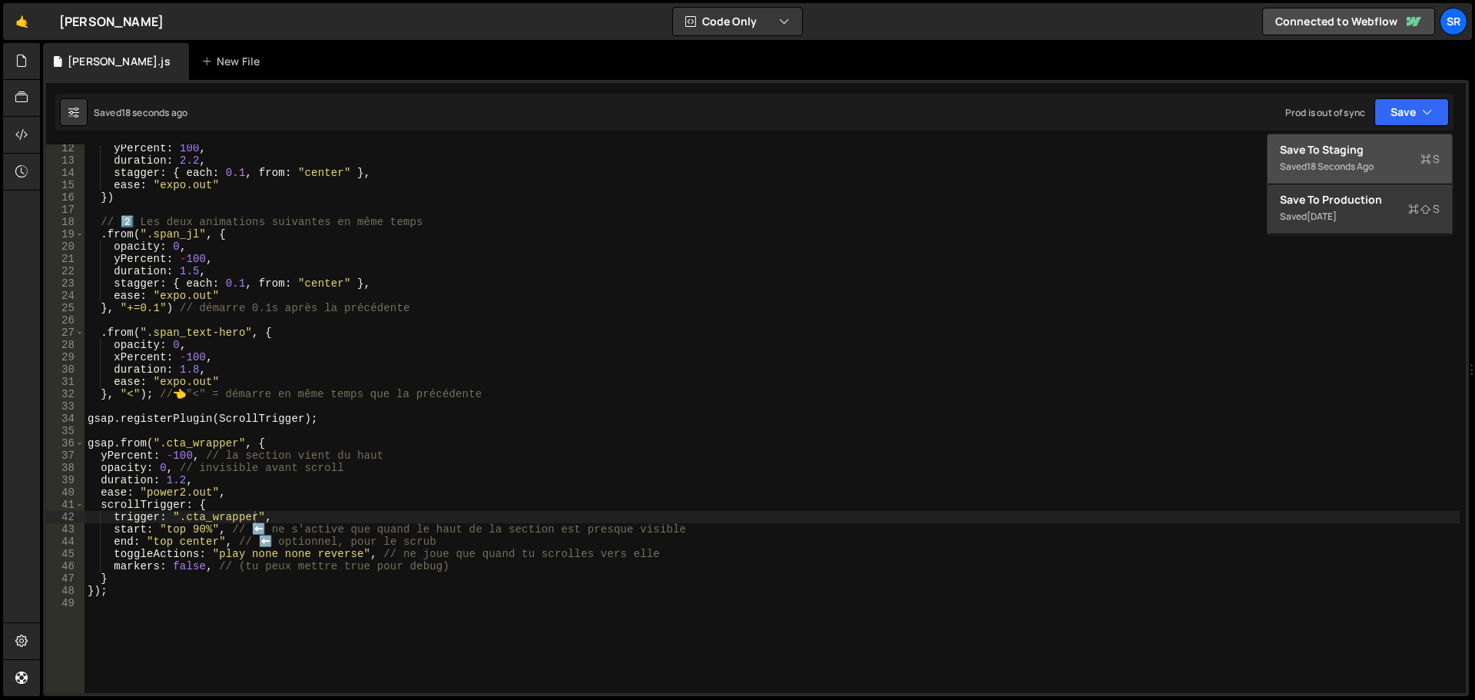
click at [1352, 148] on div "Save to Staging S" at bounding box center [1360, 149] width 160 height 15
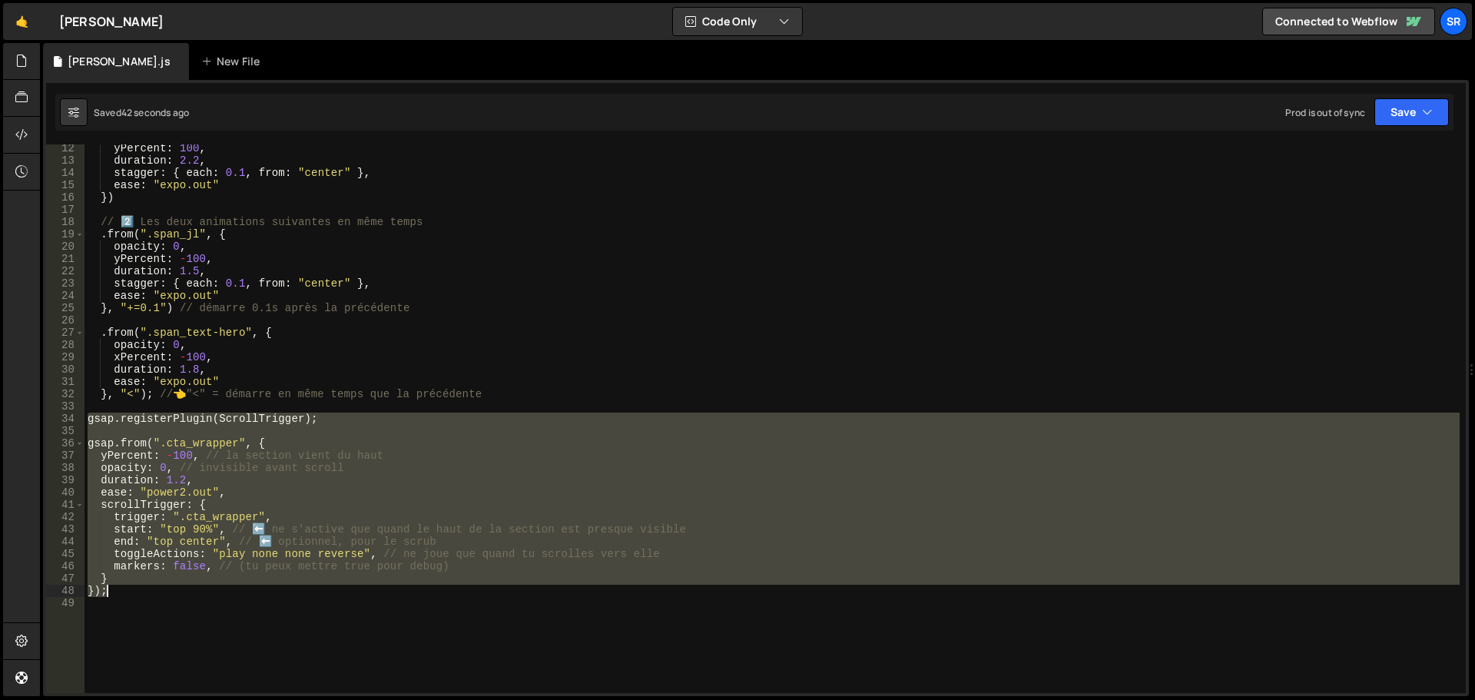
drag, startPoint x: 90, startPoint y: 423, endPoint x: 435, endPoint y: 595, distance: 385.2
click at [435, 595] on div "yPercent : 100 , duration : 2.2 , stagger : { each : 0.1 , from : "center" } , …" at bounding box center [773, 428] width 1376 height 573
type textarea "} });"
paste textarea
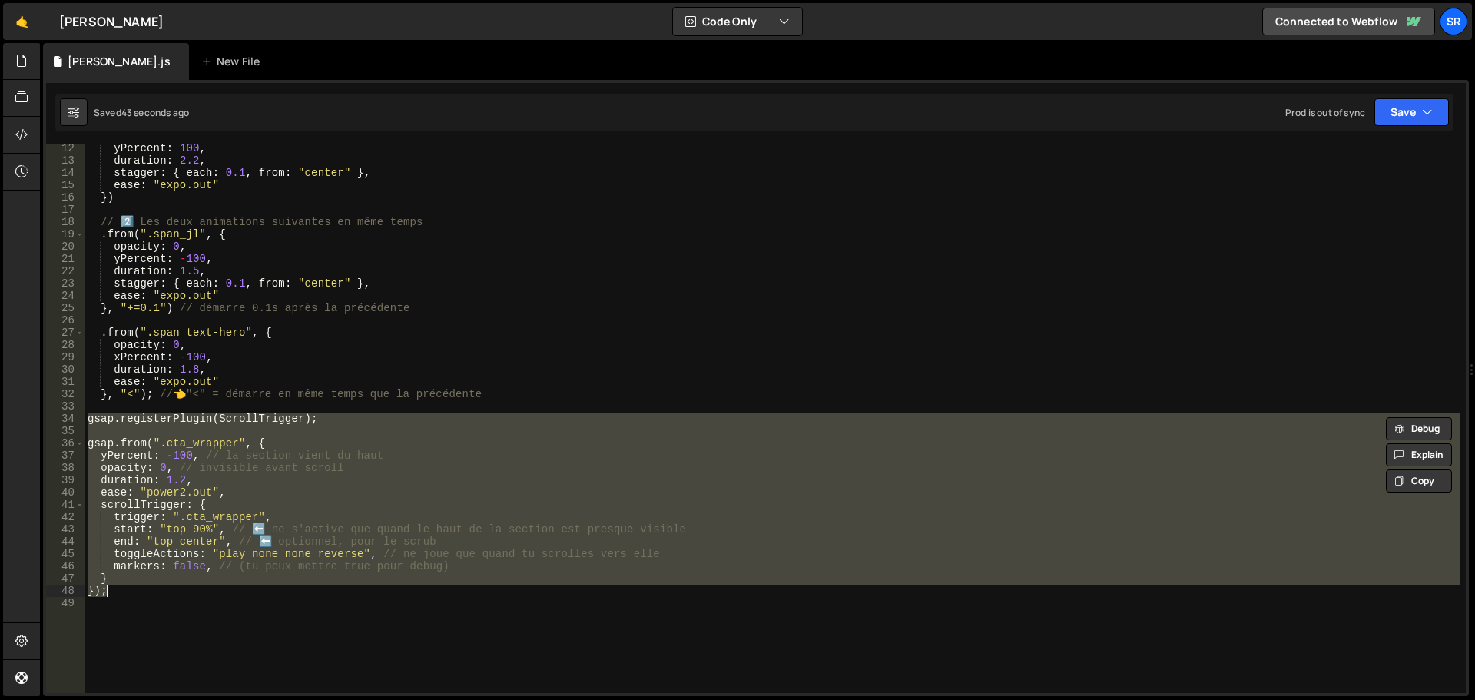
scroll to position [0, 0]
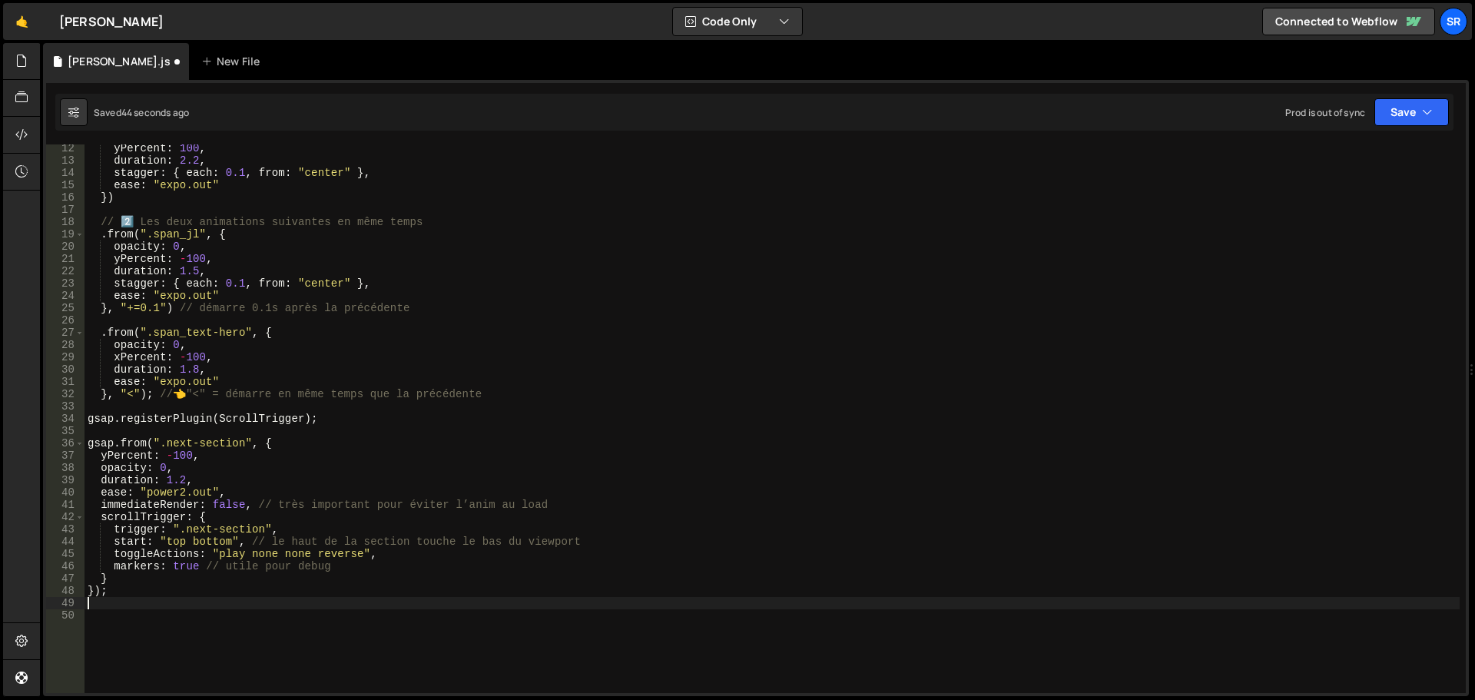
click at [89, 417] on div "yPercent : 100 , duration : 2.2 , stagger : { each : 0.1 , from : "center" } , …" at bounding box center [773, 428] width 1376 height 573
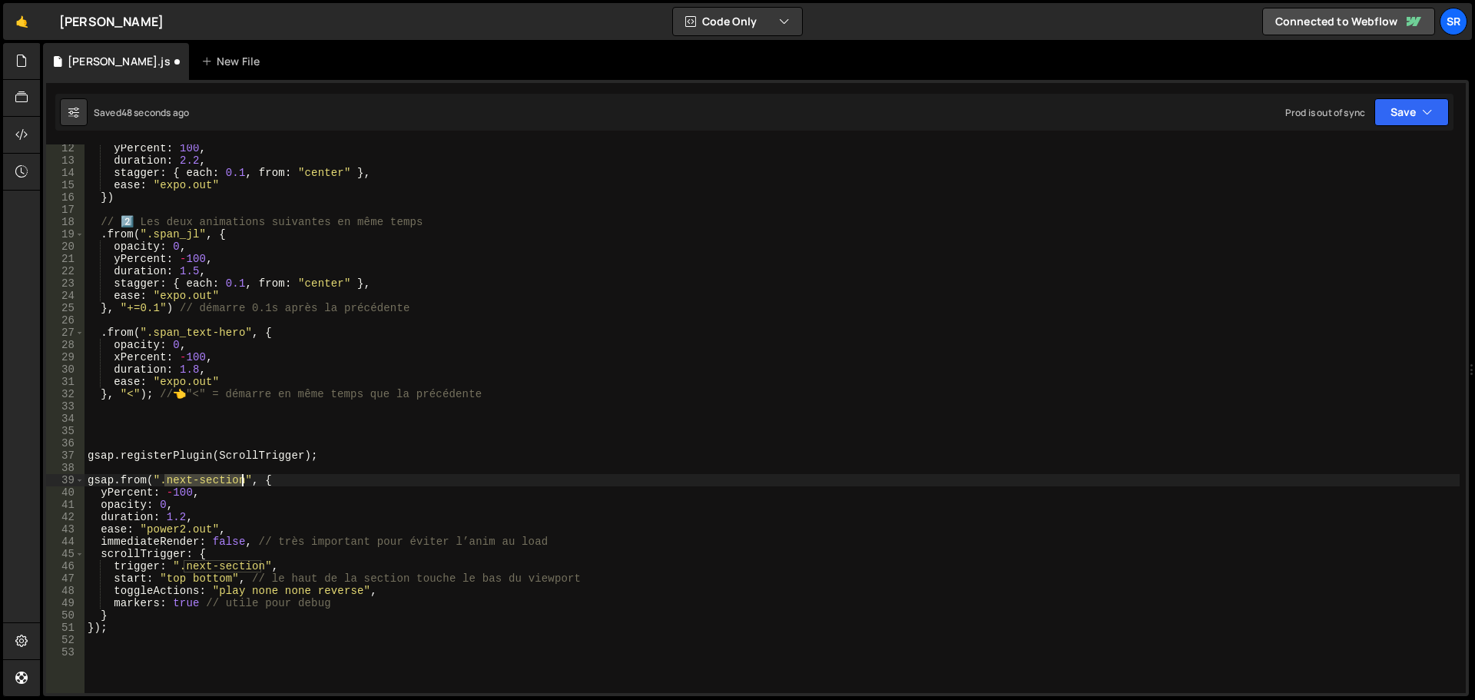
drag, startPoint x: 167, startPoint y: 482, endPoint x: 239, endPoint y: 480, distance: 72.3
click at [239, 480] on div "yPercent : 100 , duration : 2.2 , stagger : { each : 0.1 , from : "center" } , …" at bounding box center [773, 428] width 1376 height 573
drag, startPoint x: 167, startPoint y: 480, endPoint x: 233, endPoint y: 481, distance: 66.1
click at [233, 481] on div "yPercent : 100 , duration : 2.2 , stagger : { each : 0.1 , from : "center" } , …" at bounding box center [773, 428] width 1376 height 573
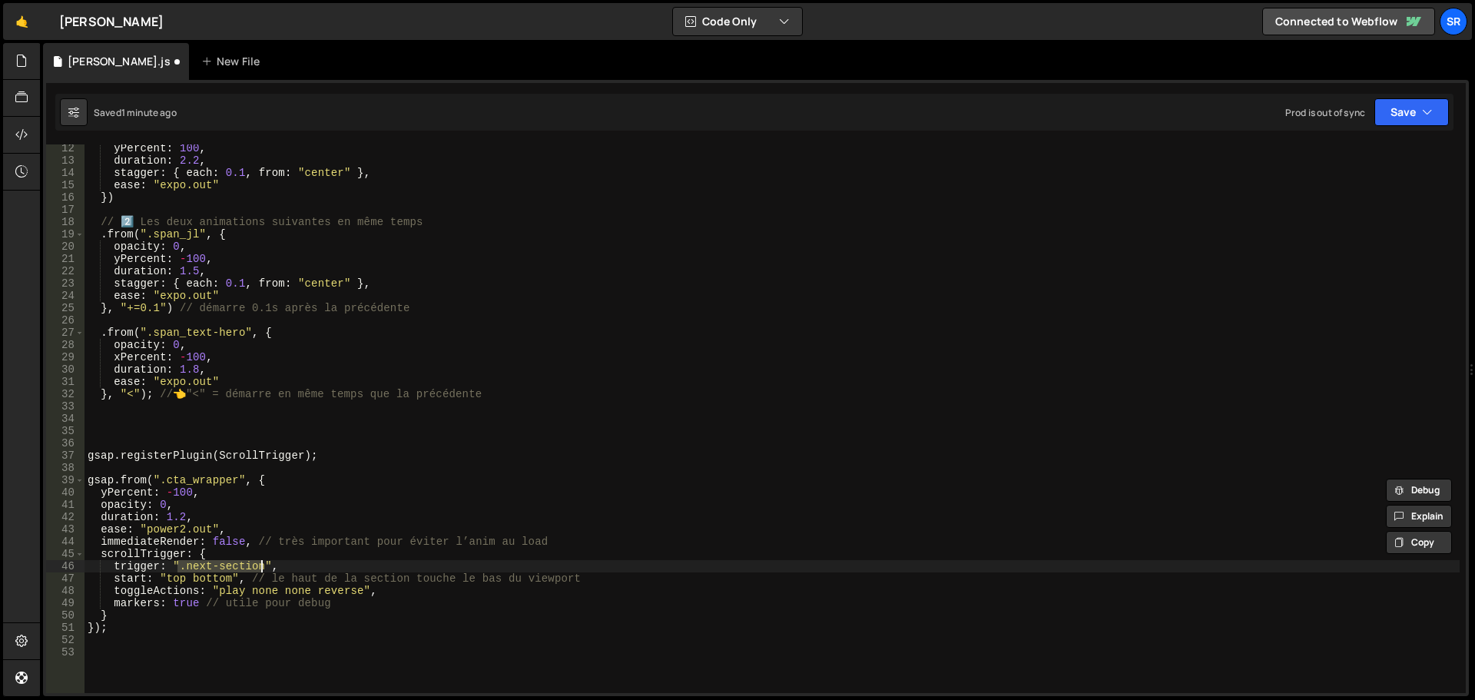
drag, startPoint x: 180, startPoint y: 566, endPoint x: 260, endPoint y: 566, distance: 79.9
click at [260, 566] on div "yPercent : 100 , duration : 2.2 , stagger : { each : 0.1 , from : "center" } , …" at bounding box center [773, 428] width 1376 height 573
paste textarea "cta_wrapper"
click at [181, 568] on div "yPercent : 100 , duration : 2.2 , stagger : { each : 0.1 , from : "center" } , …" at bounding box center [773, 428] width 1376 height 573
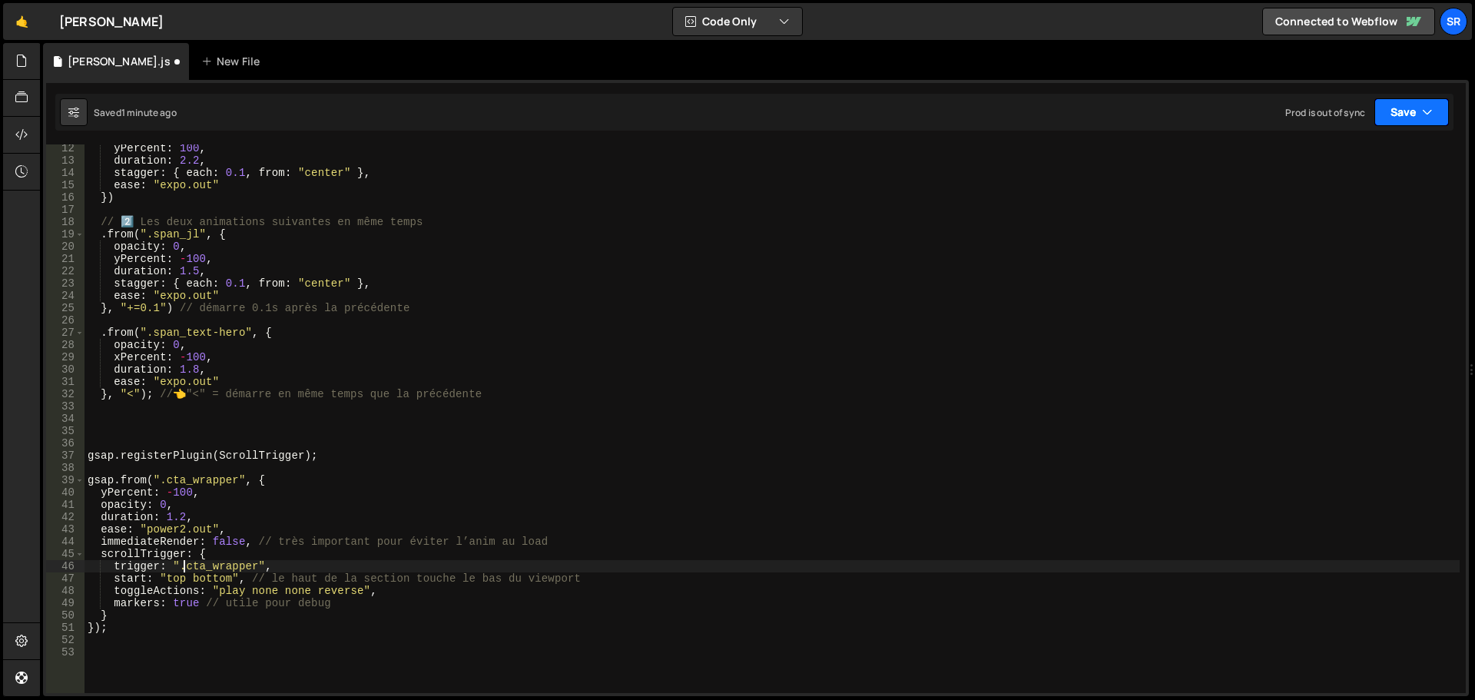
type textarea "trigger: ".cta_wrapper","
click at [1388, 108] on button "Save" at bounding box center [1412, 112] width 75 height 28
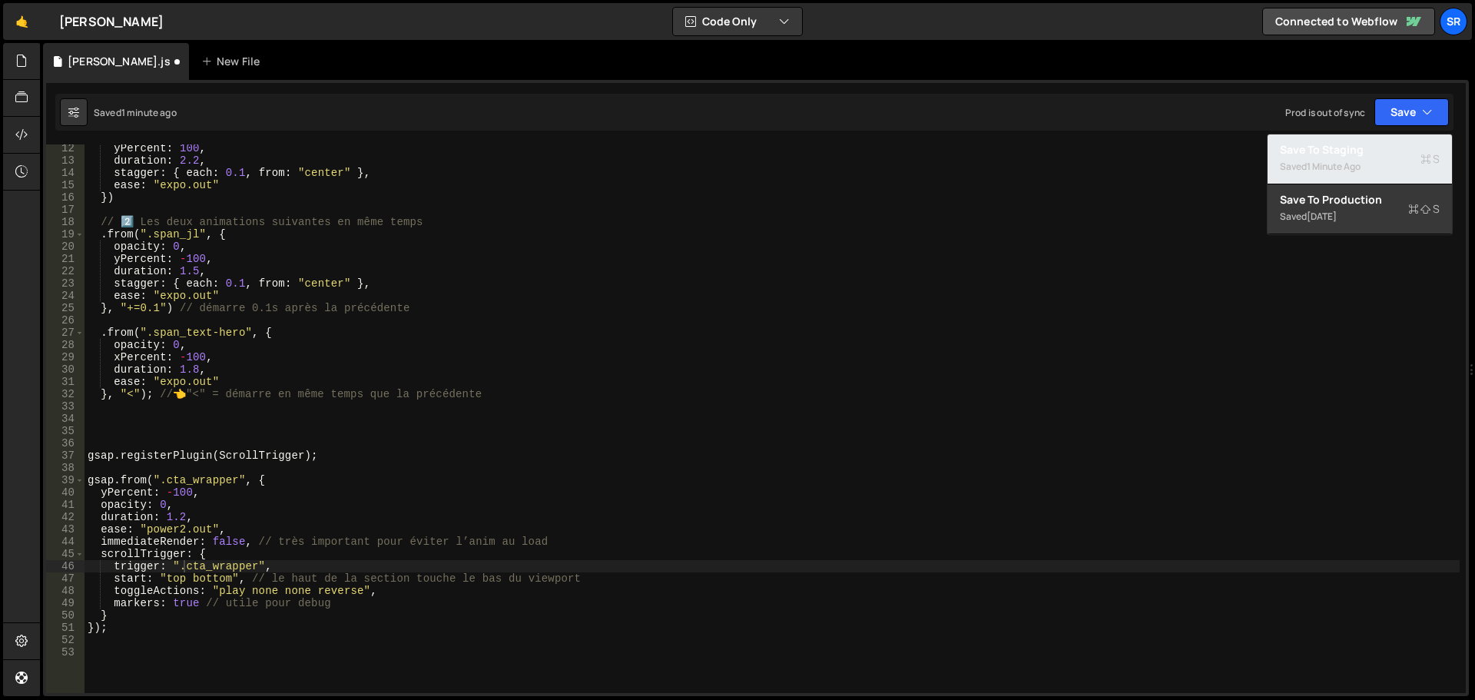
click at [1359, 144] on div "Save to Staging S" at bounding box center [1360, 149] width 160 height 15
